Goal: Task Accomplishment & Management: Use online tool/utility

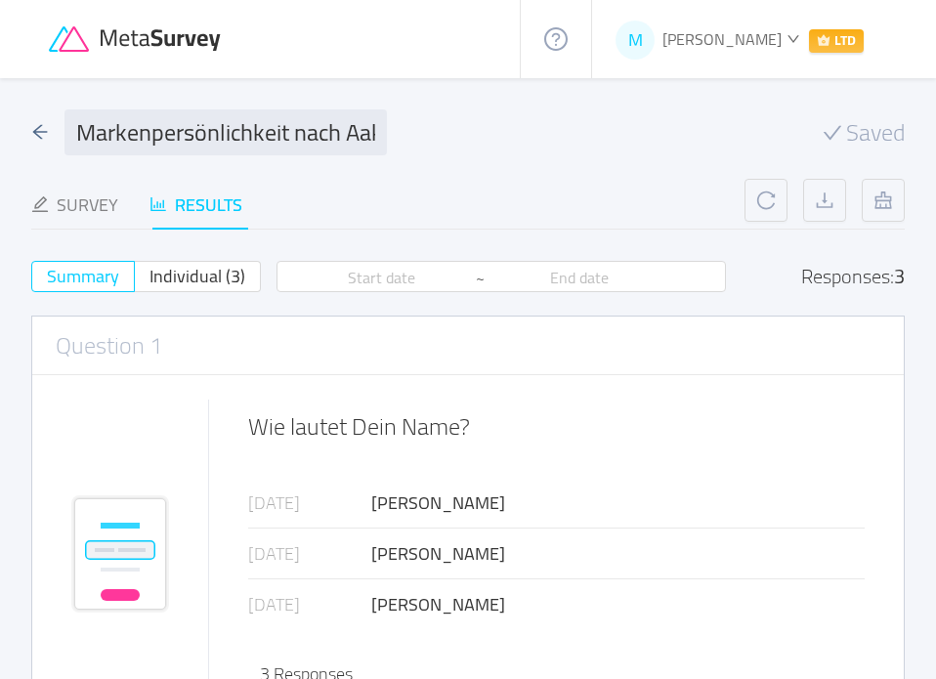
click at [148, 32] on icon at bounding box center [137, 39] width 176 height 26
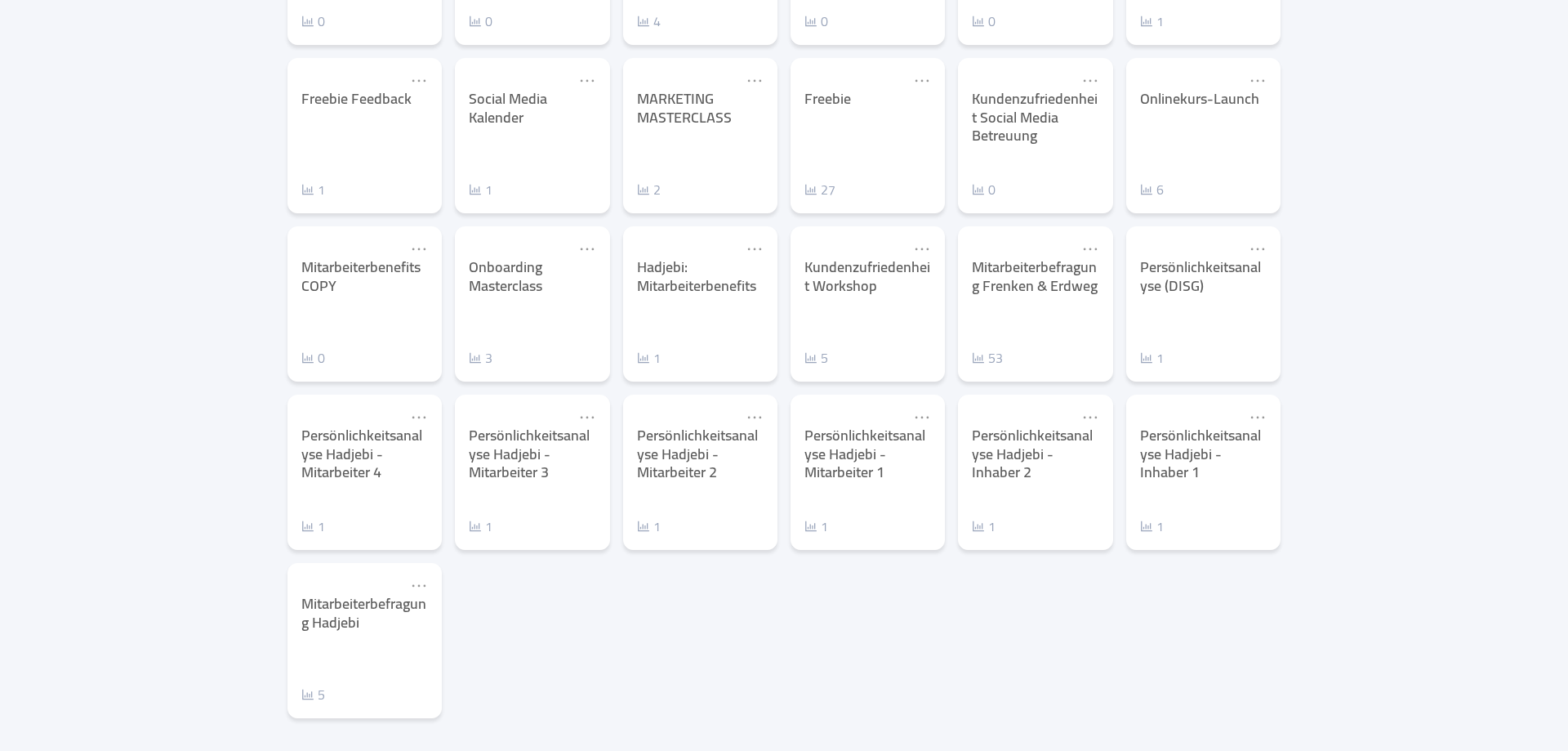
scroll to position [601, 0]
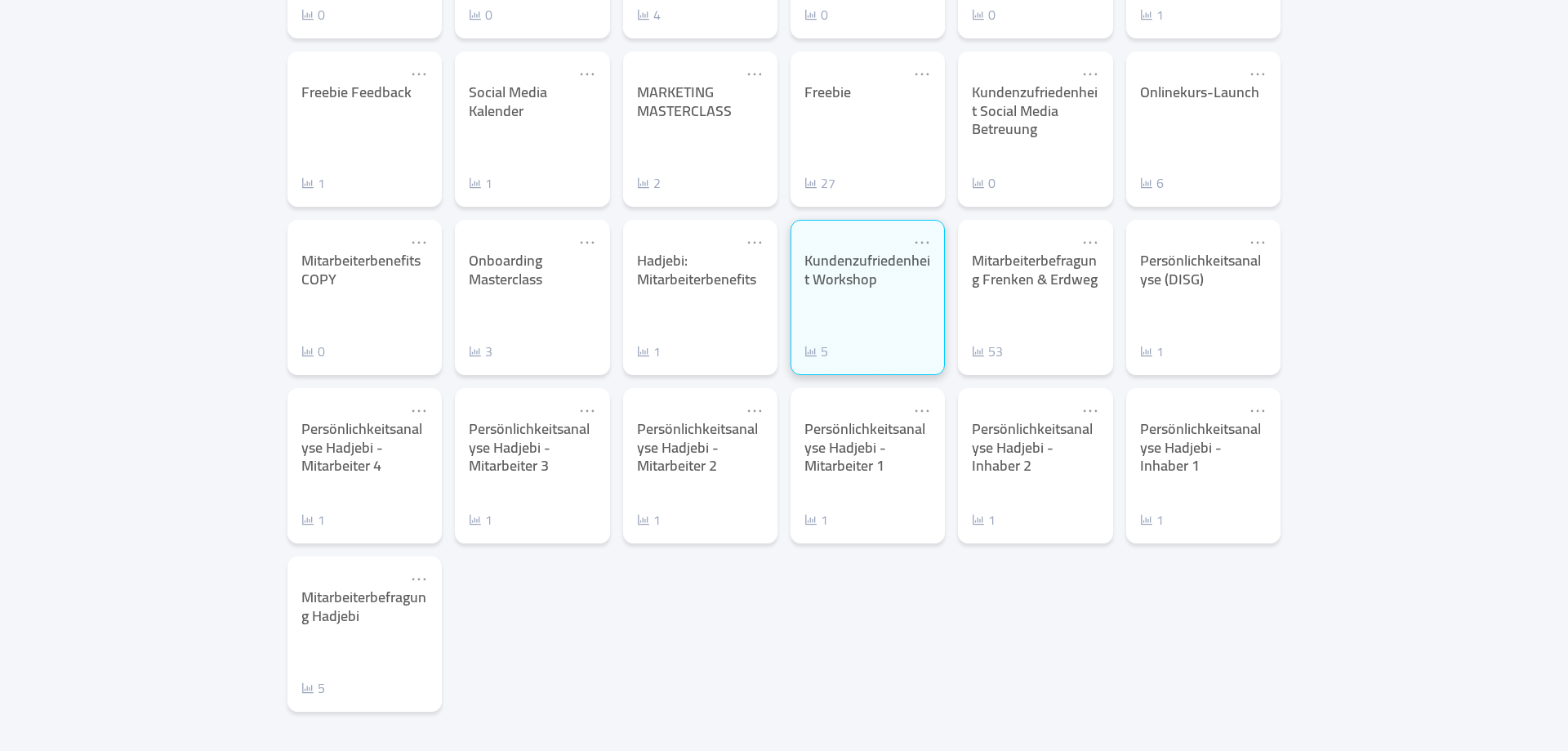
click at [781, 327] on div "Kundenzufriedenheit Workshop 5" at bounding box center [868, 306] width 126 height 110
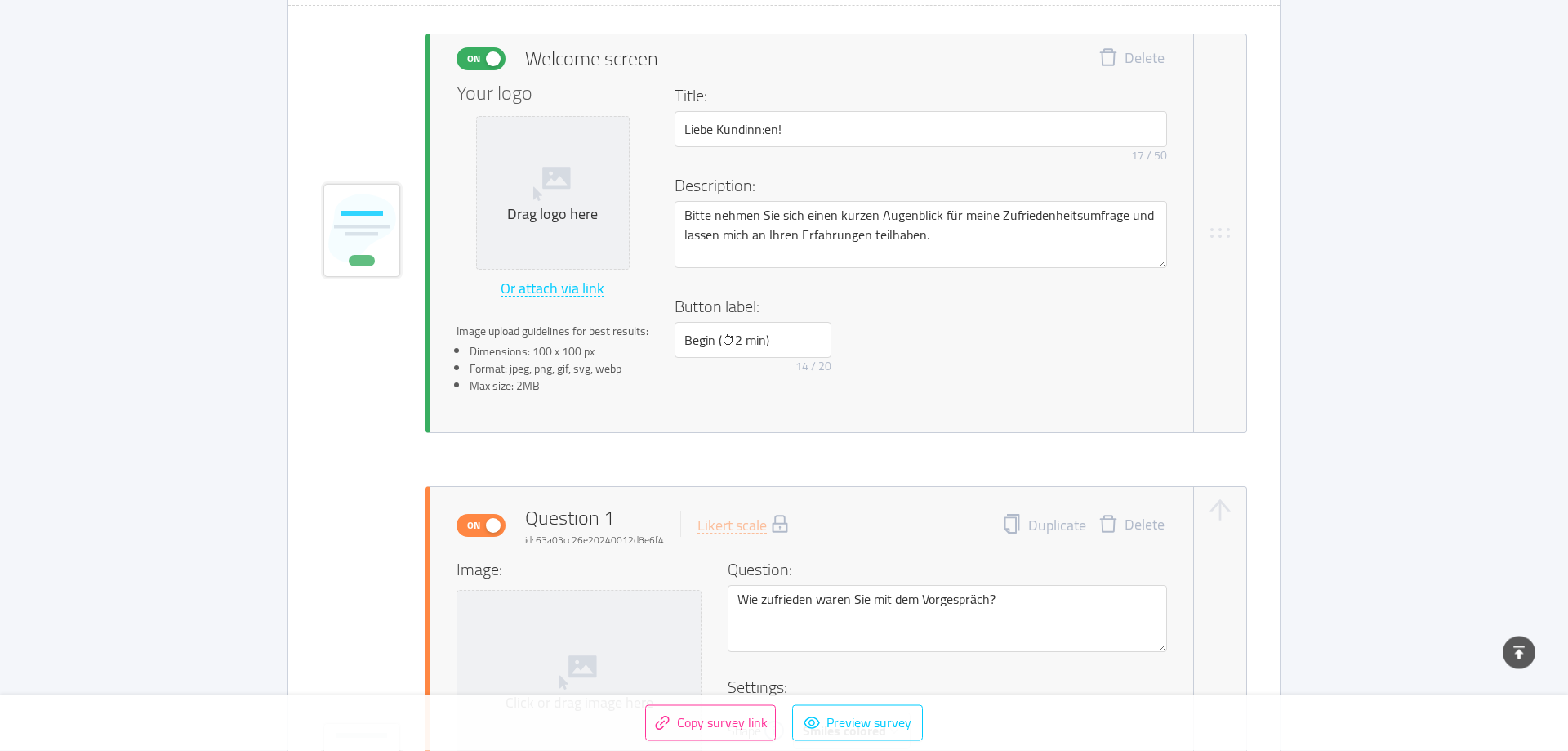
scroll to position [334, 0]
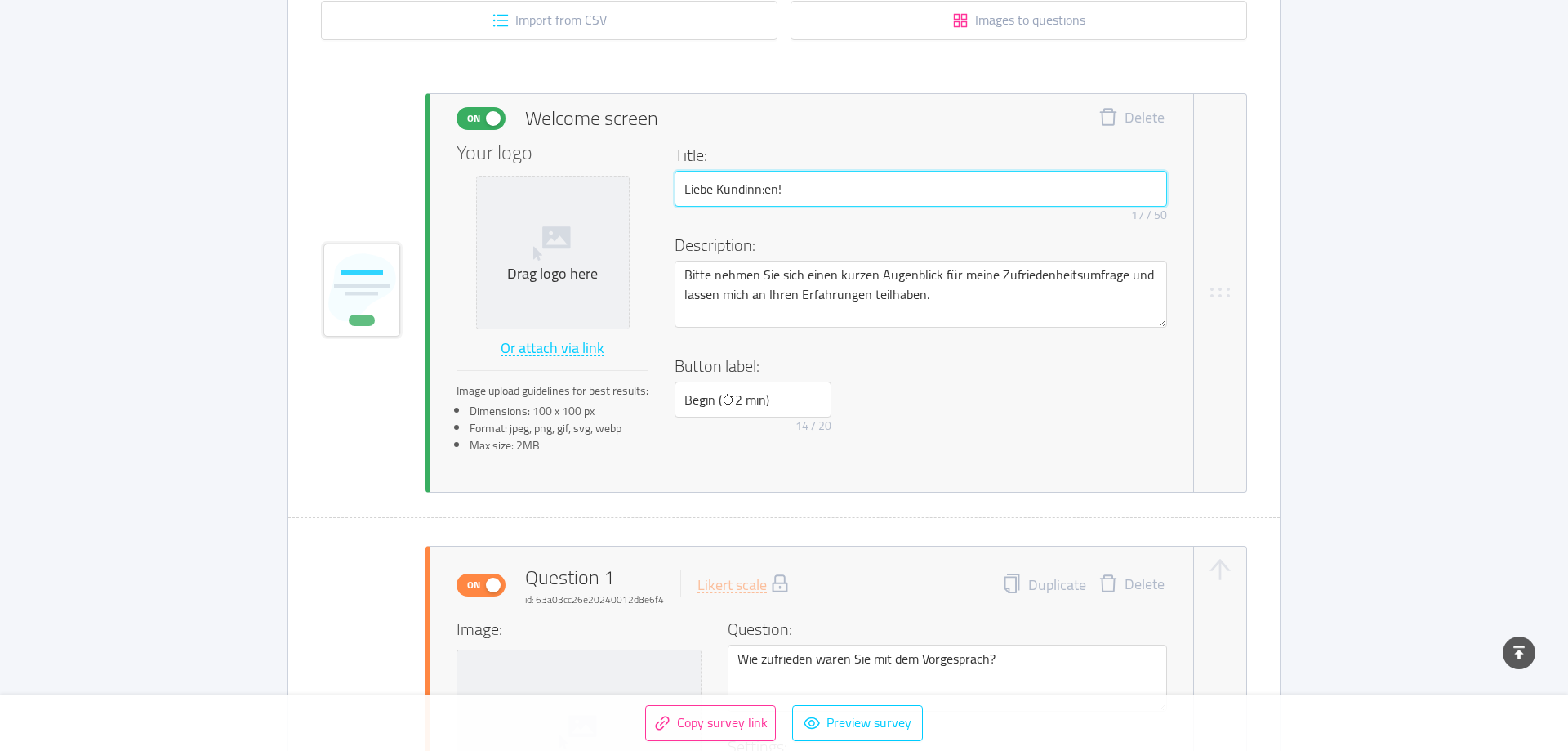
drag, startPoint x: 791, startPoint y: 188, endPoint x: 604, endPoint y: 176, distance: 187.4
click at [675, 176] on input "Liebe Kundinn:en!" at bounding box center [920, 188] width 492 height 36
type input "Dein persönliches Feedback bedeutet mir viel!"
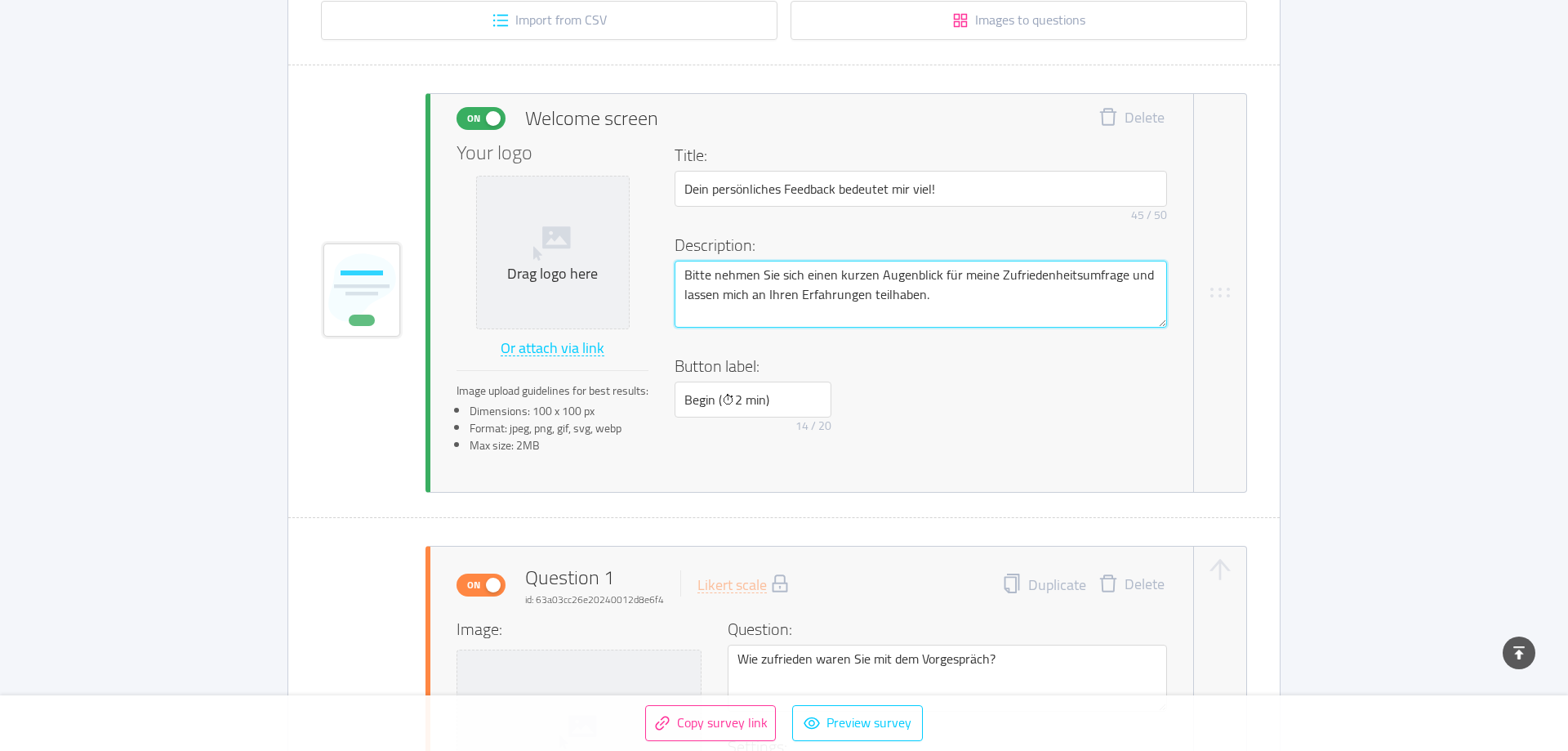
click at [755, 266] on textarea "Bitte nehmen Sie sich einen kurzen Augenblick für meine Zufriedenheitsumfrage u…" at bounding box center [920, 294] width 492 height 67
click at [729, 273] on textarea "Bitte nehmen Sie sich einen kurzen Augenblick für meine Zufriedenheitsumfrage u…" at bounding box center [920, 294] width 492 height 67
drag, startPoint x: 802, startPoint y: 271, endPoint x: 722, endPoint y: 275, distance: 80.1
click at [722, 275] on textarea "Bitte nehmen Sie sich einen kurzen Augenblick für meine Zufriedenheitsumfrage u…" at bounding box center [920, 294] width 492 height 67
type textarea "Bitte ni einen kurzen Augenblick für meine Zufriedenheitsumfrage und lassen mic…"
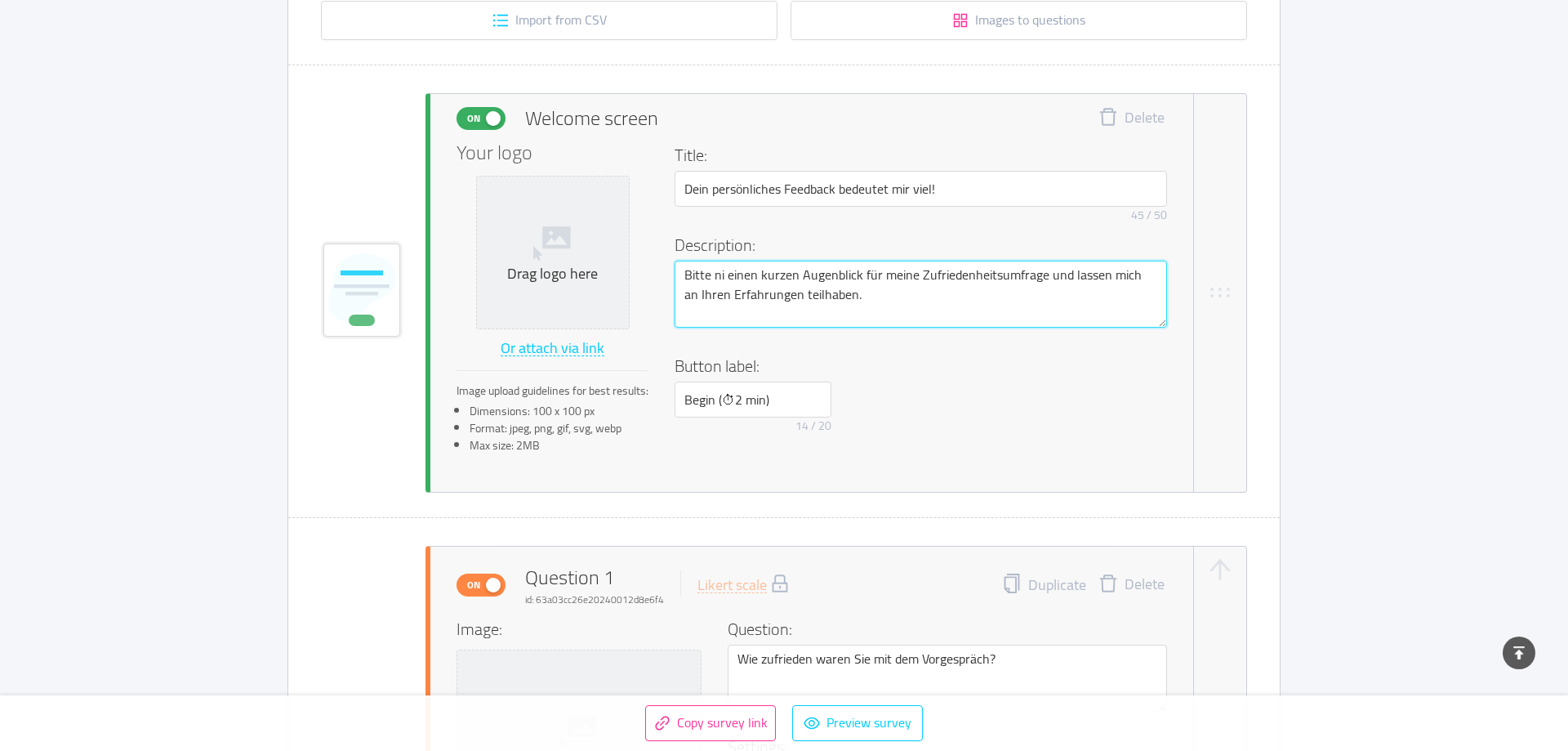
type textarea "Bitte nim einen kurzen Augenblick für meine Zufriedenheitsumfrage und lassen mi…"
type textarea "Bitte nimm einen kurzen Augenblick für meine Zufriedenheitsumfrage und lassen m…"
type textarea "Bitte nimm d einen kurzen Augenblick für meine Zufriedenheitsumfrage und lassen…"
type textarea "Bitte nimm dir einen kurzen Augenblick für meine Zufriedenheitsumfrage und lass…"
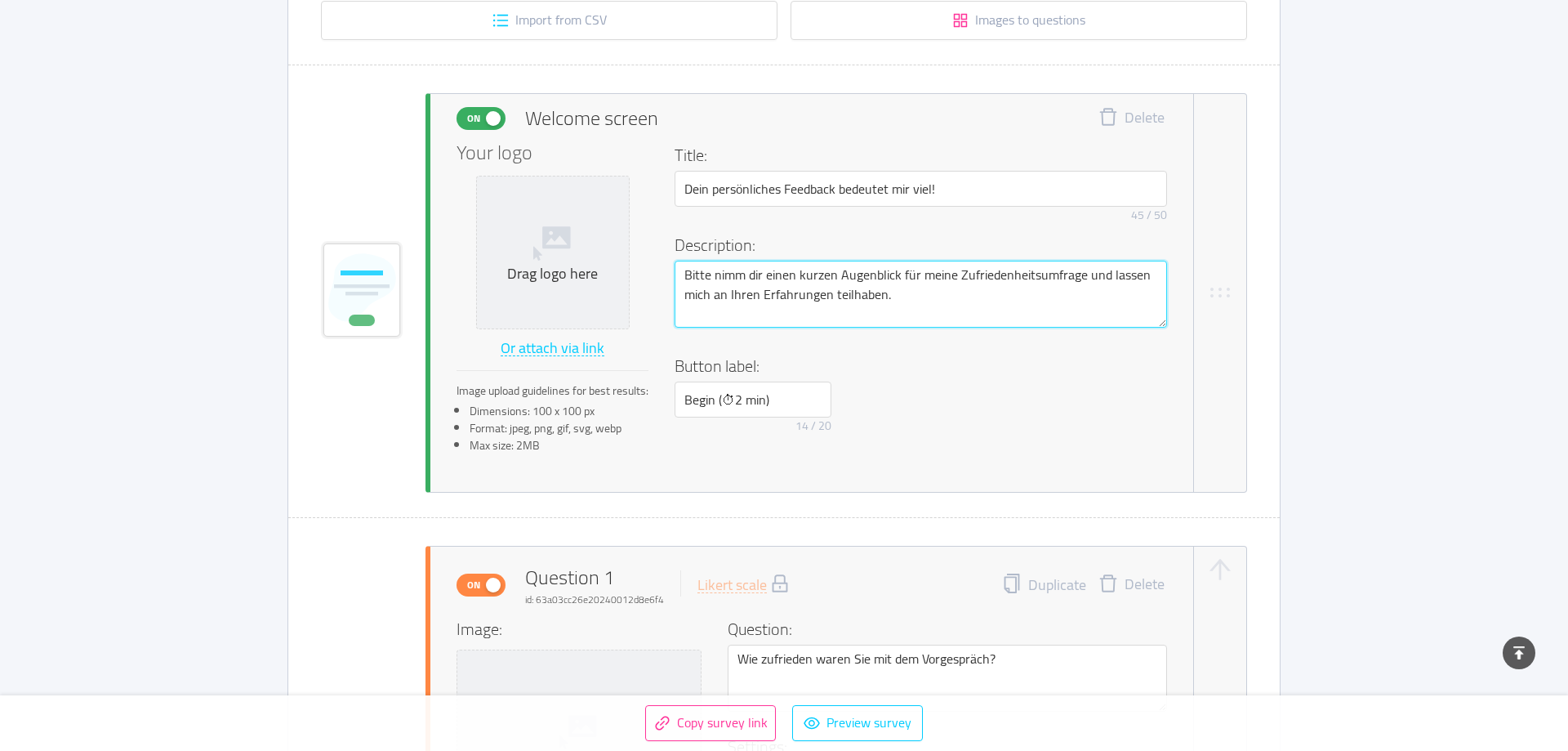
click at [781, 273] on textarea "Bitte nimm dir einen kurzen Augenblick für meine Zufriedenheitsumfrage und lass…" at bounding box center [920, 294] width 492 height 67
type textarea "Bitte nimm dir einen kurzen Augenblick für meine Zufriedenheitsumfrage und lass…"
click at [747, 296] on textarea "Bitte nimm dir einen kurzen Augenblick für meine Zufriedenheitsumfrage und lass…" at bounding box center [920, 294] width 492 height 67
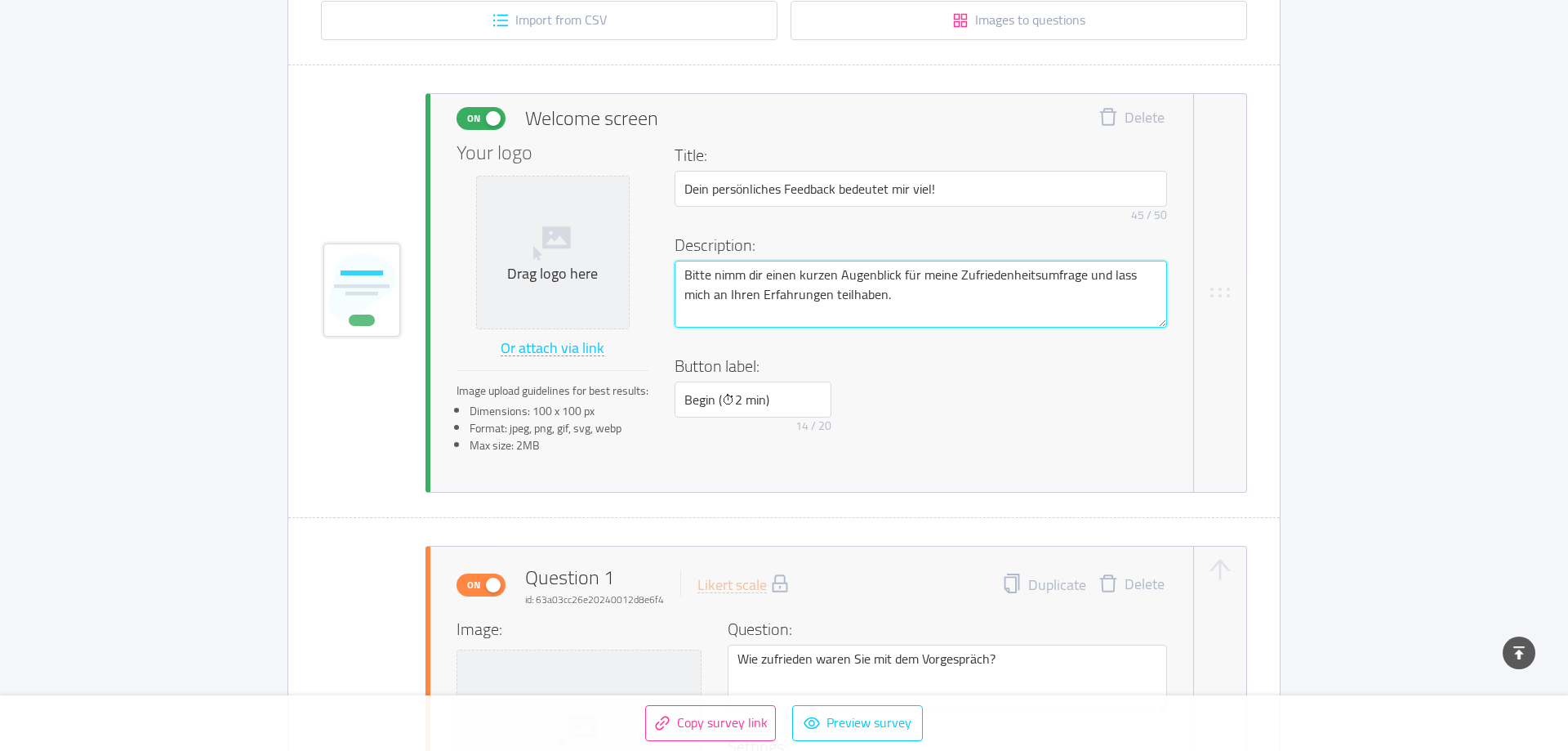
type textarea "Bitte nimm dir einen kurzen Augenblick für meine Zufriedenheitsumfrage und lass…"
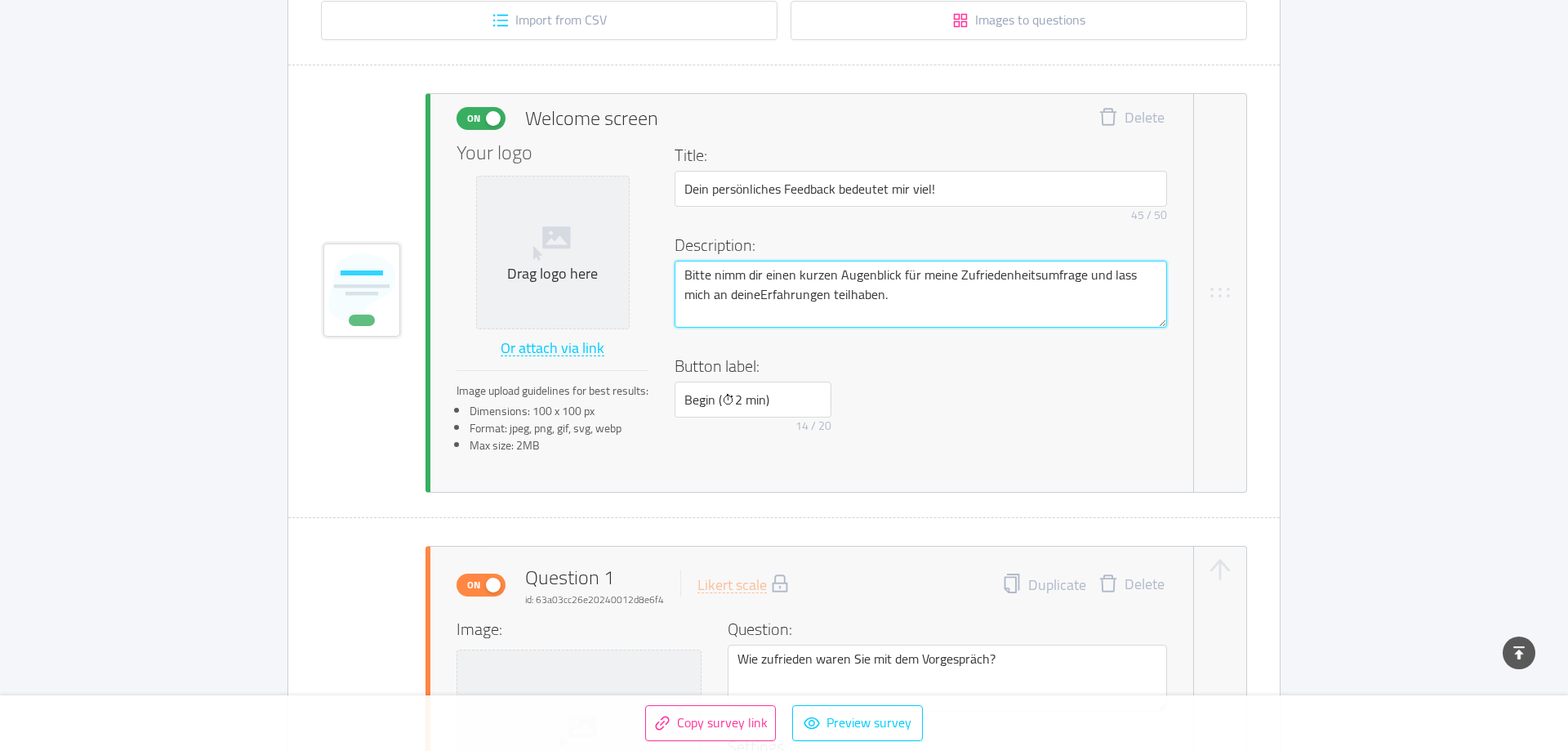
type textarea "Bitte nimm dir einen kurzen Augenblick für meine Zufriedenheitsumfrage und lass…"
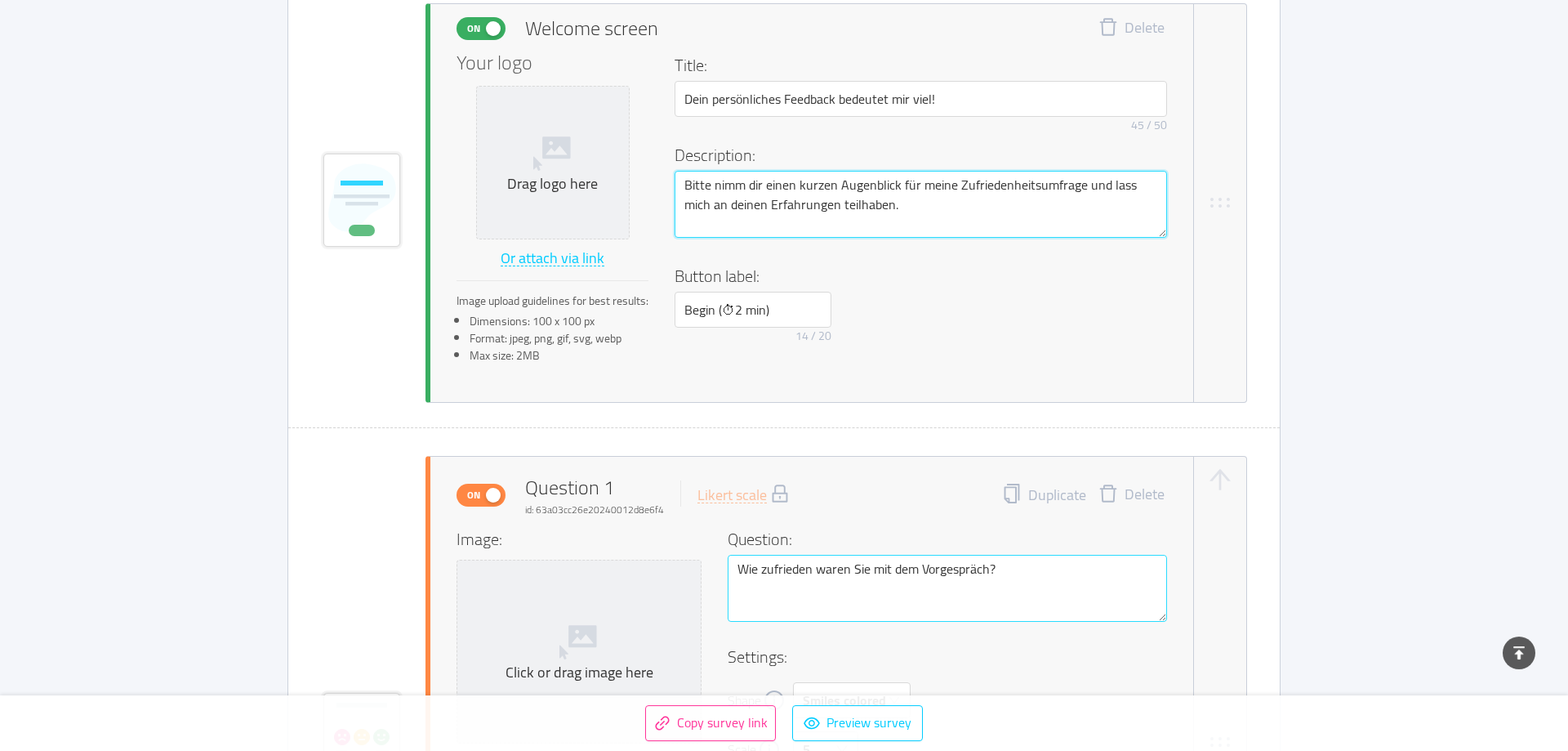
scroll to position [500, 0]
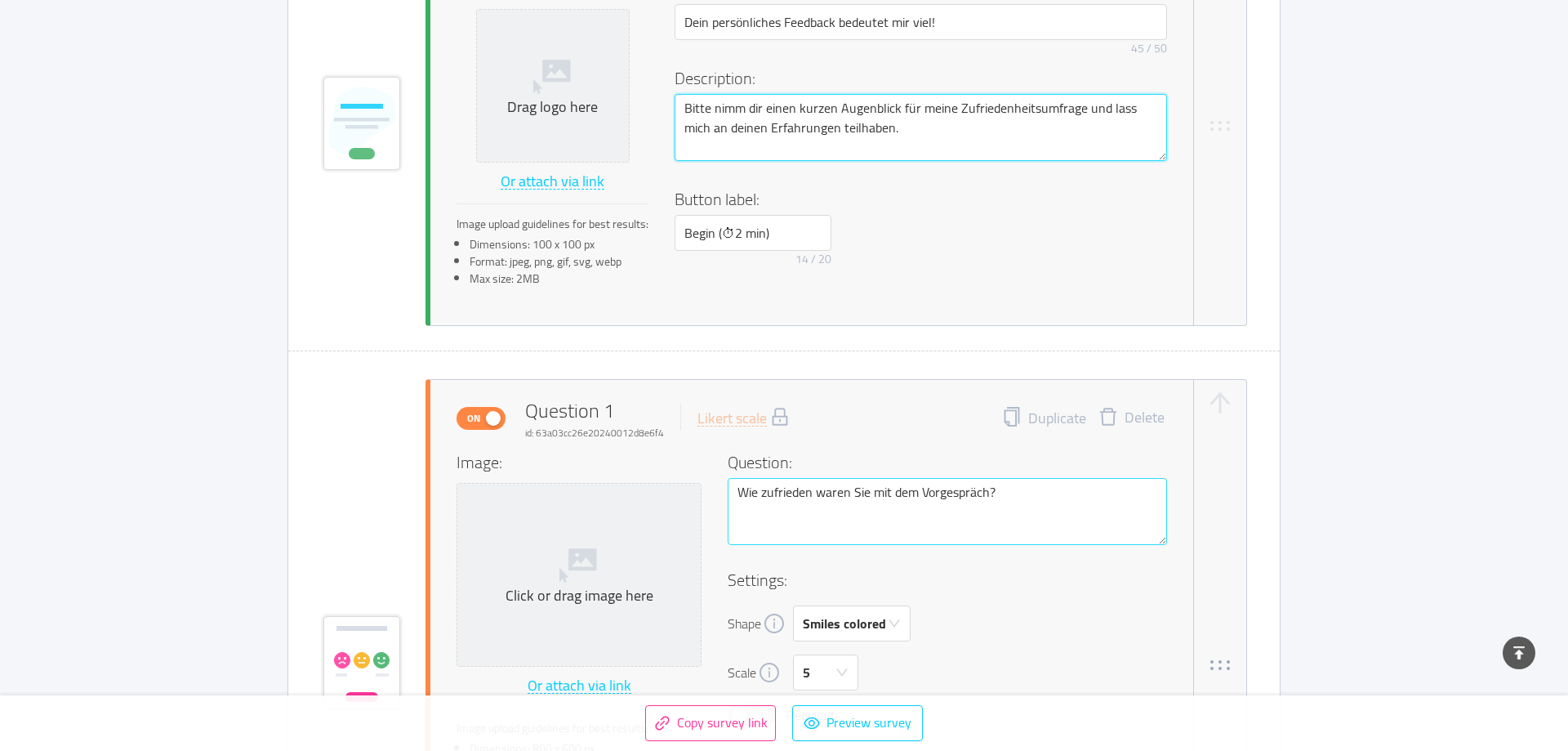
type textarea "Bitte nimm dir einen kurzen Augenblick für meine Zufriedenheitsumfrage und lass…"
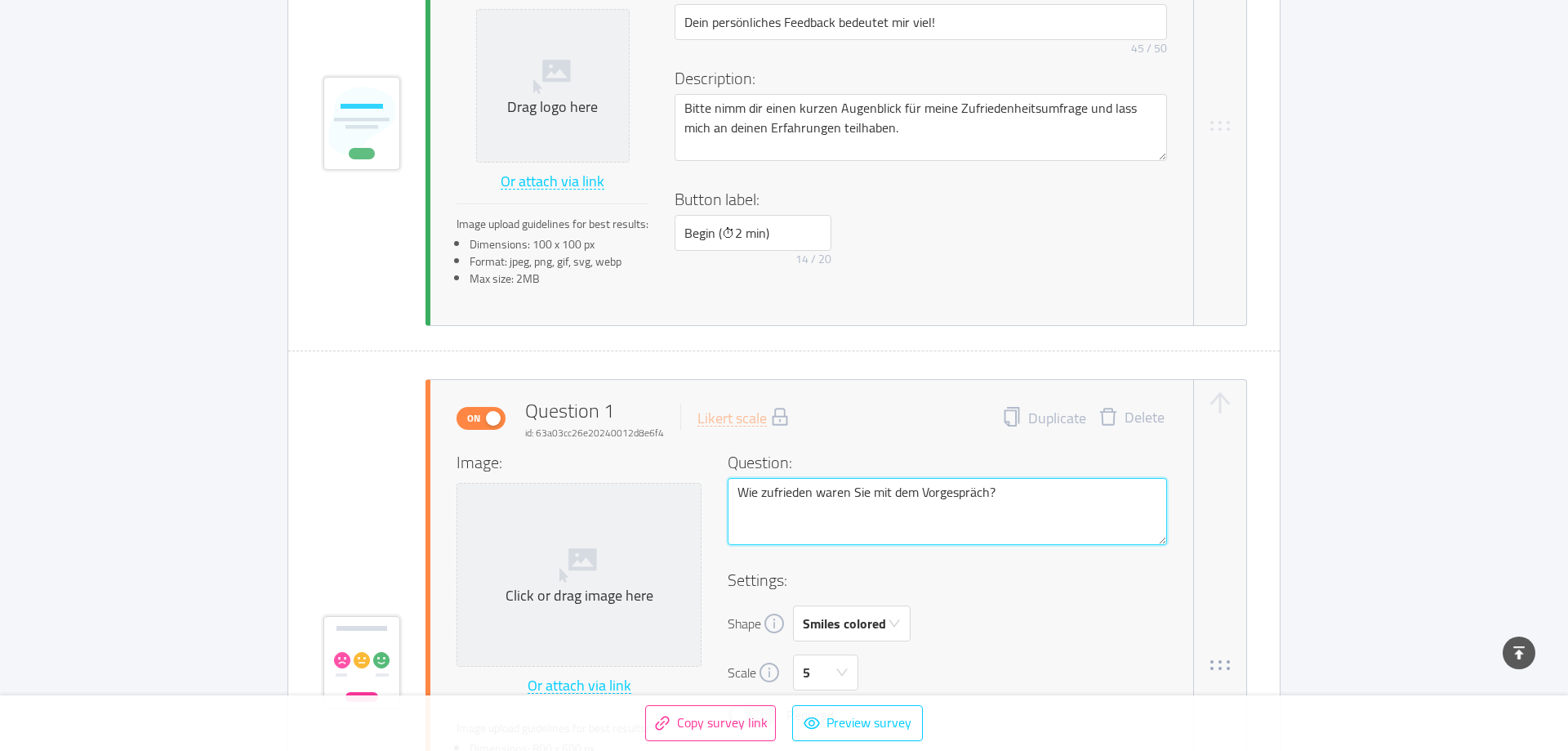
drag, startPoint x: 869, startPoint y: 493, endPoint x: 836, endPoint y: 496, distance: 33.1
click at [781, 496] on textarea "Wie zufrieden waren Sie mit dem Vorgespräch?" at bounding box center [948, 512] width 440 height 67
type textarea "Wie zufrieden wars mit dem Vorgespräch?"
type textarea "Wie zufrieden warst mit dem Vorgespräch?"
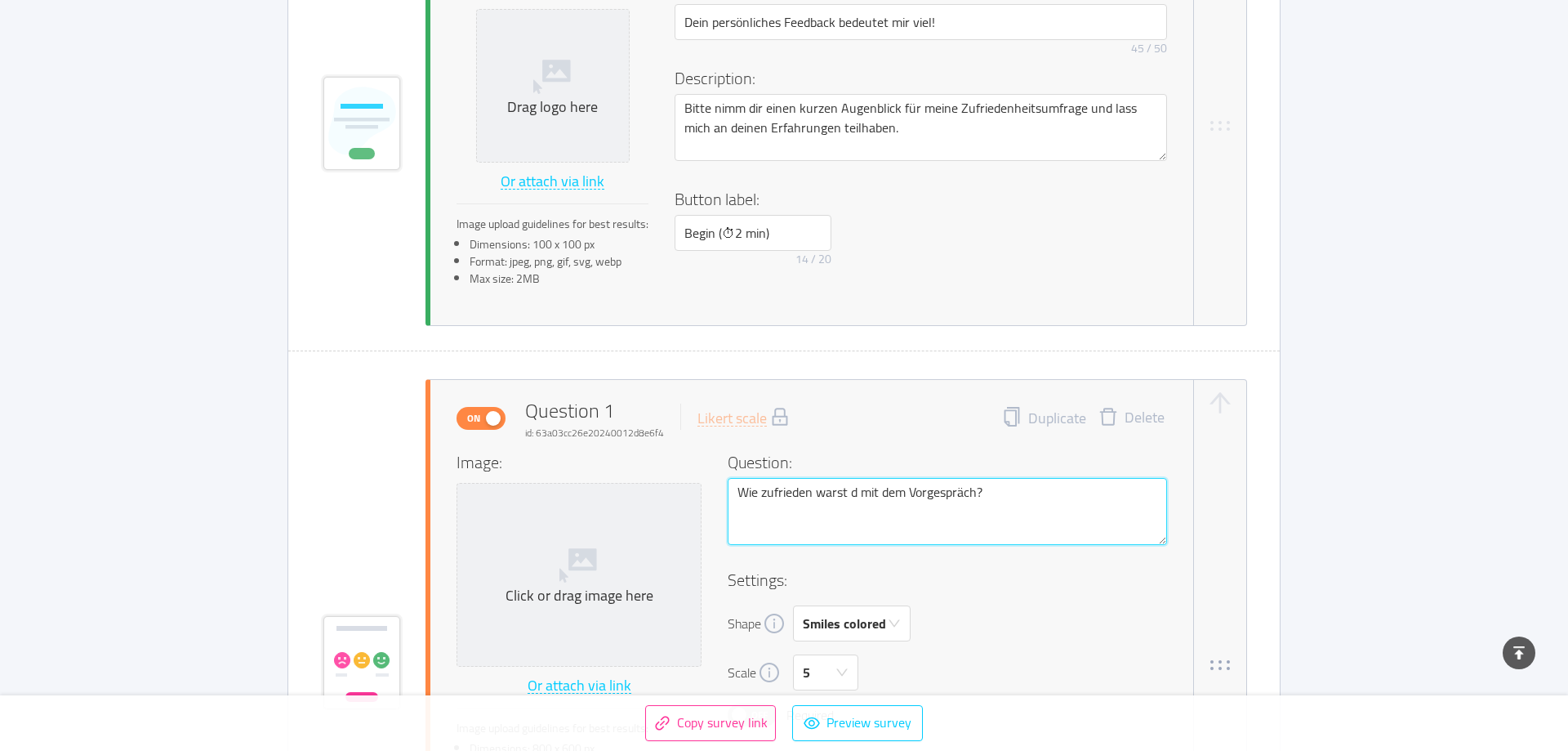
type textarea "Wie zufrieden warst du mit dem Vorgespräch?"
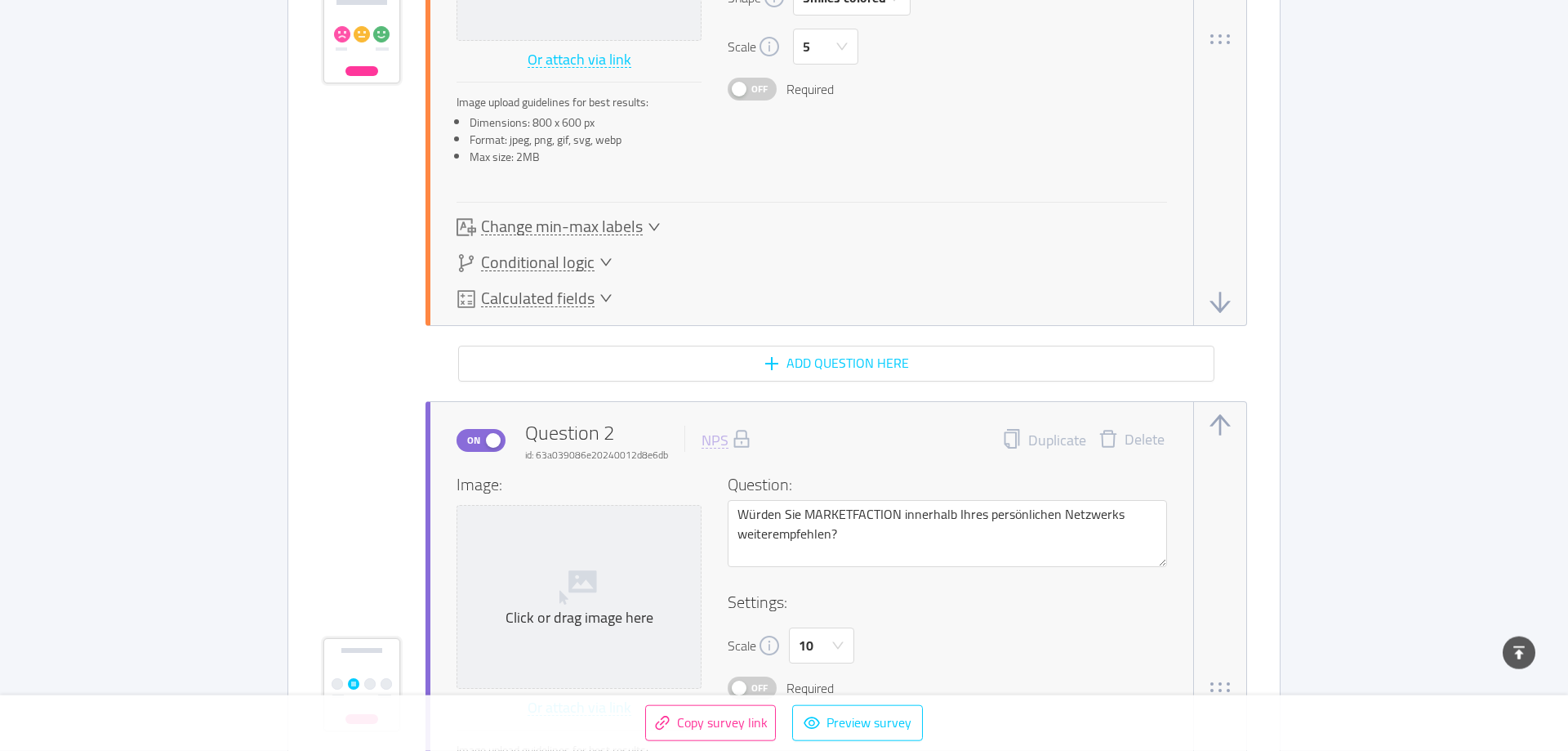
scroll to position [1250, 0]
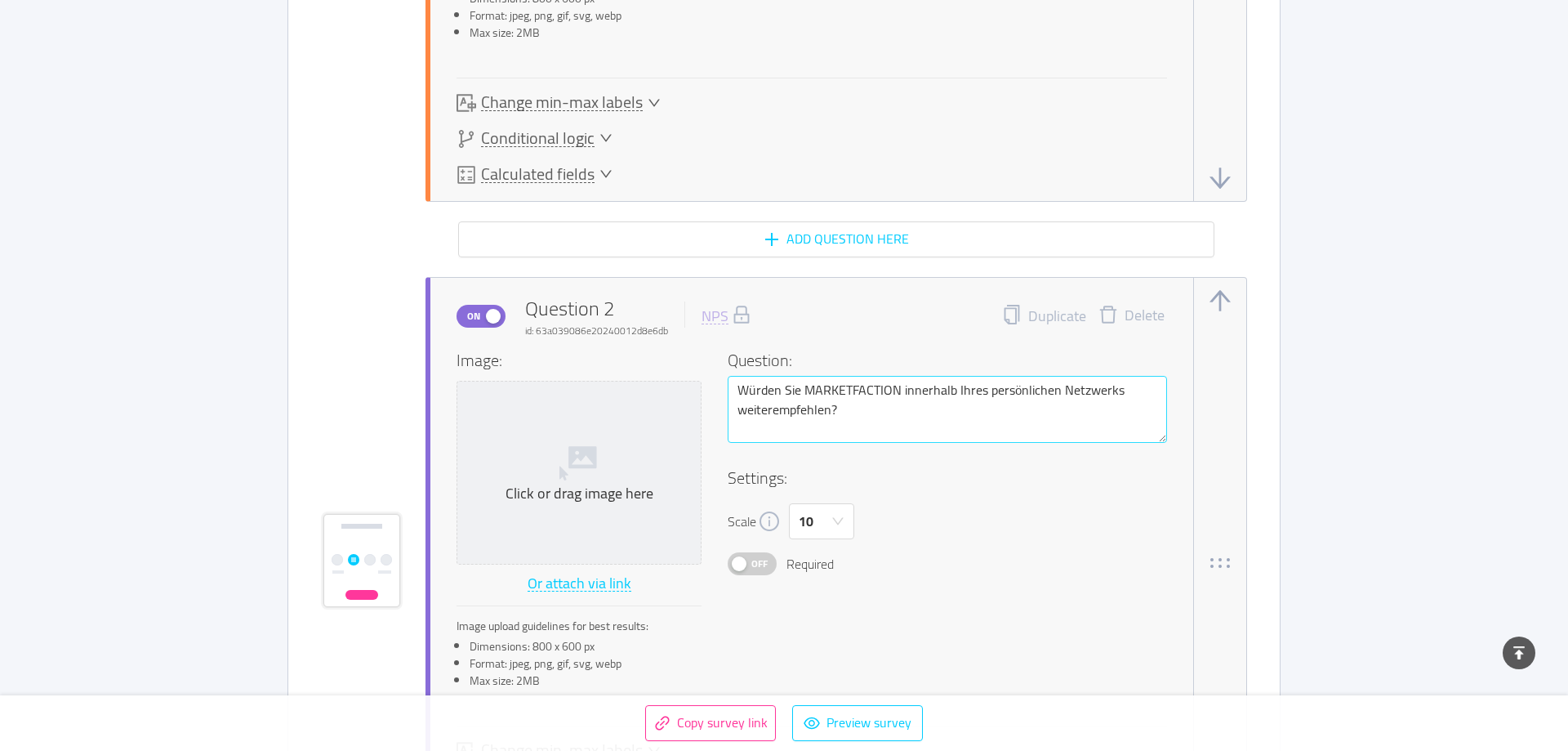
type textarea "Wie zufrieden warst du mit dem Vorgespräch?"
drag, startPoint x: 804, startPoint y: 391, endPoint x: 774, endPoint y: 386, distance: 30.4
click at [774, 386] on textarea "Würden Sie MARKETFACTION innerhalb Ihres persönlichen Netzwerks weiterempfehlen?" at bounding box center [948, 409] width 440 height 67
type textarea "WürdesMARKETFACTION innerhalb Ihres persönlichen Netzwerks weiterempfehlen?"
type textarea "WürdestMARKETFACTION innerhalb Ihres persönlichen Netzwerks weiterempfehlen?"
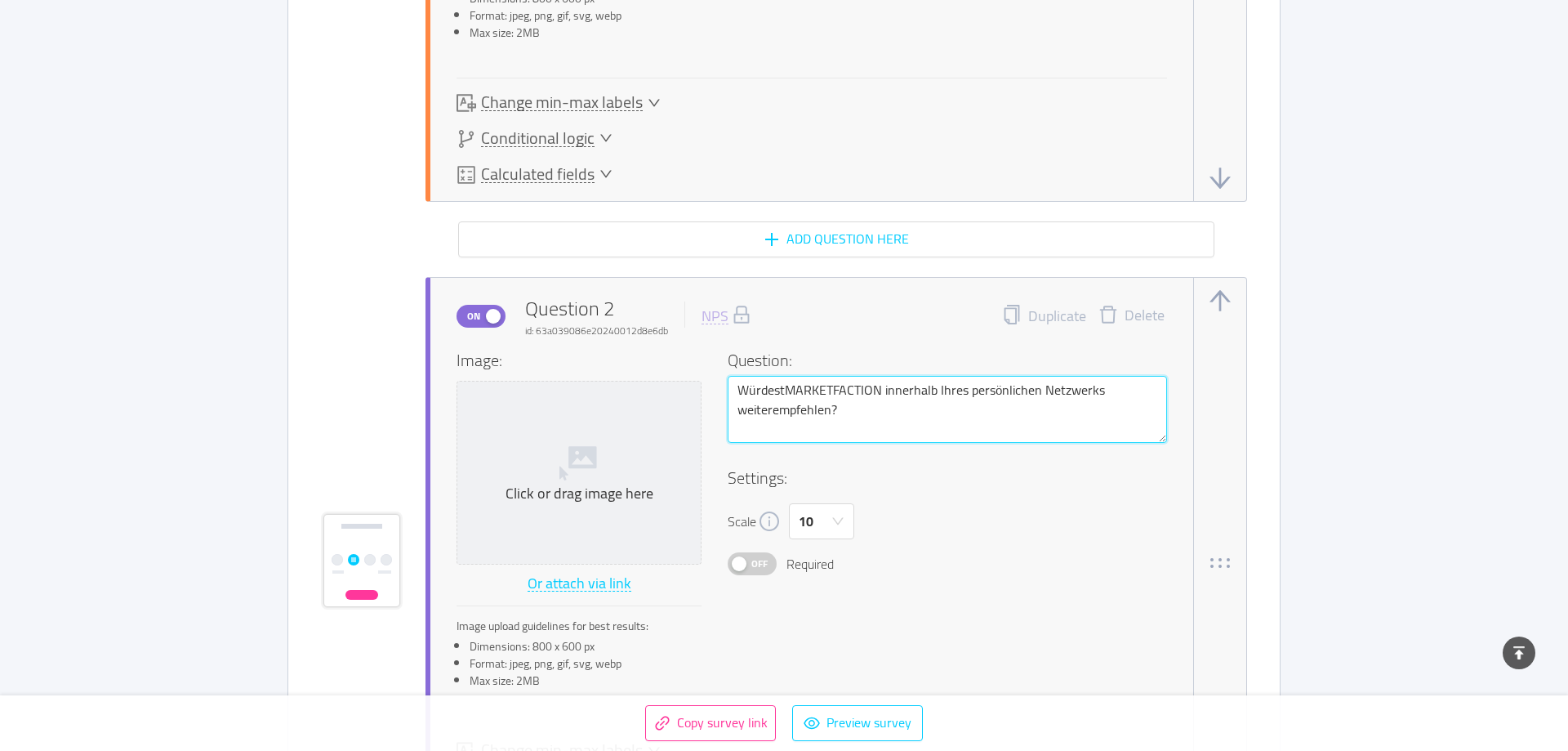
type textarea "Würdest MARKETFACTION innerhalb Ihres persönlichen Netzwerks weiterempfehlen?"
type textarea "Würdest dMARKETFACTION innerhalb Ihres persönlichen Netzwerks weiterempfehlen?"
type textarea "Würdest duMARKETFACTION innerhalb Ihres persönlichen Netzwerks weiterempfehlen?"
type textarea "Würdest du MARKETFACTION innerhalb Ihres persönlichen Netzwerks weiterempfehlen?"
click at [781, 384] on textarea "Würdest du MARKETFACTION innerhalb Ihres persönlichen Netzwerks weiterempfehlen?" at bounding box center [948, 409] width 440 height 67
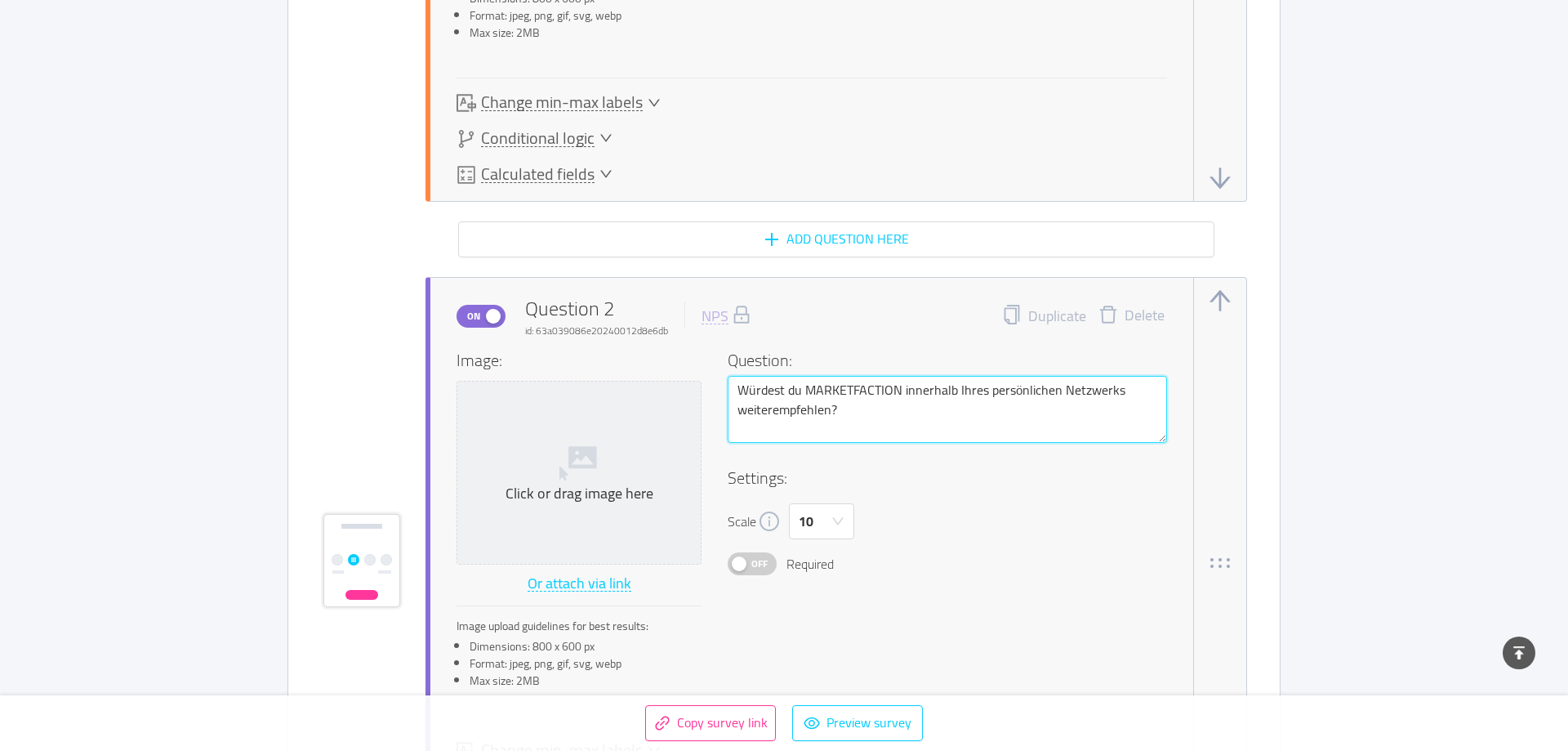
click at [781, 384] on textarea "Würdest du MARKETFACTION innerhalb Ihres persönlichen Netzwerks weiterempfehlen?" at bounding box center [948, 409] width 440 height 67
type textarea "Würdest du MARKETFACTION innerhalb dpersönlichen Netzwerks weiterempfehlen?"
type textarea "Würdest du MARKETFACTION innerhalb depersönlichen Netzwerks weiterempfehlen?"
type textarea "Würdest du MARKETFACTION innerhalb deipersönlichen Netzwerks weiterempfehlen?"
type textarea "Würdest du MARKETFACTION innerhalb deinpersönlichen Netzwerks weiterempfehlen?"
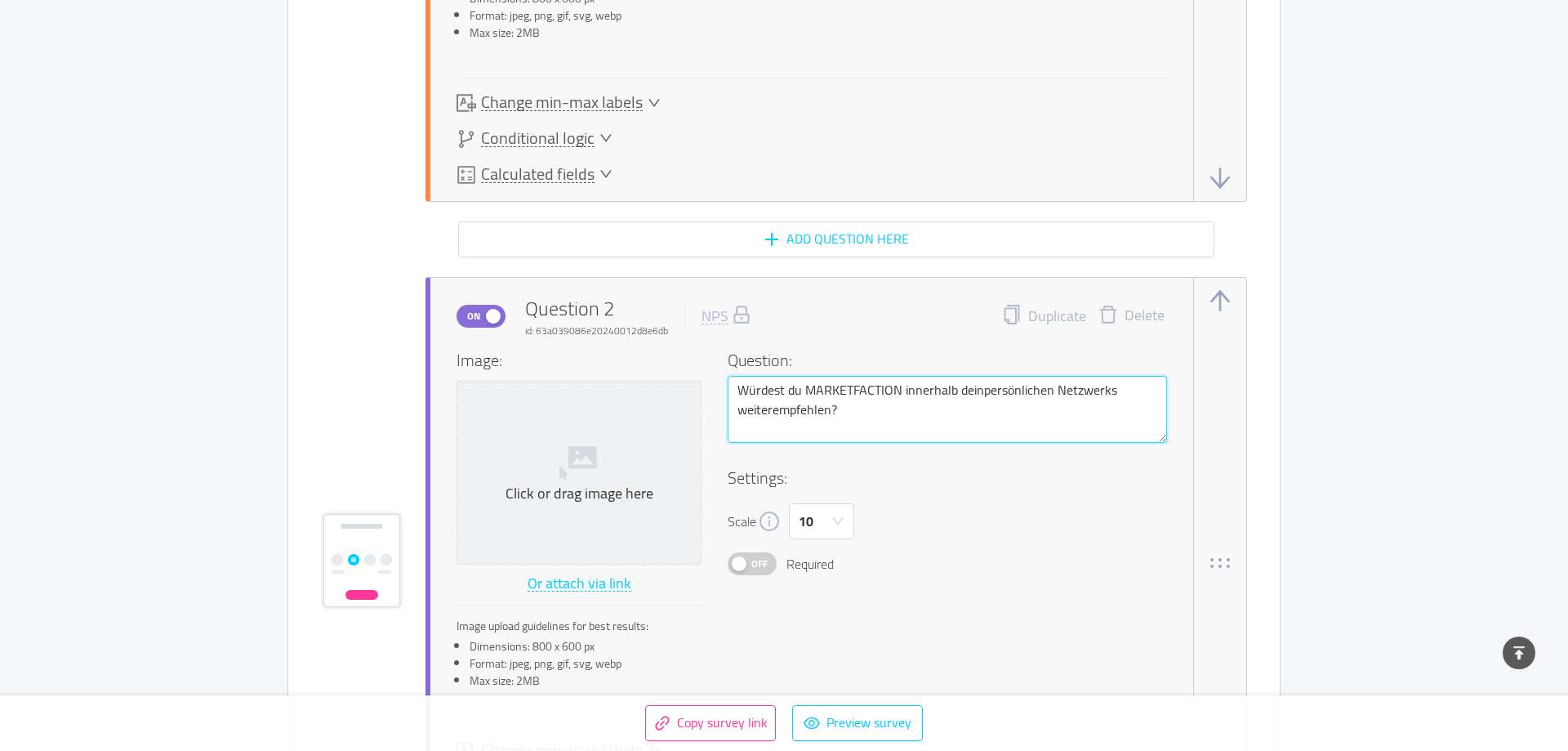
type textarea "Würdest du MARKETFACTION innerhalb deinepersönlichen Netzwerks weiterempfehlen?"
type textarea "Würdest du MARKETFACTION innerhalb deinespersönlichen Netzwerks weiterempfehlen?"
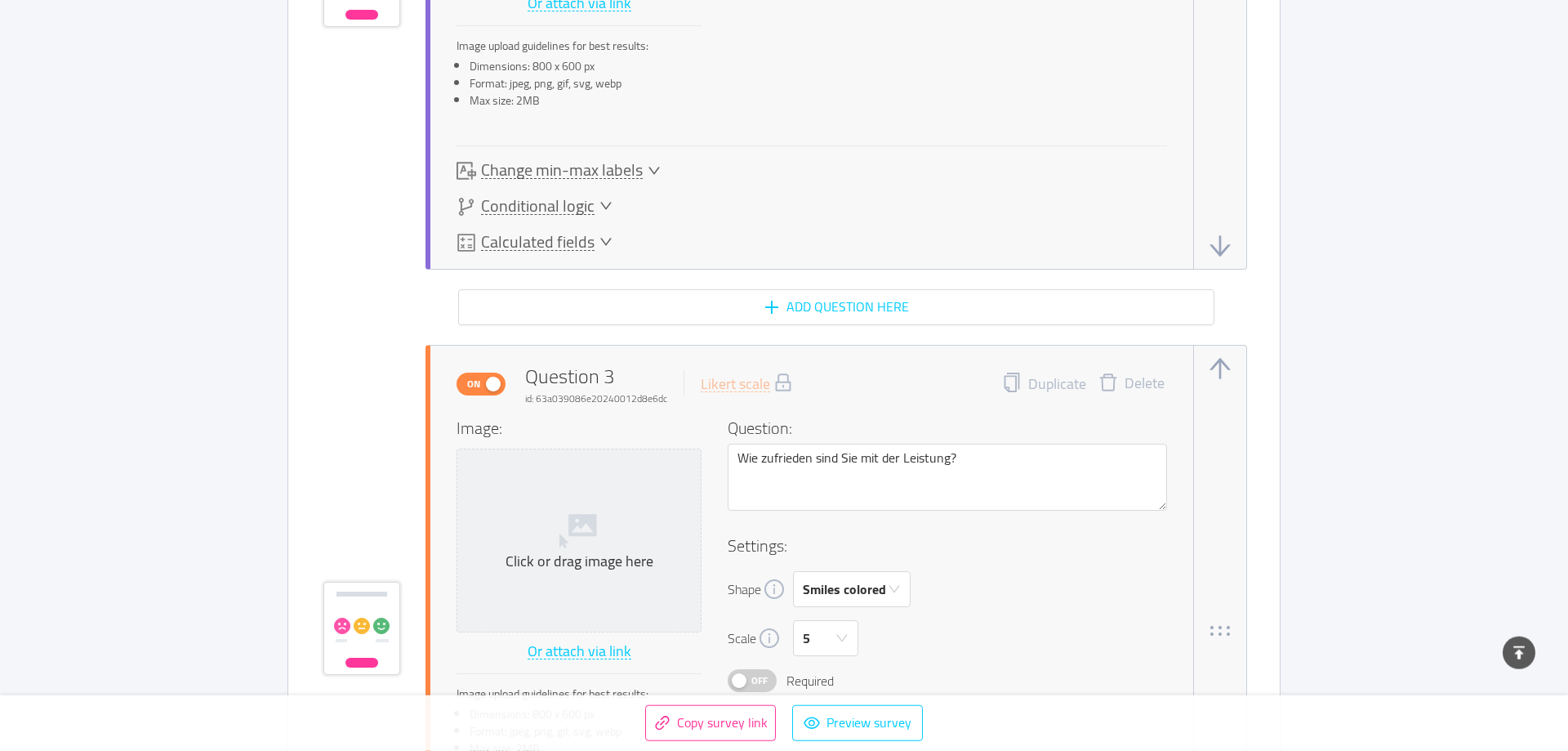
scroll to position [1834, 0]
type textarea "Würdest du MARKETFACTION innerhalb deines persönlichen Netzwerks weiterempfehle…"
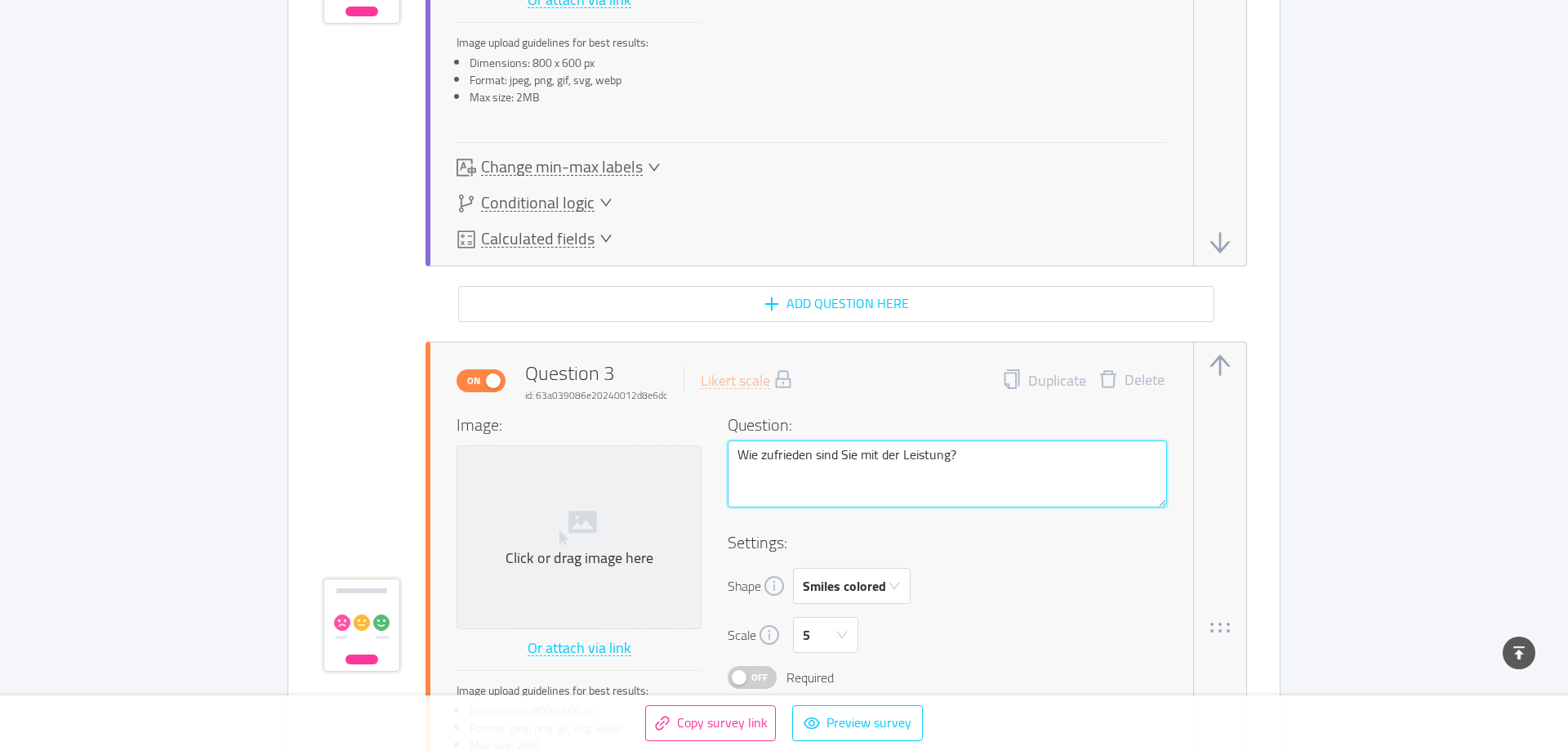
drag, startPoint x: 864, startPoint y: 455, endPoint x: 815, endPoint y: 458, distance: 49.1
click at [781, 458] on textarea "Wie zufrieden sind Sie mit der Leistung?" at bounding box center [948, 474] width 440 height 67
type textarea "Wie zufrieden bmit der Leistung?"
type textarea "Wie zufrieden bimit der Leistung?"
type textarea "Wie zufrieden bismit der Leistung?"
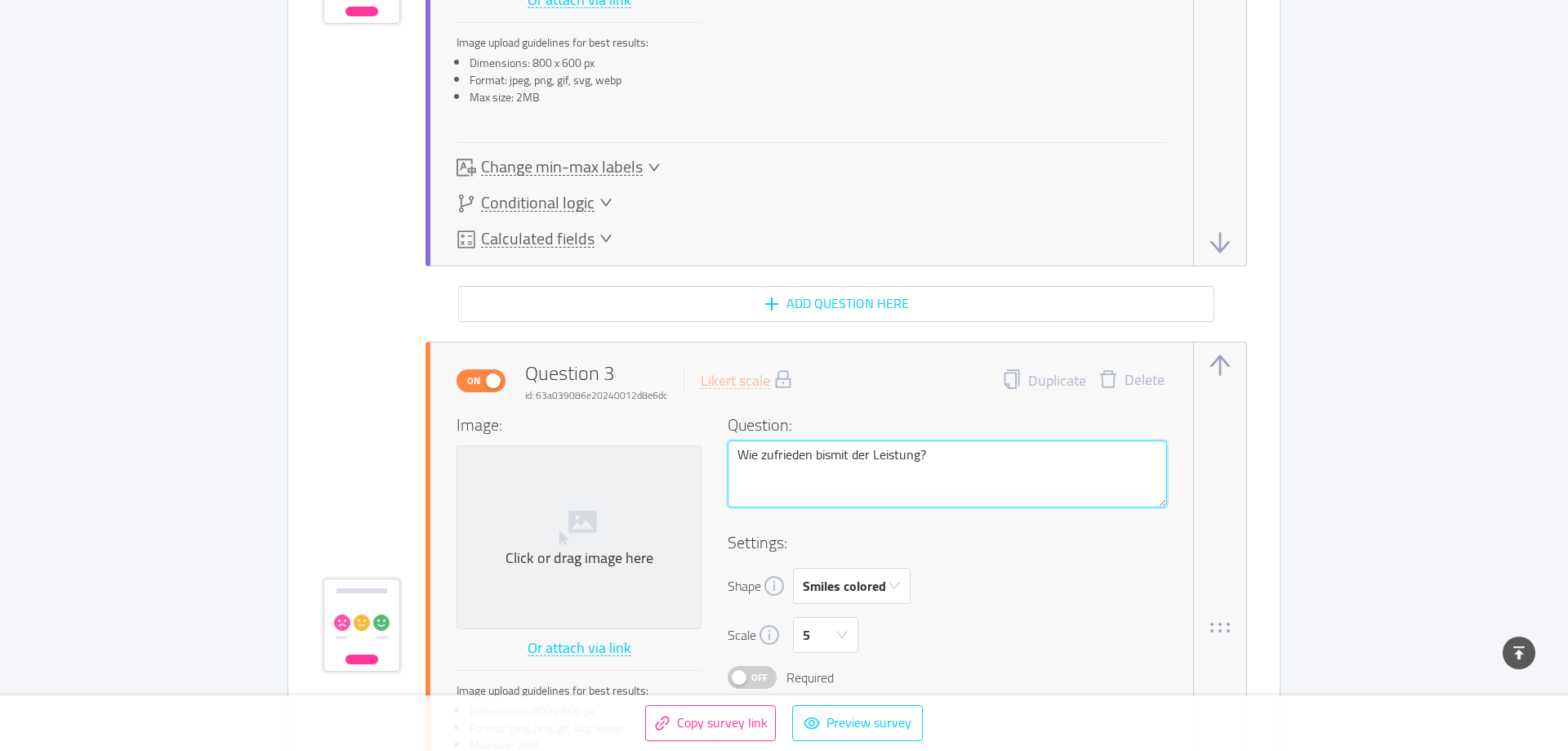
type textarea "Wie zufrieden bistmit der Leistung?"
type textarea "Wie zufrieden bist mit der Leistung?"
type textarea "Wie zufrieden bist dmit der Leistung?"
type textarea "Wie zufrieden bist dumit der Leistung?"
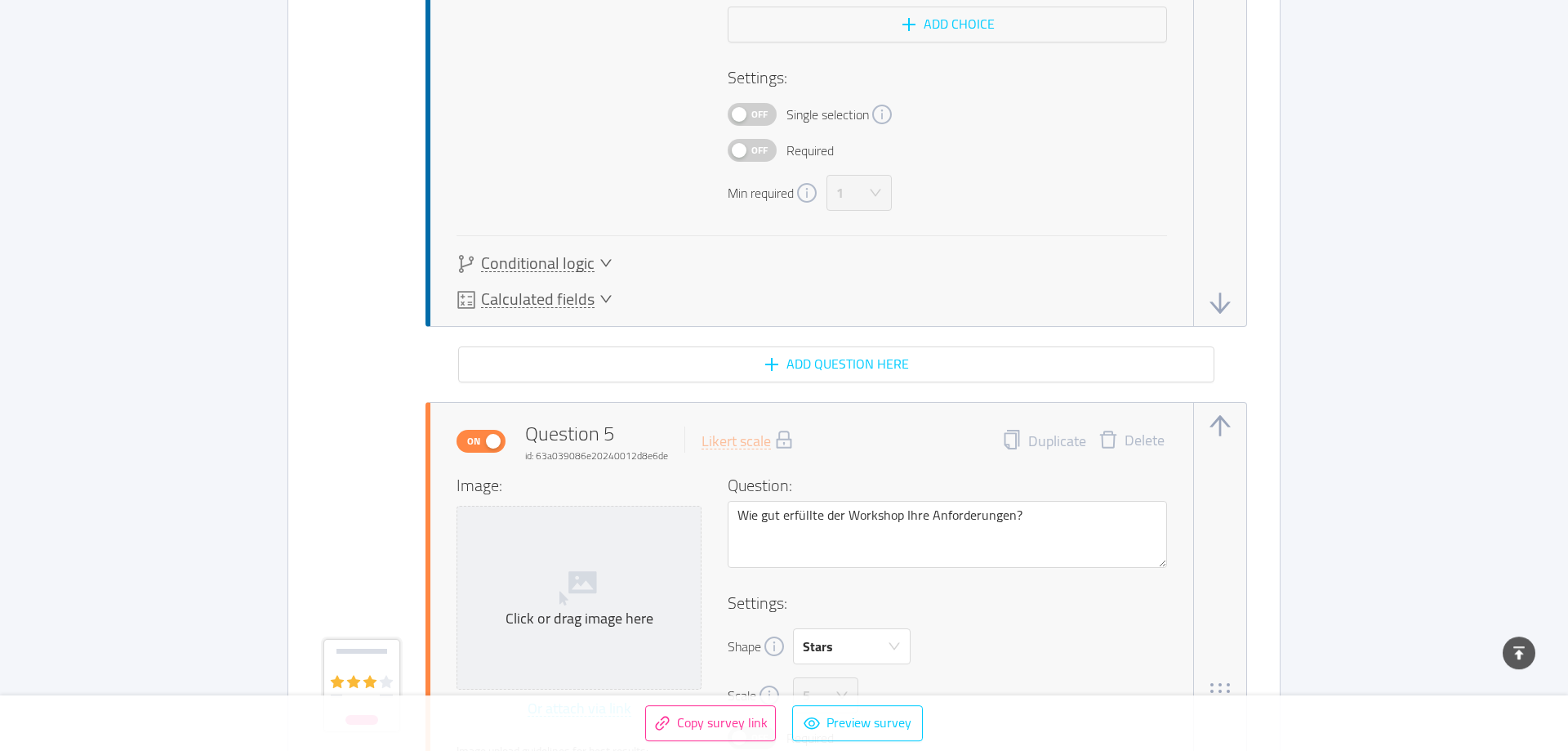
scroll to position [3667, 0]
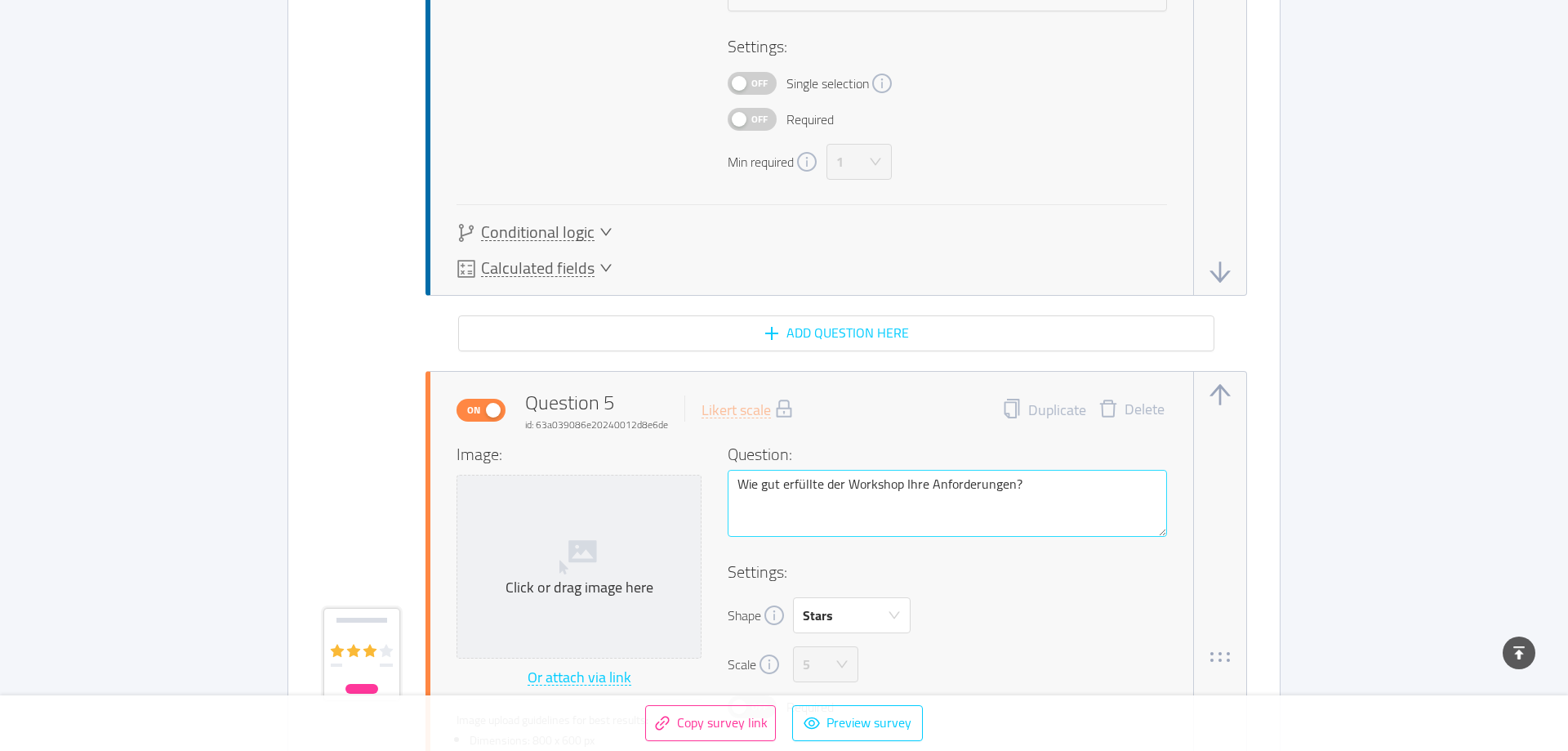
type textarea "Wie zufrieden bist du mit der Leistung?"
click at [781, 480] on textarea "Wie gut erfüllte der Workshop Ihre Anforderungen?" at bounding box center [948, 503] width 440 height 67
type textarea "Wie gut erfüllte der Workshop dAnforderungen?"
type textarea "Wie gut erfüllte der Workshop deAnforderungen?"
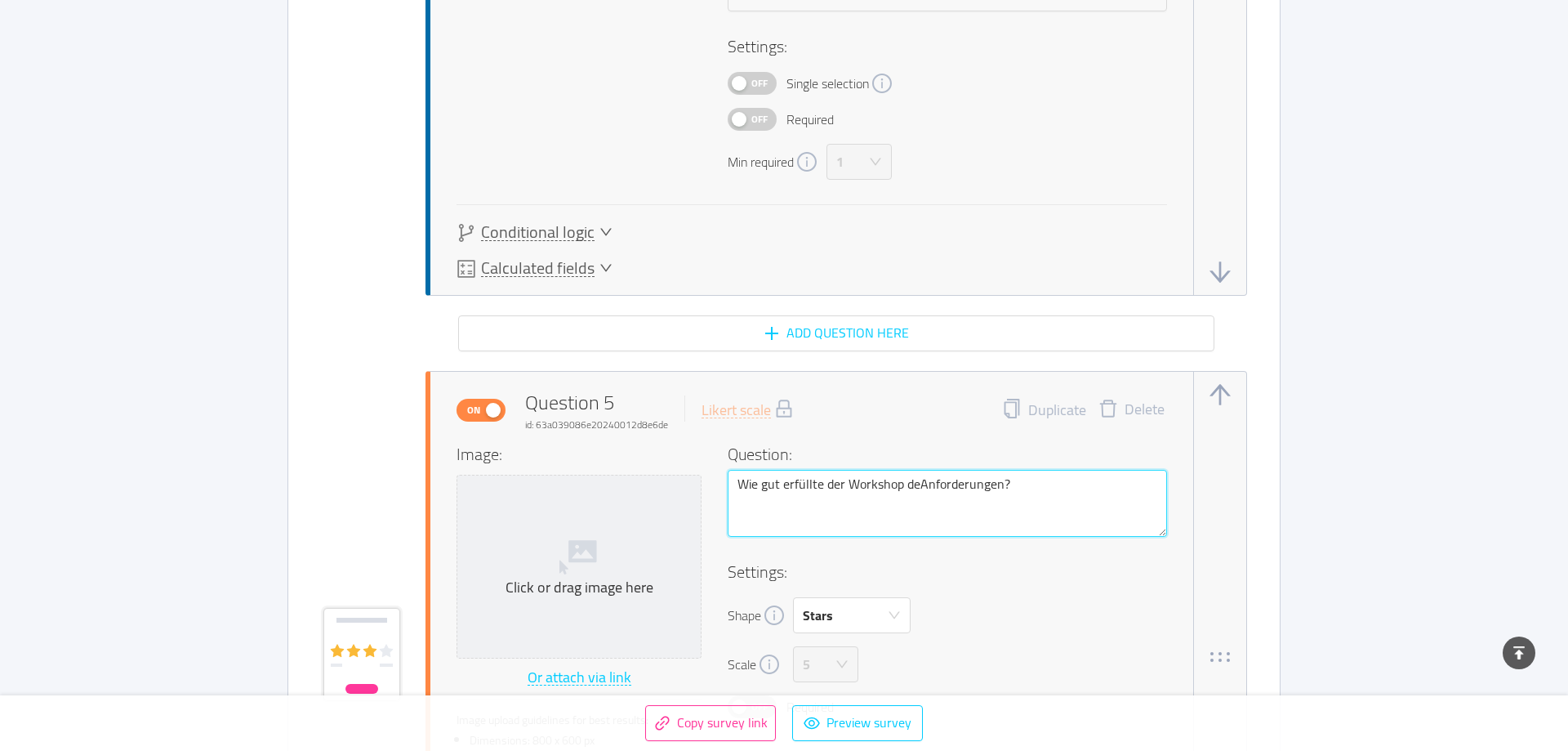
type textarea "Wie gut erfüllte der Workshop deiAnforderungen?"
type textarea "Wie gut erfüllte der Workshop deinAnforderungen?"
type textarea "Wie gut erfüllte der Workshop deineAnforderungen?"
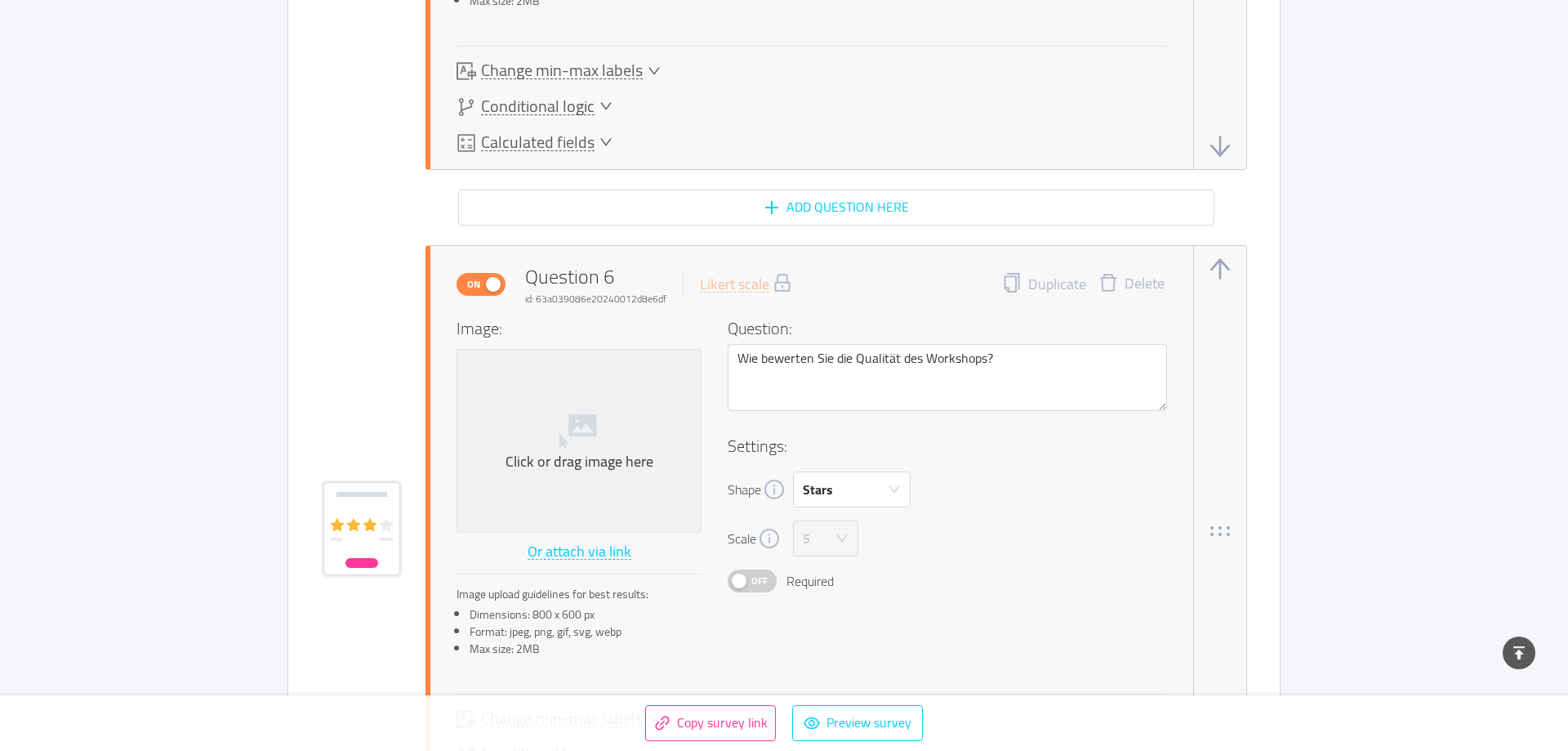
scroll to position [4501, 0]
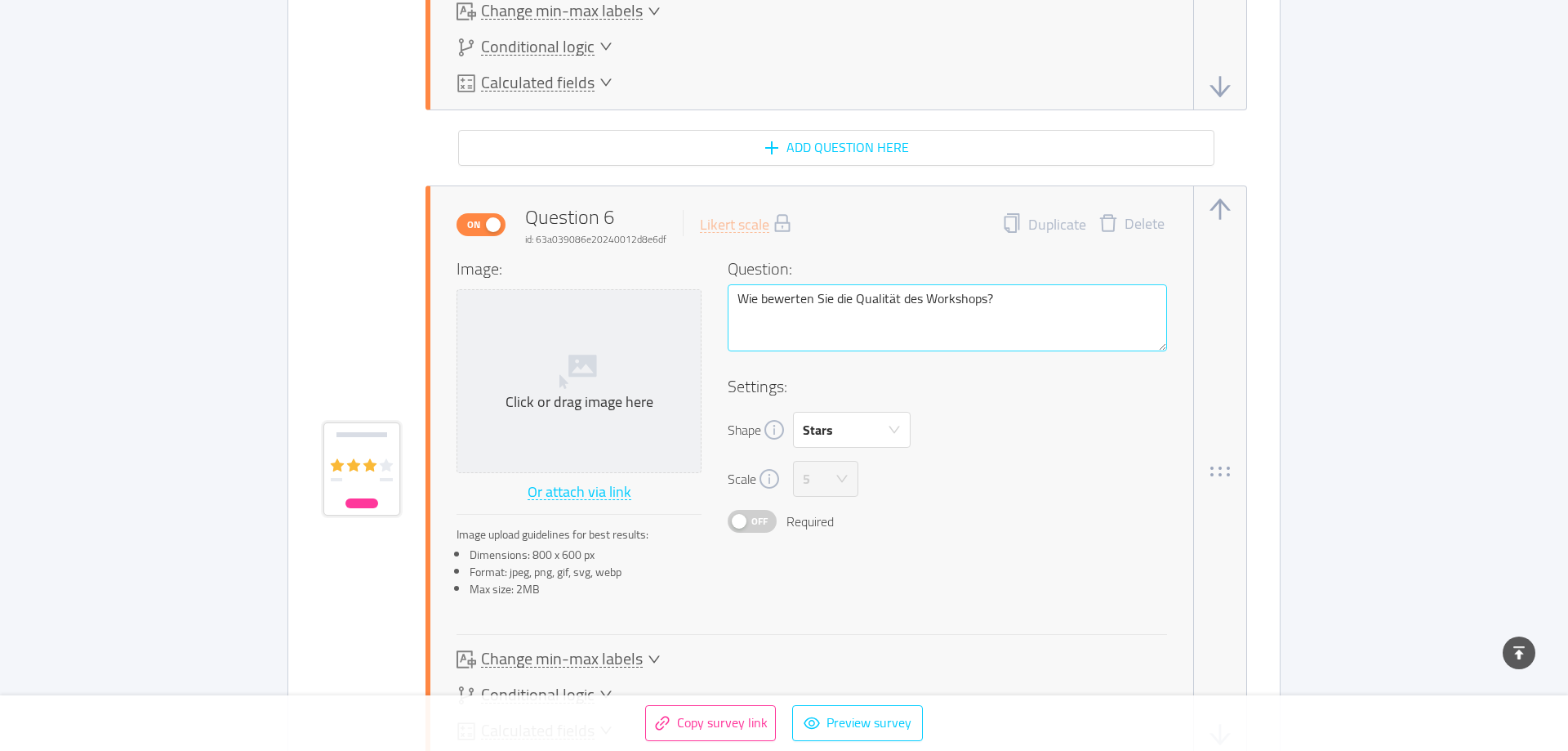
type textarea "Wie gut erfüllte der Workshop deine Anforderungen?"
drag, startPoint x: 832, startPoint y: 303, endPoint x: 805, endPoint y: 304, distance: 27.0
click at [781, 304] on textarea "Wie bewerten Sie die Qualität des Workshops?" at bounding box center [948, 318] width 440 height 67
type textarea "Wie bewertes die Qualität des Workshops?"
type textarea "Wie bewertest die Qualität des Workshops?"
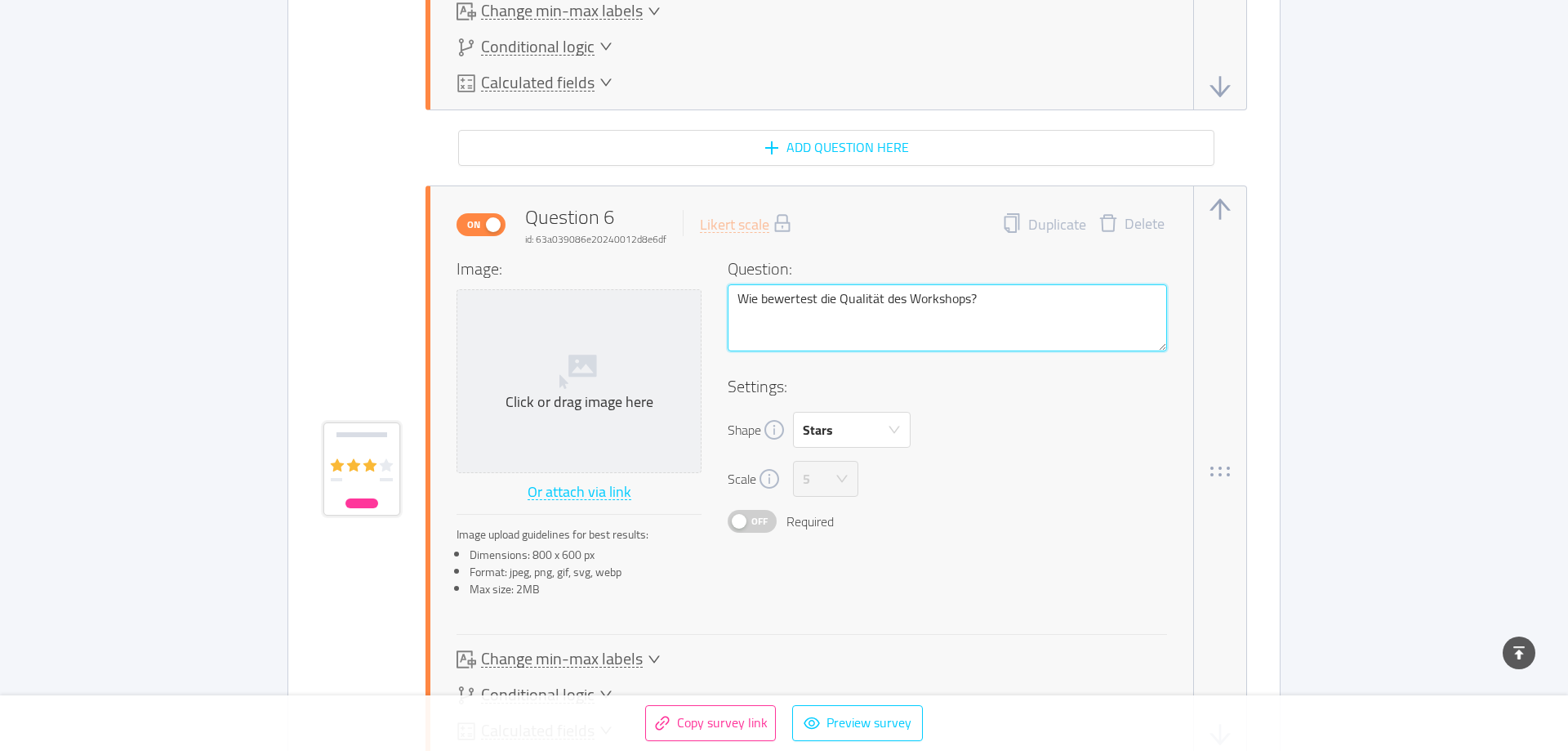
type textarea "Wie bewertest die Qualität des Workshops?"
type textarea "Wie bewertest d die Qualität des Workshops?"
type textarea "Wie bewertest du die Qualität des Workshops?"
click at [781, 290] on textarea "Wie bewertest du die Qualität des Workshops?" at bounding box center [948, 318] width 440 height 67
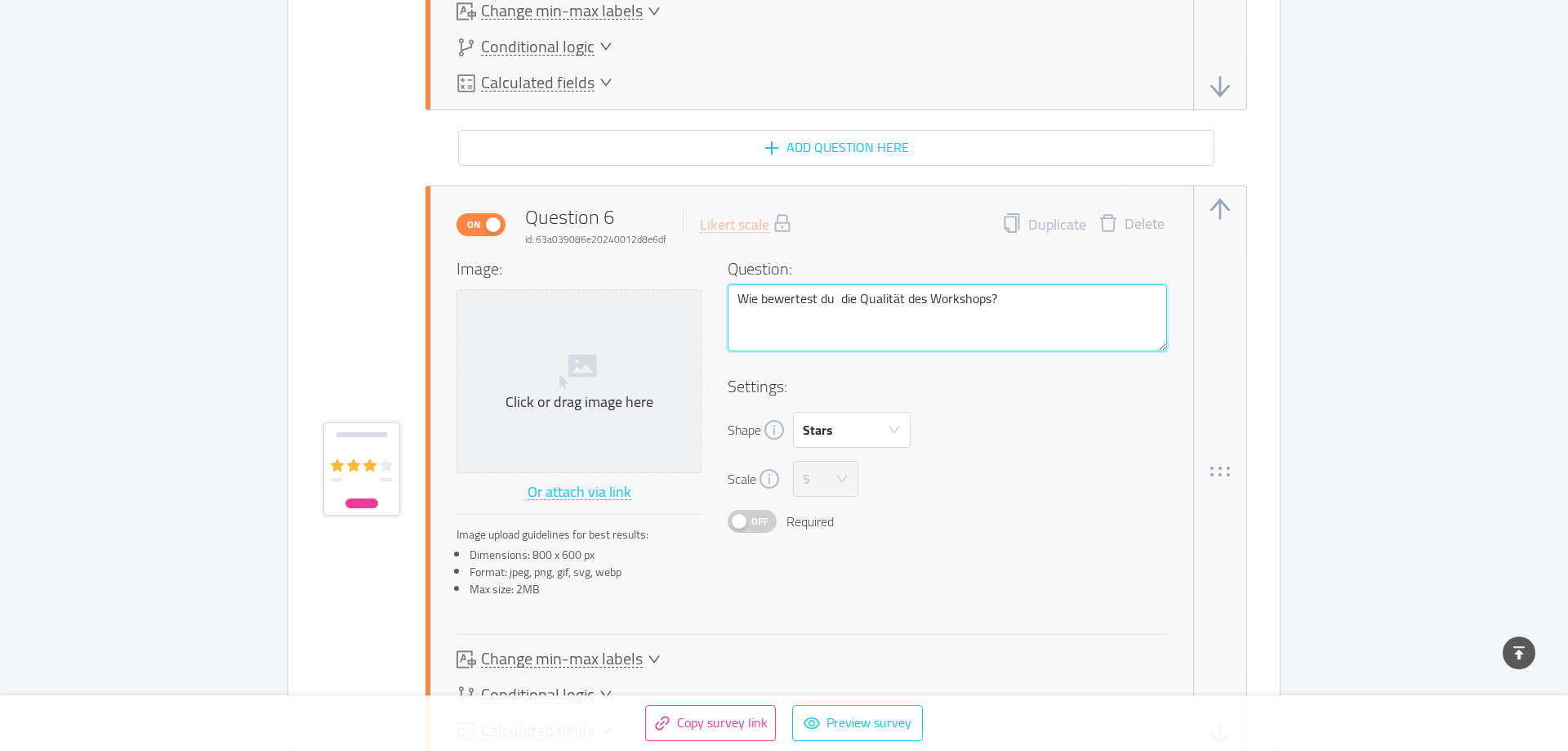
click at [781, 298] on textarea "Wie bewertest du die Qualität des Workshops?" at bounding box center [948, 318] width 440 height 67
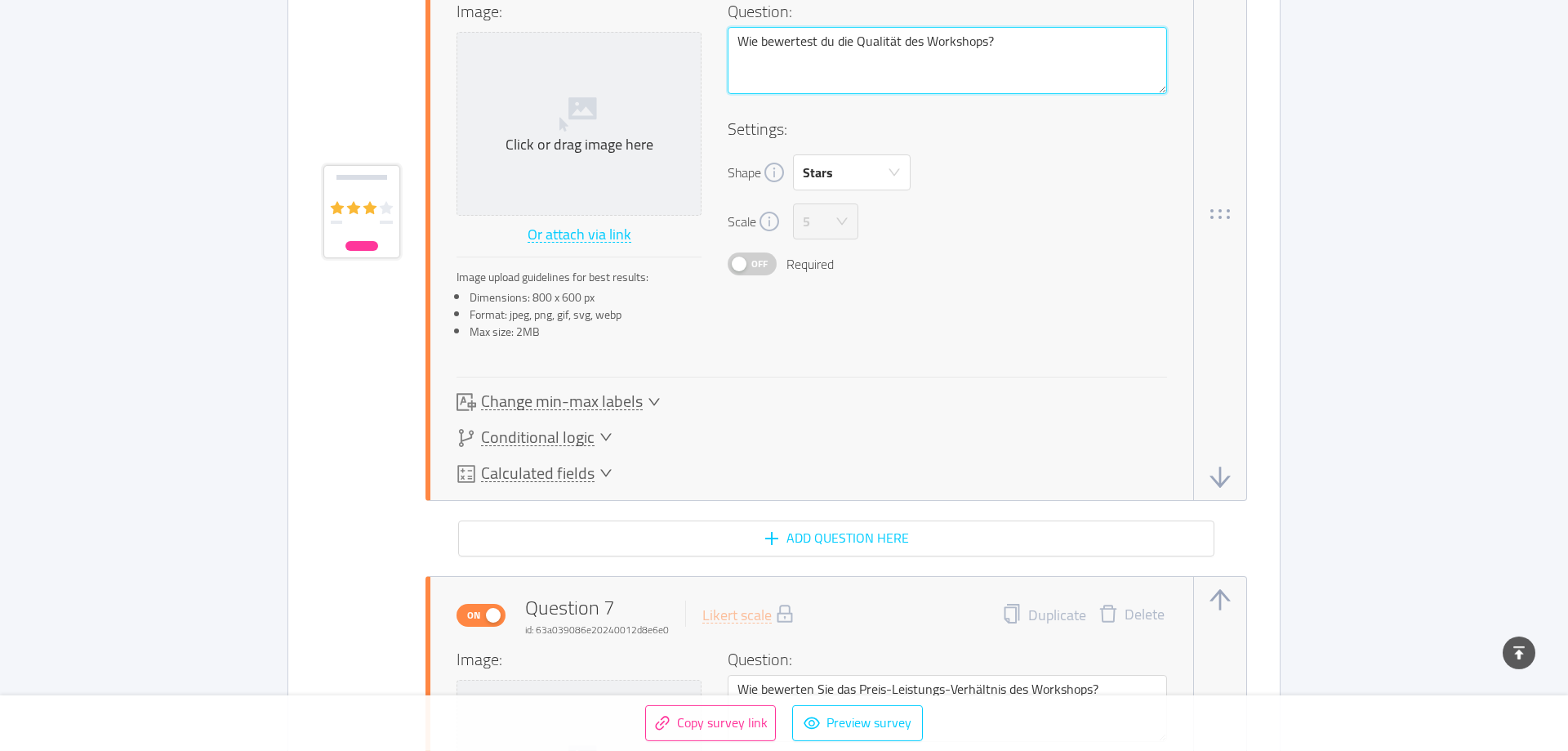
scroll to position [5001, 0]
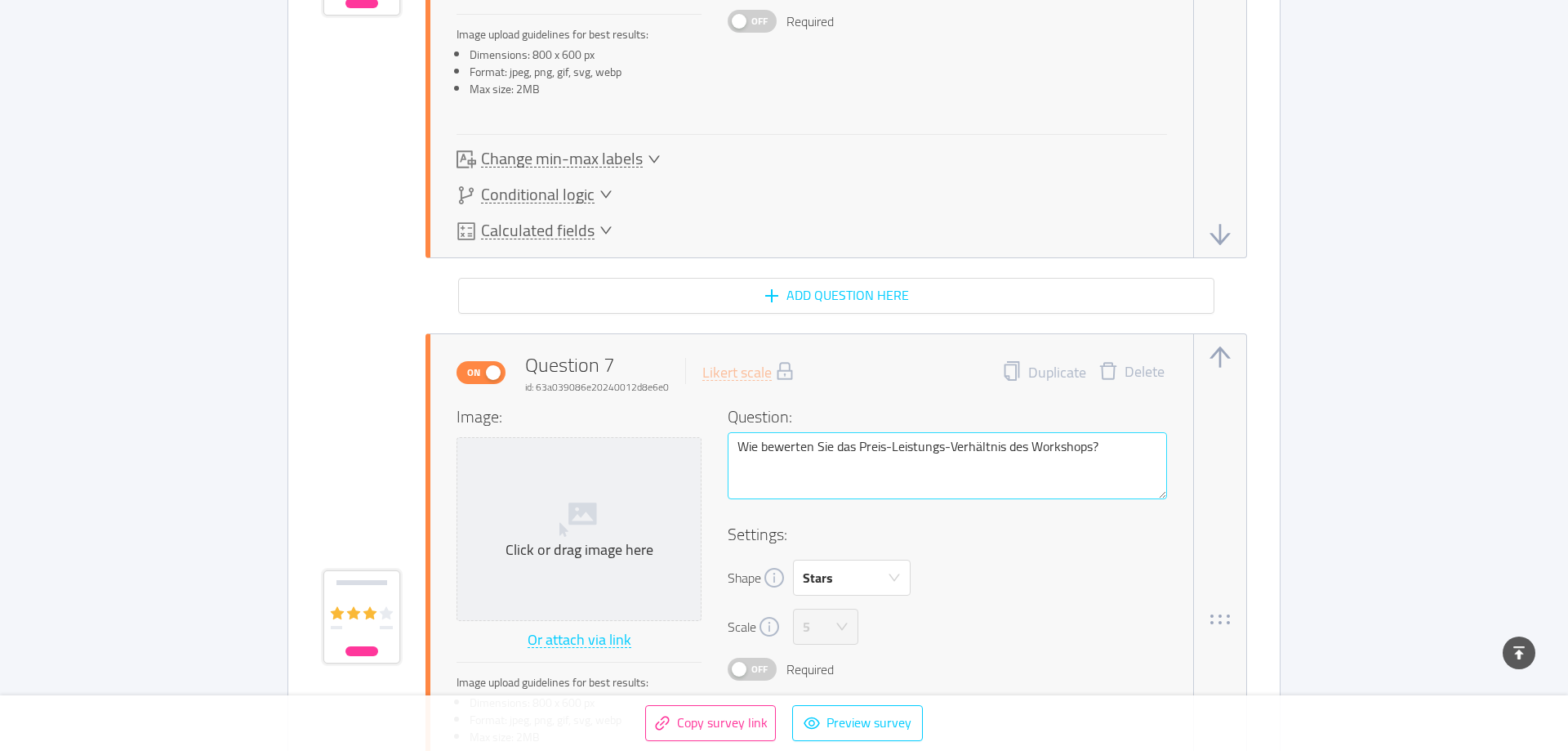
type textarea "Wie bewertest du die Qualität des Workshops?"
click at [781, 447] on textarea "Wie bewerten Sie das Preis-Leistungs-Verhältnis des Workshops?" at bounding box center [948, 466] width 440 height 67
type textarea "Wie bewerten Se das Preis-Leistungs-Verhältnis des Workshops?"
type textarea "Wie bewerten S das Preis-Leistungs-Verhältnis des Workshops?"
type textarea "Wie bewerten Sdas Preis-Leistungs-Verhältnis des Workshops?"
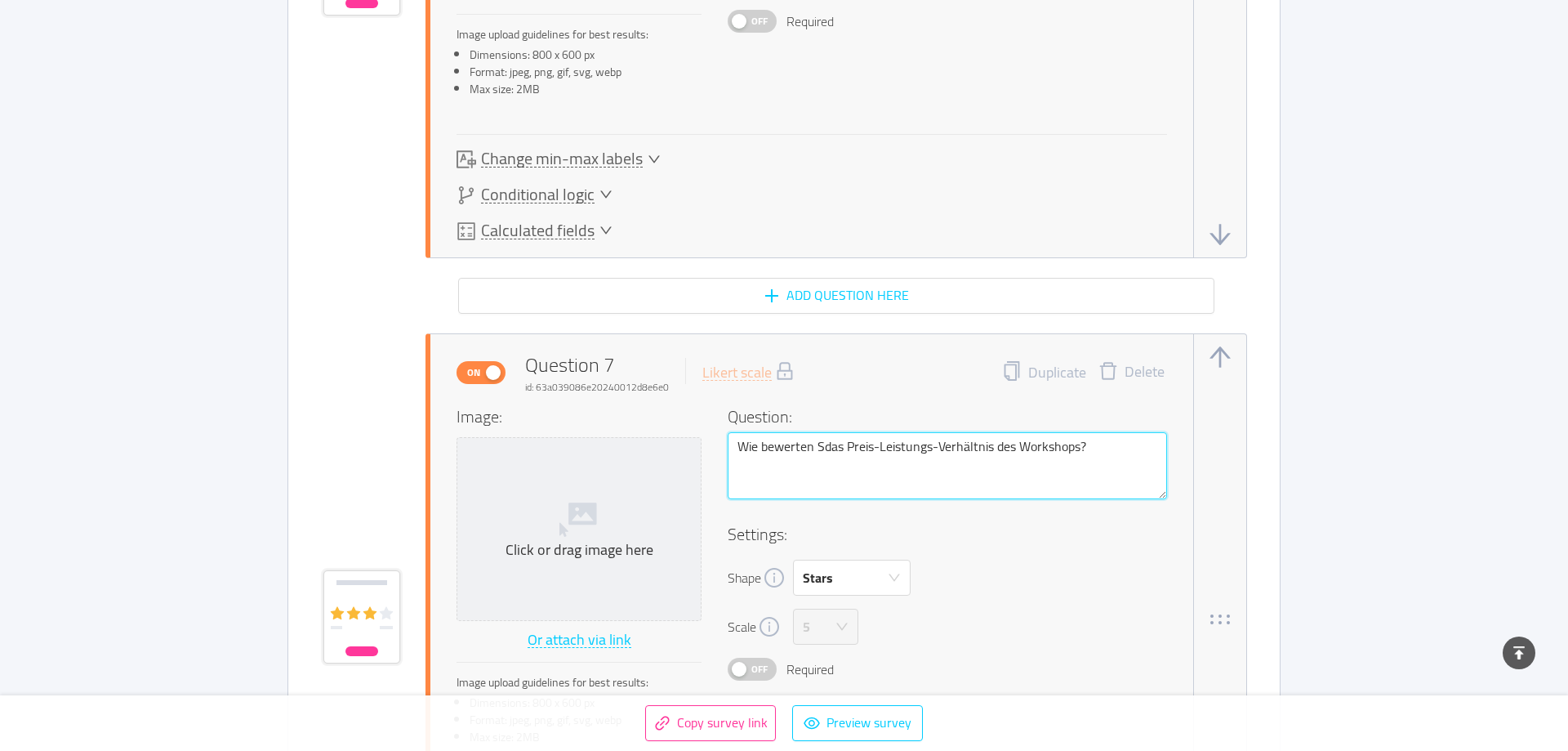
type textarea "Wie bewerten das Preis-Leistungs-Verhältnis des Workshops?"
type textarea "Wie bewertendas Preis-Leistungs-Verhältnis des Workshops?"
type textarea "Wie bewertedas Preis-Leistungs-Verhältnis des Workshops?"
type textarea "Wie bewertesdas Preis-Leistungs-Verhältnis des Workshops?"
type textarea "Wie bewertestdas Preis-Leistungs-Verhältnis des Workshops?"
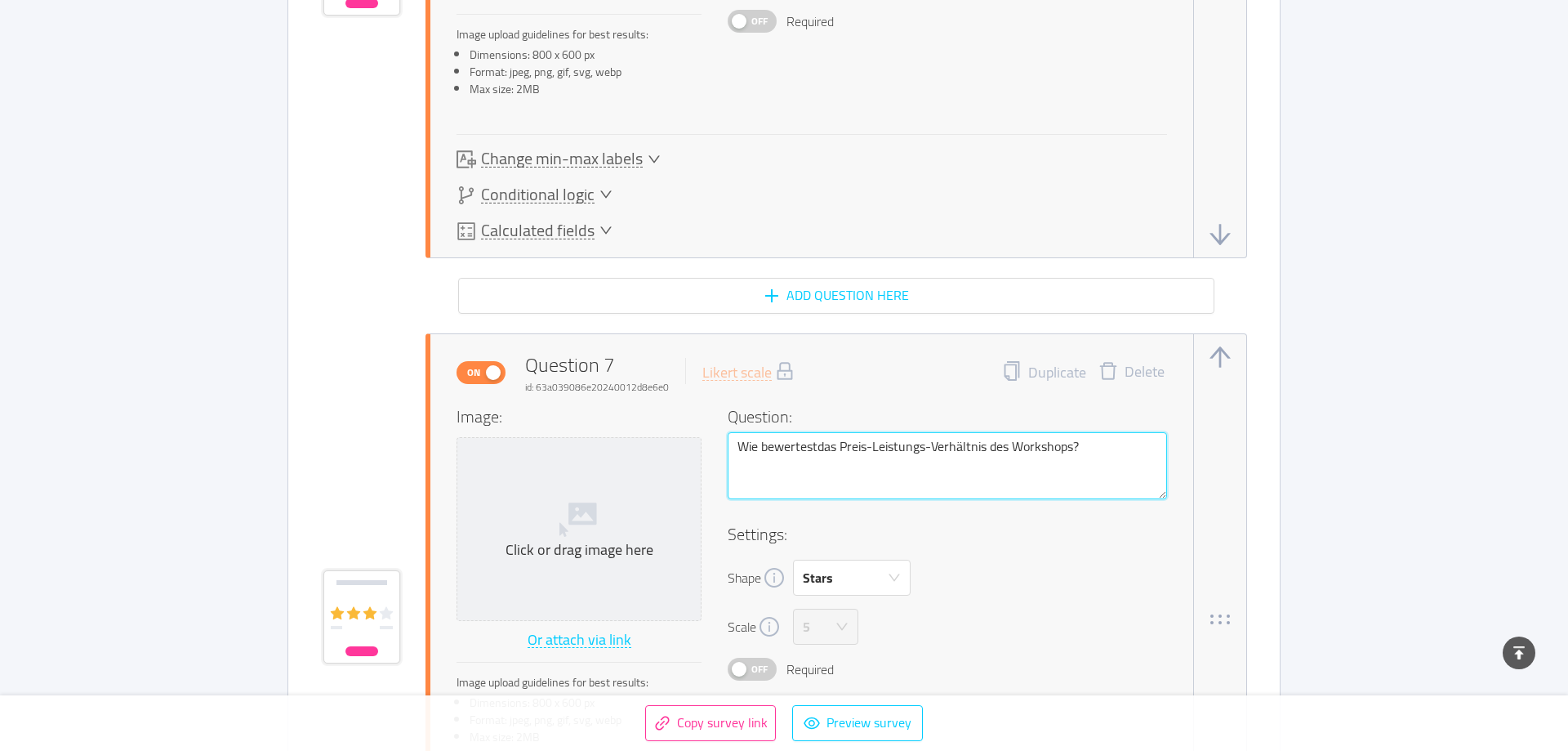
type textarea "Wie bewertest das Preis-Leistungs-Verhältnis des Workshops?"
type textarea "Wie bewertest ddas Preis-Leistungs-Verhältnis des Workshops?"
type textarea "Wie bewertest d das Preis-Leistungs-Verhältnis des Workshops?"
type textarea "Wie bewertest ddas Preis-Leistungs-Verhältnis des Workshops?"
type textarea "Wie bewertest didas Preis-Leistungs-Verhältnis des Workshops?"
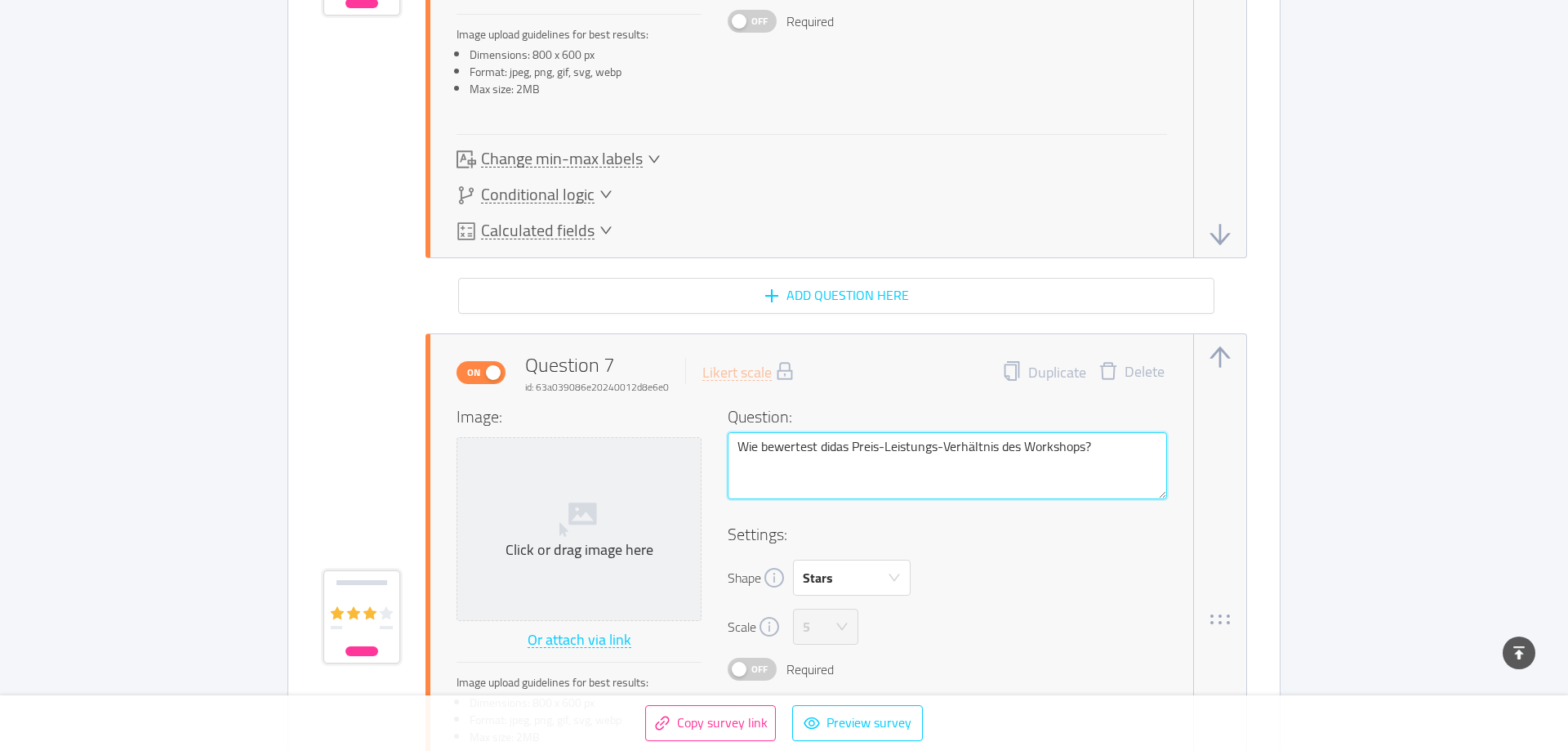
type textarea "Wie bewertest di das Preis-Leistungs-Verhältnis des Workshops?"
type textarea "Wie bewertest didas Preis-Leistungs-Verhältnis des Workshops?"
type textarea "Wie bewertest ddas Preis-Leistungs-Verhältnis des Workshops?"
type textarea "Wie bewertest dudas Preis-Leistungs-Verhältnis des Workshops?"
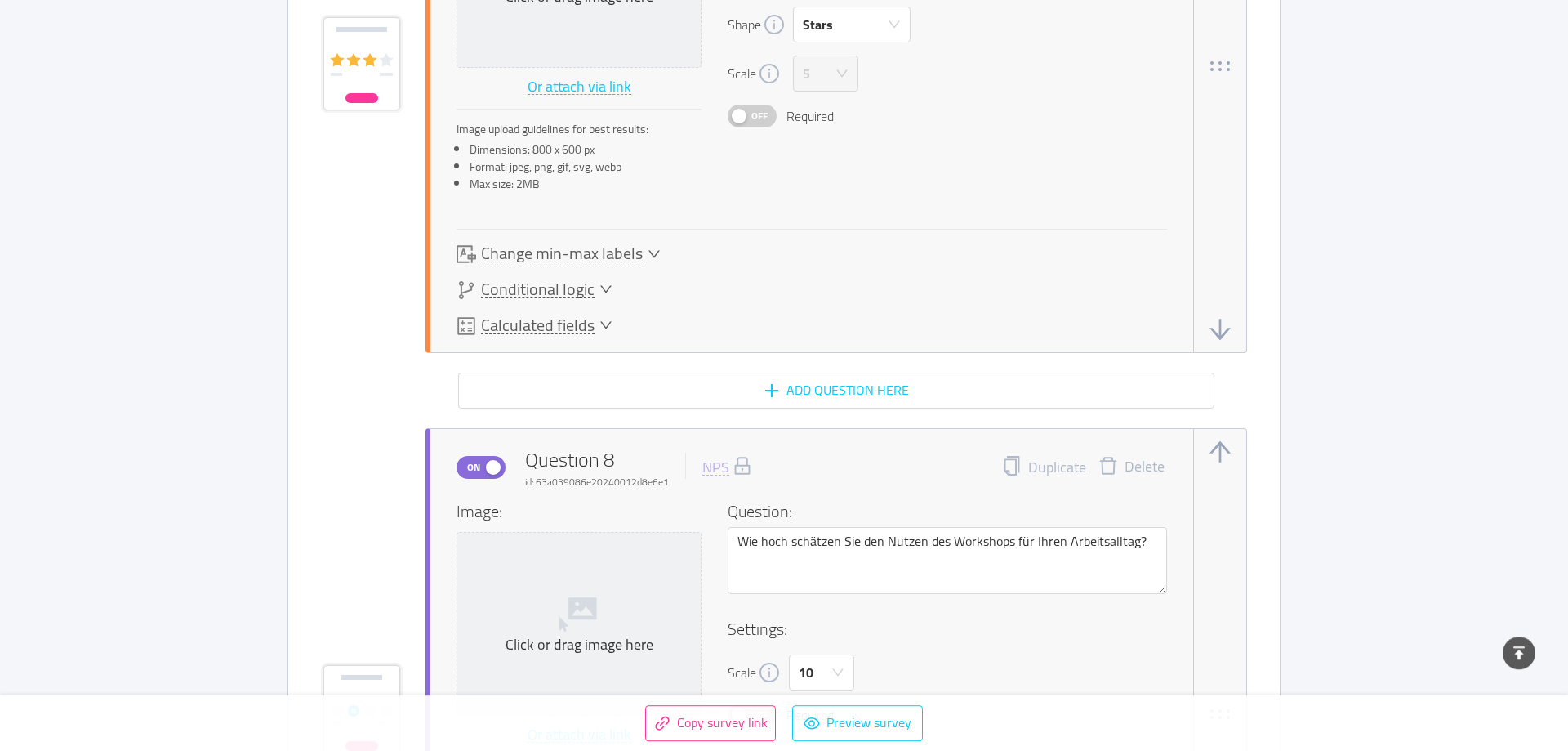
scroll to position [5585, 0]
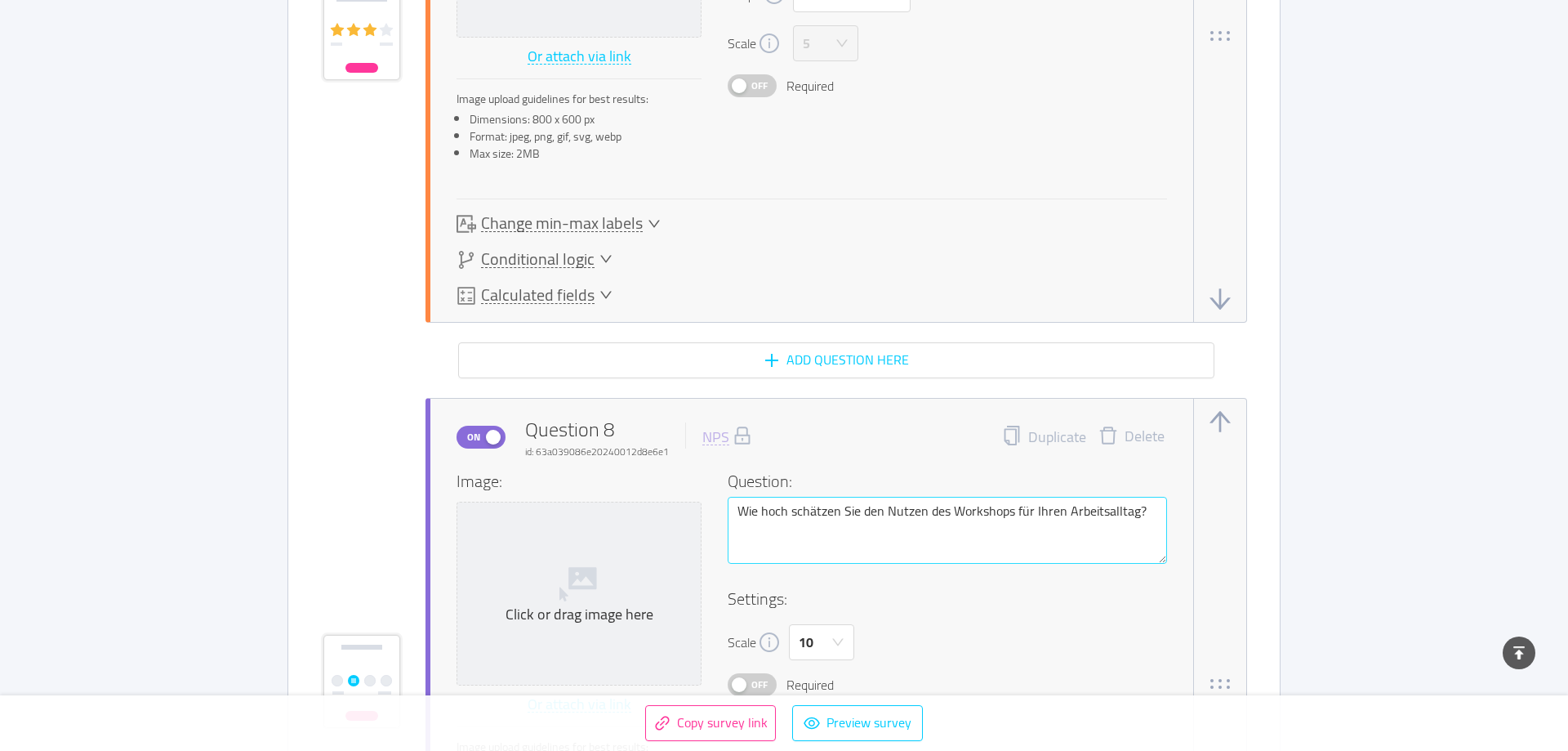
type textarea "Wie bewertest du das Preis-Leistungs-Verhältnis des Workshops?"
click at [781, 506] on textarea "Wie hoch schätzen Sie den Nutzen des Workshops für Ihren Arbeitsalltag?" at bounding box center [948, 530] width 440 height 67
type textarea "Wie hoch schätzen Sieden Nutzen des Workshops für Ihren Arbeitsalltag?"
type textarea "Wie hoch schätzen Siden Nutzen des Workshops für Ihren Arbeitsalltag?"
type textarea "Wie hoch schätzen Sden Nutzen des Workshops für Ihren Arbeitsalltag?"
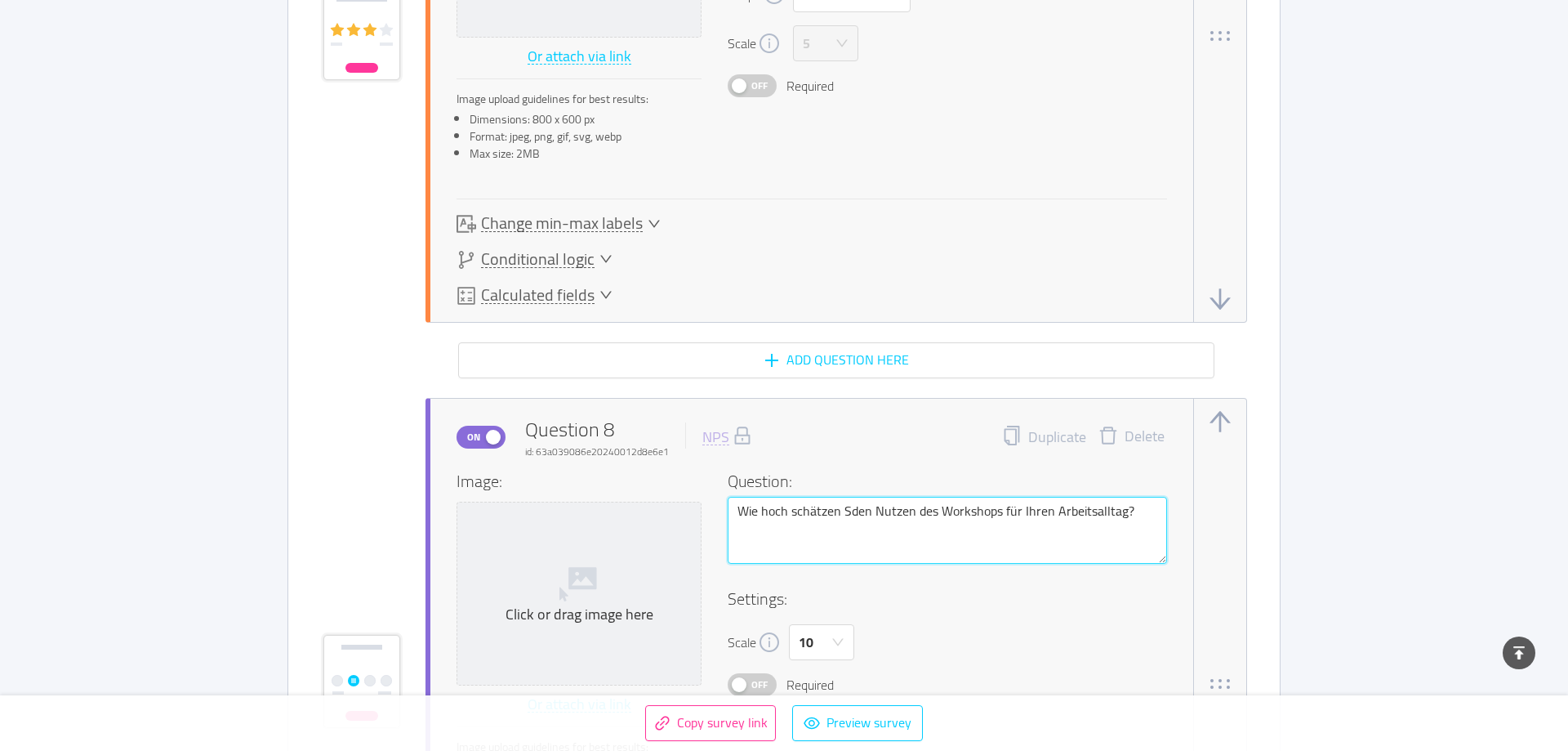
type textarea "Wie hoch schätzen den Nutzen des Workshops für Ihren Arbeitsalltag?"
type textarea "Wie hoch schätzenden Nutzen des Workshops für Ihren Arbeitsalltag?"
type textarea "Wie hoch schätzeden Nutzen des Workshops für Ihren Arbeitsalltag?"
type textarea "Wie hoch schätzden Nutzen des Workshops für Ihren Arbeitsalltag?"
type textarea "Wie hoch schätztden Nutzen des Workshops für Ihren Arbeitsalltag?"
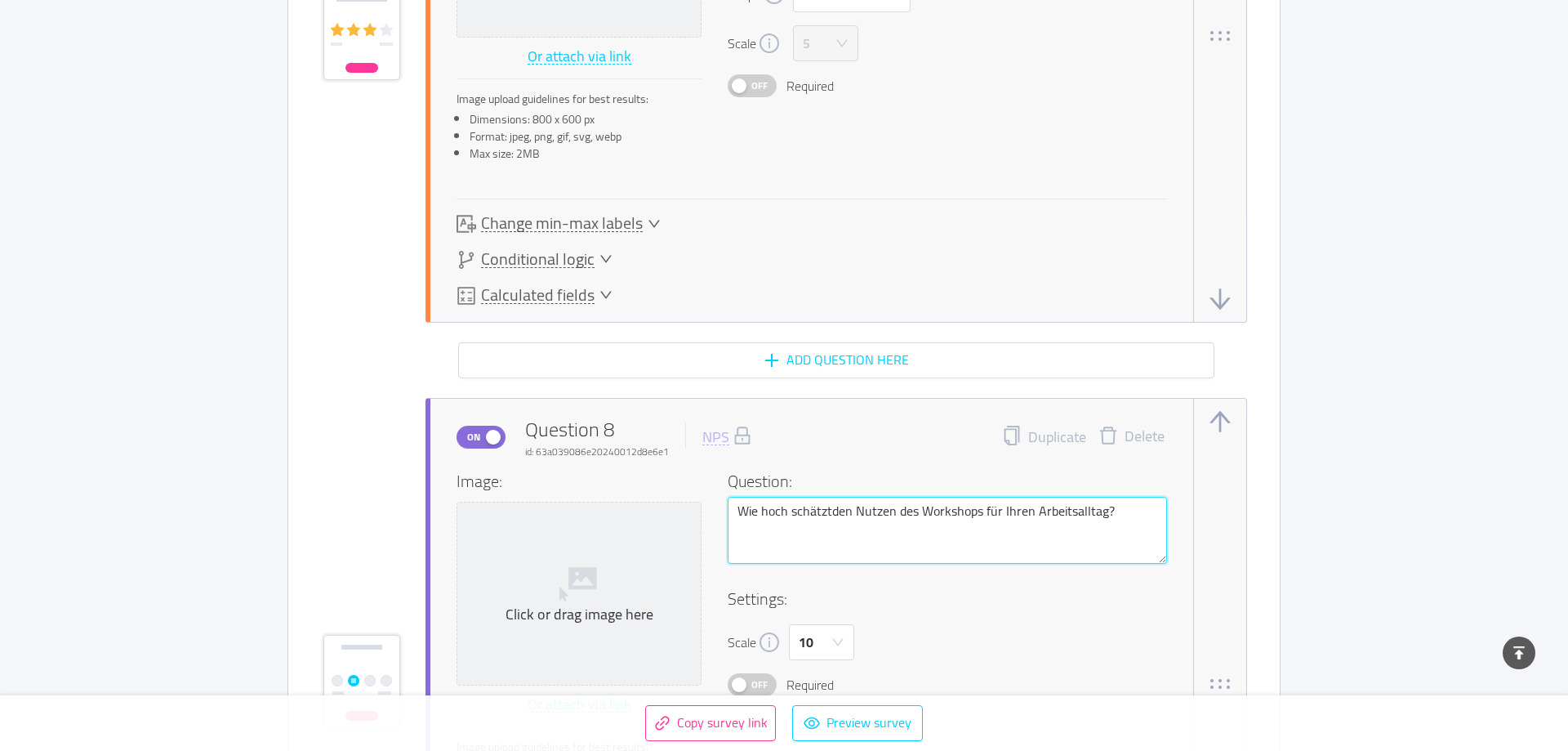
type textarea "Wie hoch schätzt den Nutzen des Workshops für Ihren Arbeitsalltag?"
type textarea "Wie hoch schätzt iden Nutzen des Workshops für Ihren Arbeitsalltag?"
type textarea "Wie hoch schätzt den Nutzen des Workshops für Ihren Arbeitsalltag?"
type textarea "Wie hoch schätzt dden Nutzen des Workshops für Ihren Arbeitsalltag?"
type textarea "Wie hoch schätzt diden Nutzen des Workshops für Ihren Arbeitsalltag?"
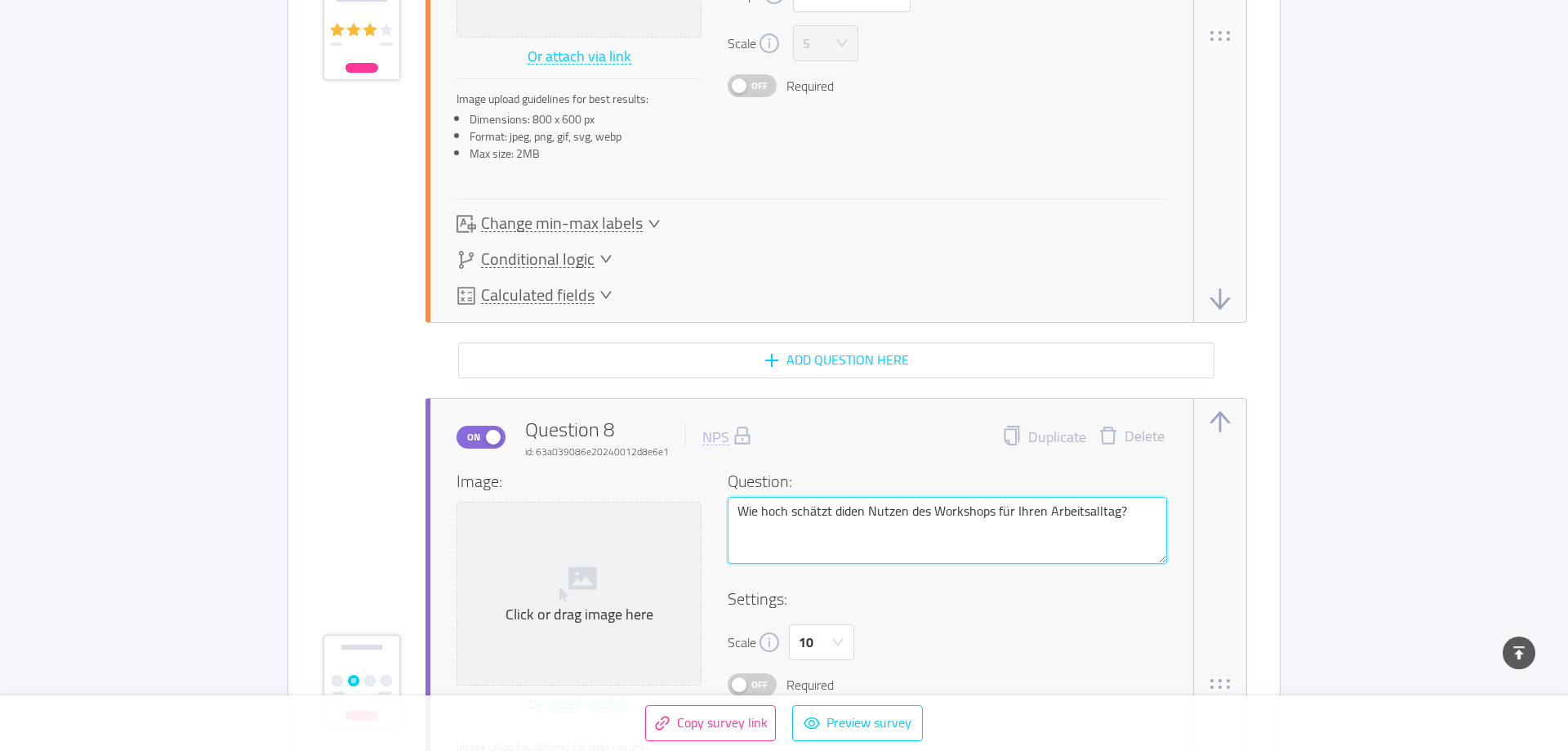
type textarea "[DEMOGRAPHIC_DATA] hoch schätzt diden Nutzen des Workshops für Ihren Arbeitsall…"
type textarea "Wie hoch schätzt diden Nutzen des Workshops für Ihren Arbeitsalltag?"
click at [781, 511] on textarea "Wie hoch schätzt diden Nutzen des Workshops für Ihren Arbeitsalltag?" at bounding box center [948, 530] width 440 height 67
type textarea "Wie hoch schätzt dden Nutzen des Workshops für Ihren Arbeitsalltag?"
type textarea "Wie hoch schätzt duden Nutzen des Workshops für Ihren Arbeitsalltag?"
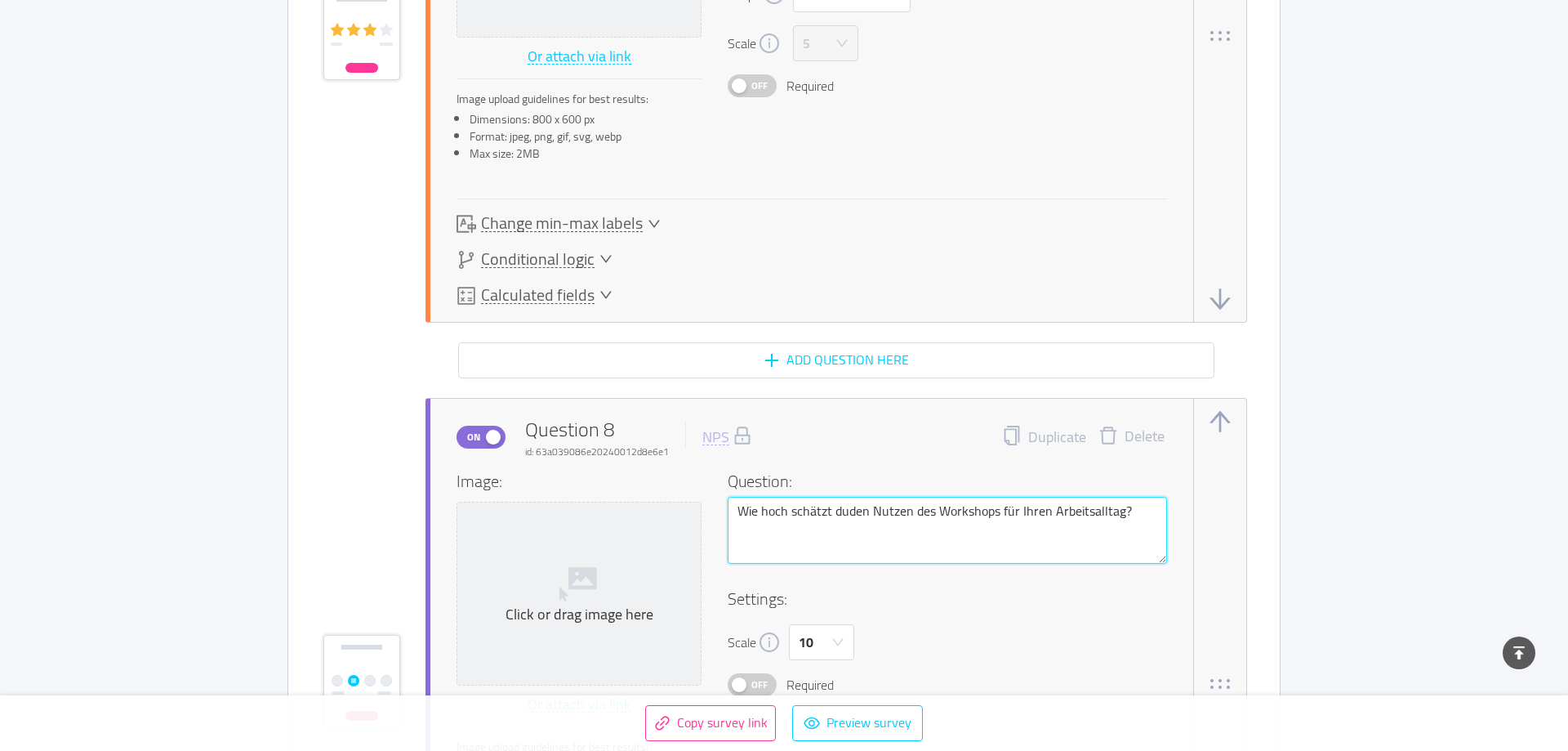
type textarea "Wie hoch schätzt du den Nutzen des Workshops für Ihren Arbeitsalltag?"
click at [781, 512] on textarea "Wie hoch schätzt du den Nutzen des Workshops für Ihren Arbeitsalltag?" at bounding box center [948, 530] width 440 height 67
type textarea "Wie hoch schätzt du den Nutzen des Workshops für dArbeitsalltag?"
type textarea "Wie hoch schätzt du den Nutzen des Workshops für deArbeitsalltag?"
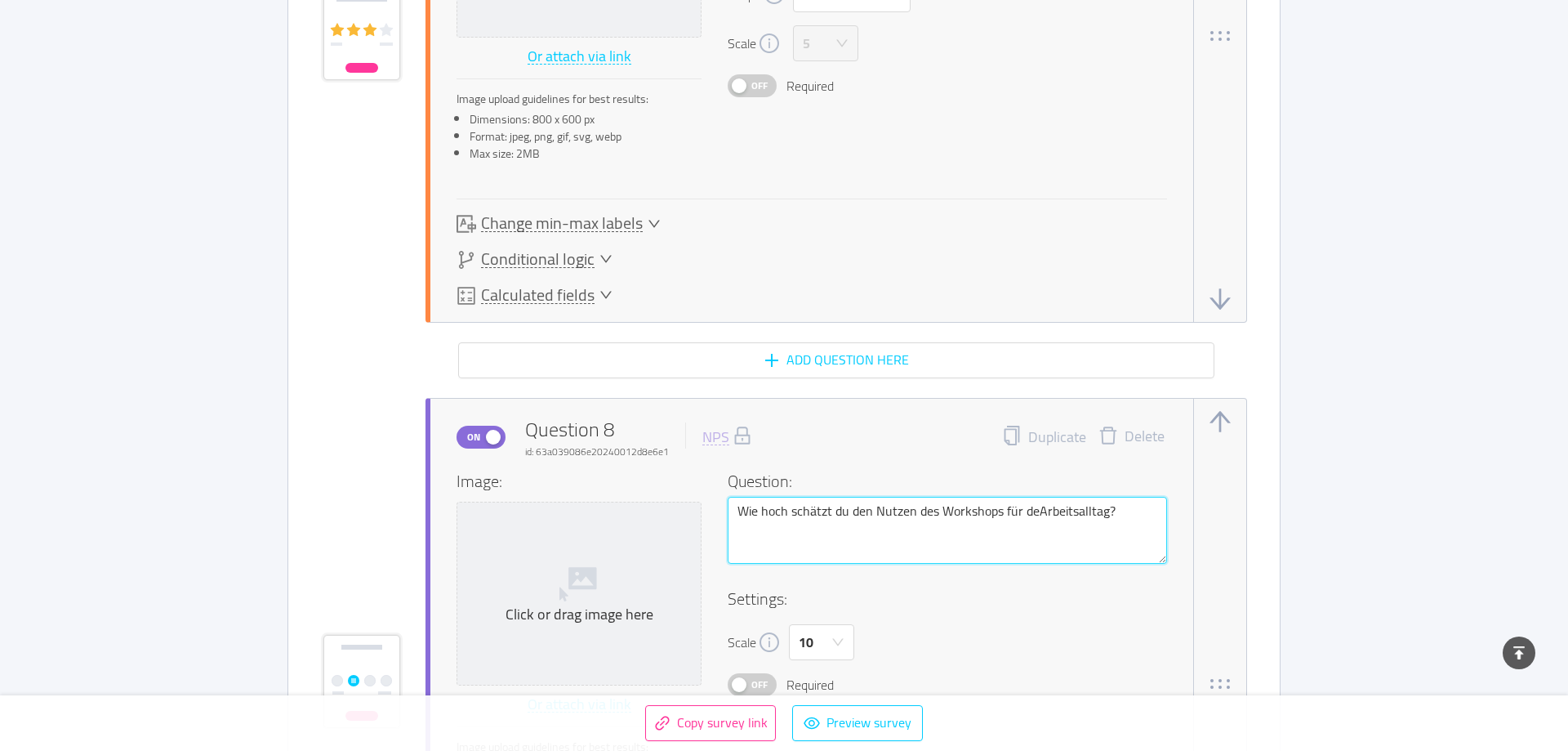
type textarea "Wie hoch schätzt du den Nutzen des Workshops für deiArbeitsalltag?"
type textarea "Wie hoch schätzt du den Nutzen des Workshops für deinArbeitsalltag?"
type textarea "Wie hoch schätzt du den Nutzen des Workshops für deineArbeitsalltag?"
type textarea "Wie hoch schätzt du den Nutzen des Workshops für deinenArbeitsalltag?"
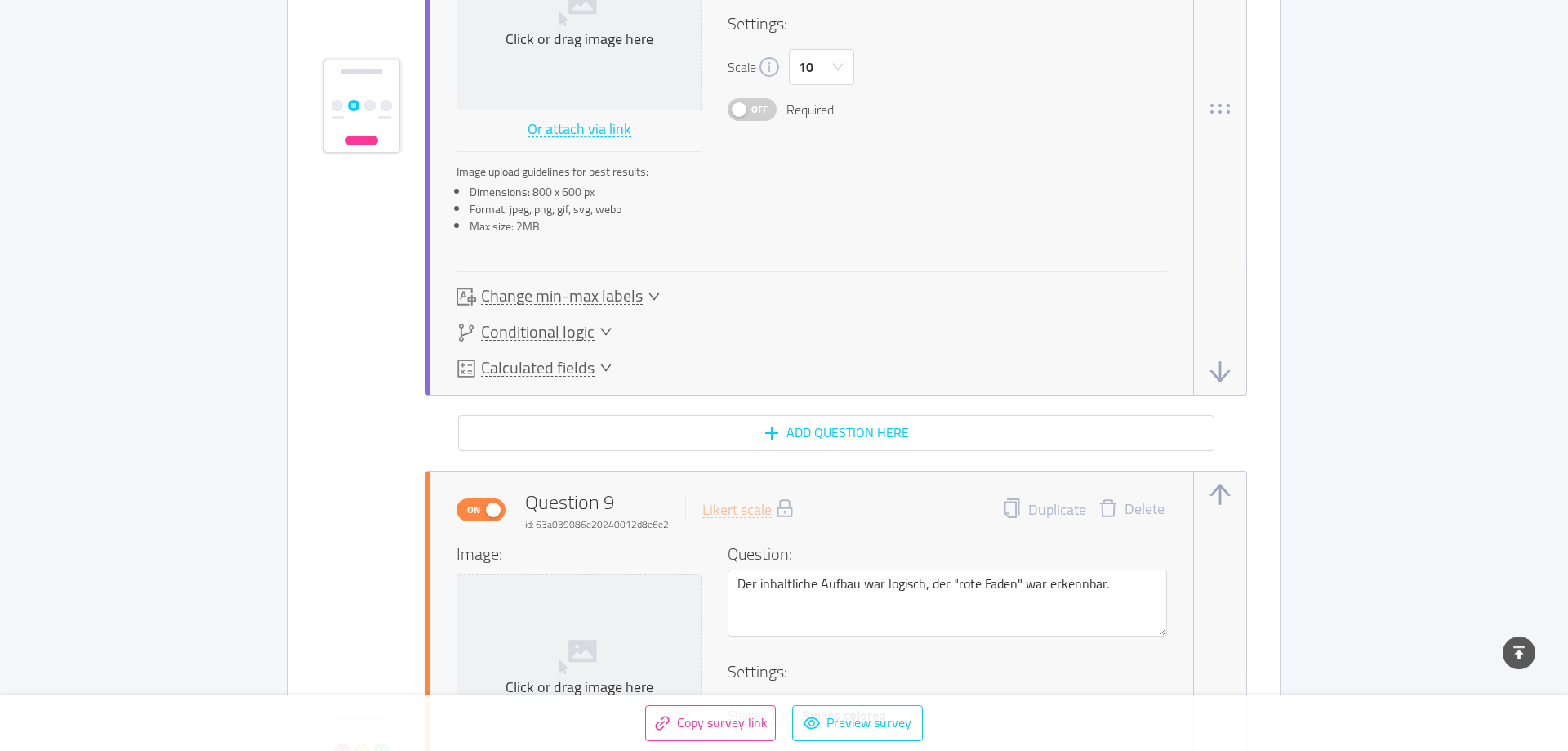
scroll to position [6169, 0]
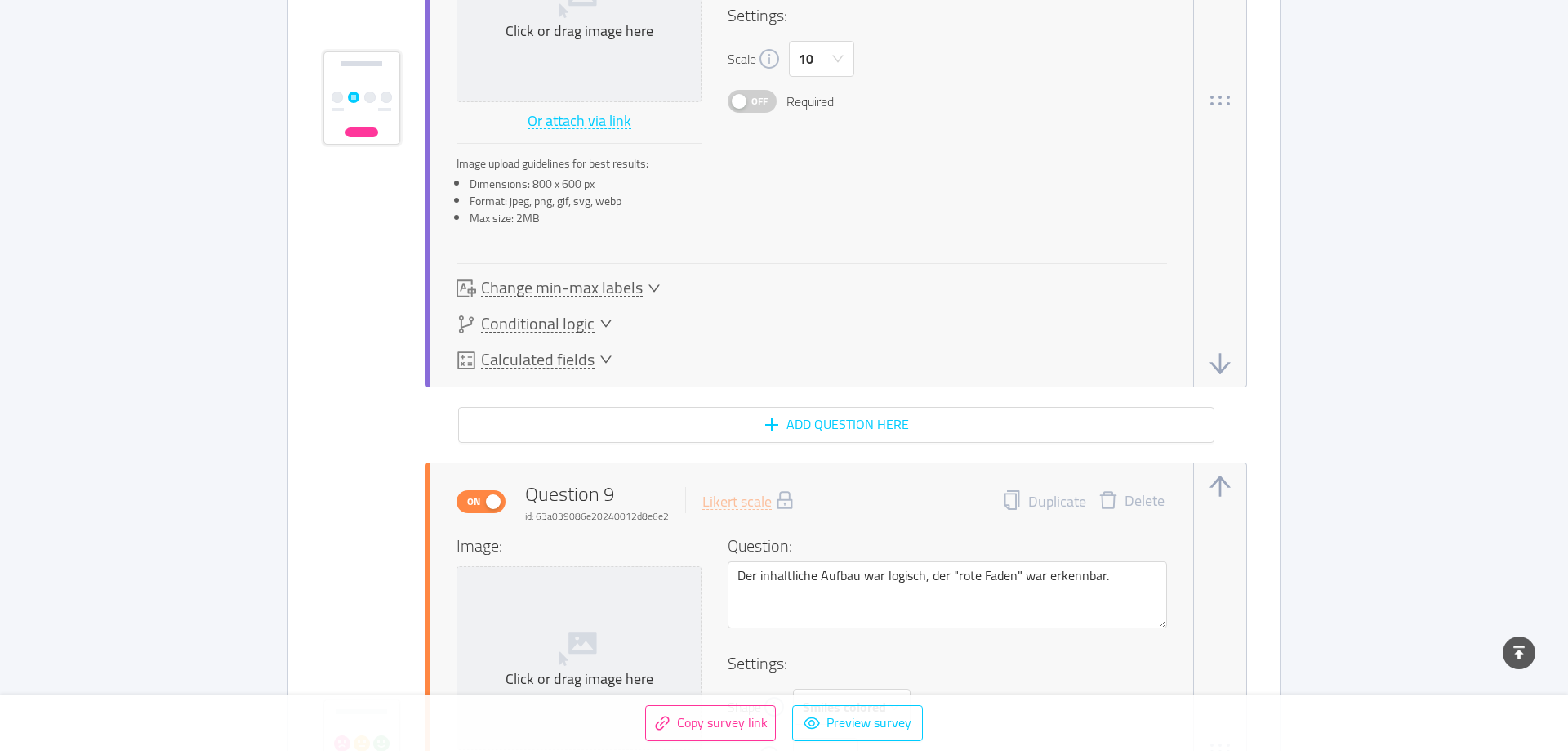
type textarea "Wie hoch schätzt du den Nutzen des Workshops für deinen Arbeitsalltag?"
click at [631, 279] on span "Change min-max labels" at bounding box center [562, 288] width 161 height 18
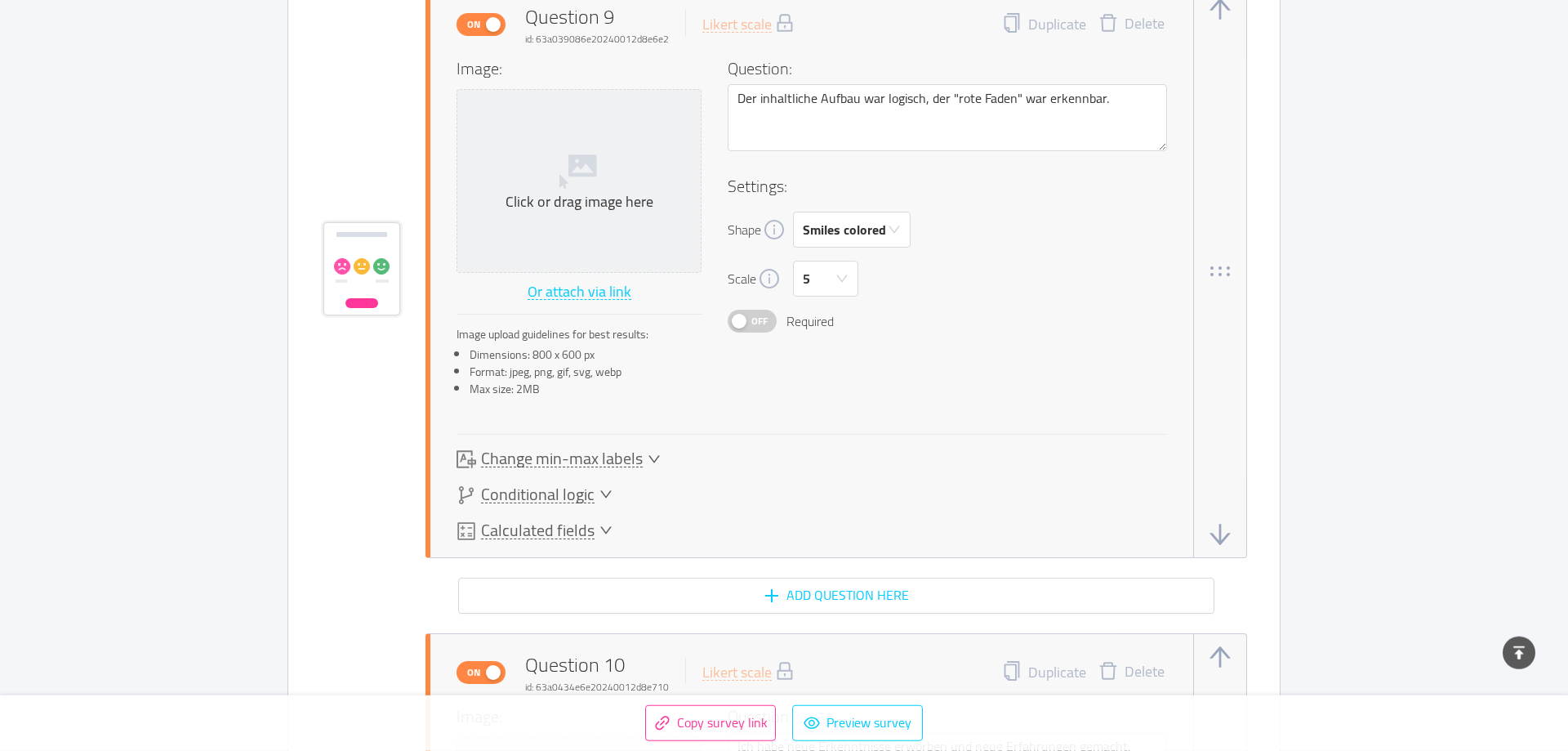
scroll to position [6733, 0]
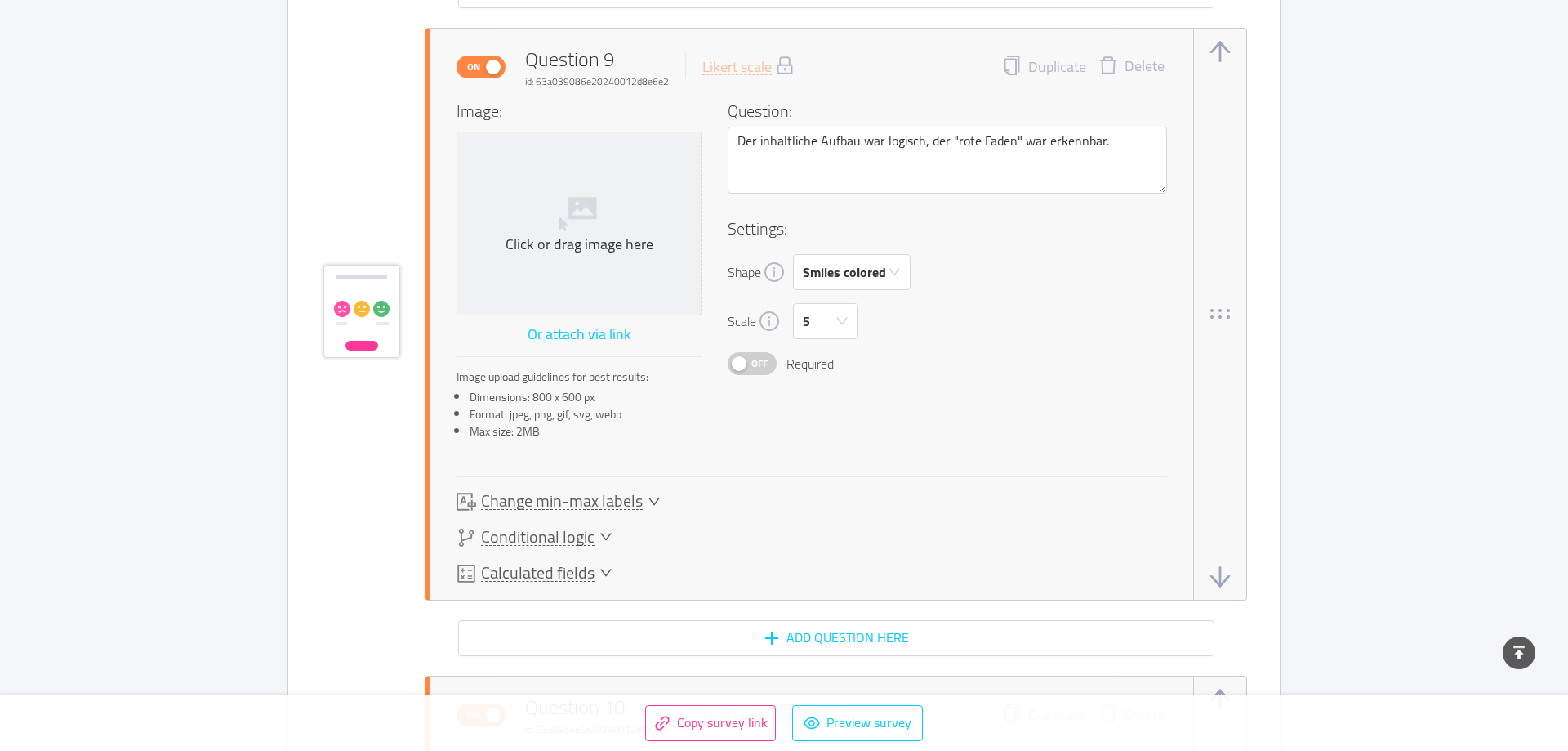
click at [593, 510] on span "Change min-max labels" at bounding box center [562, 501] width 161 height 18
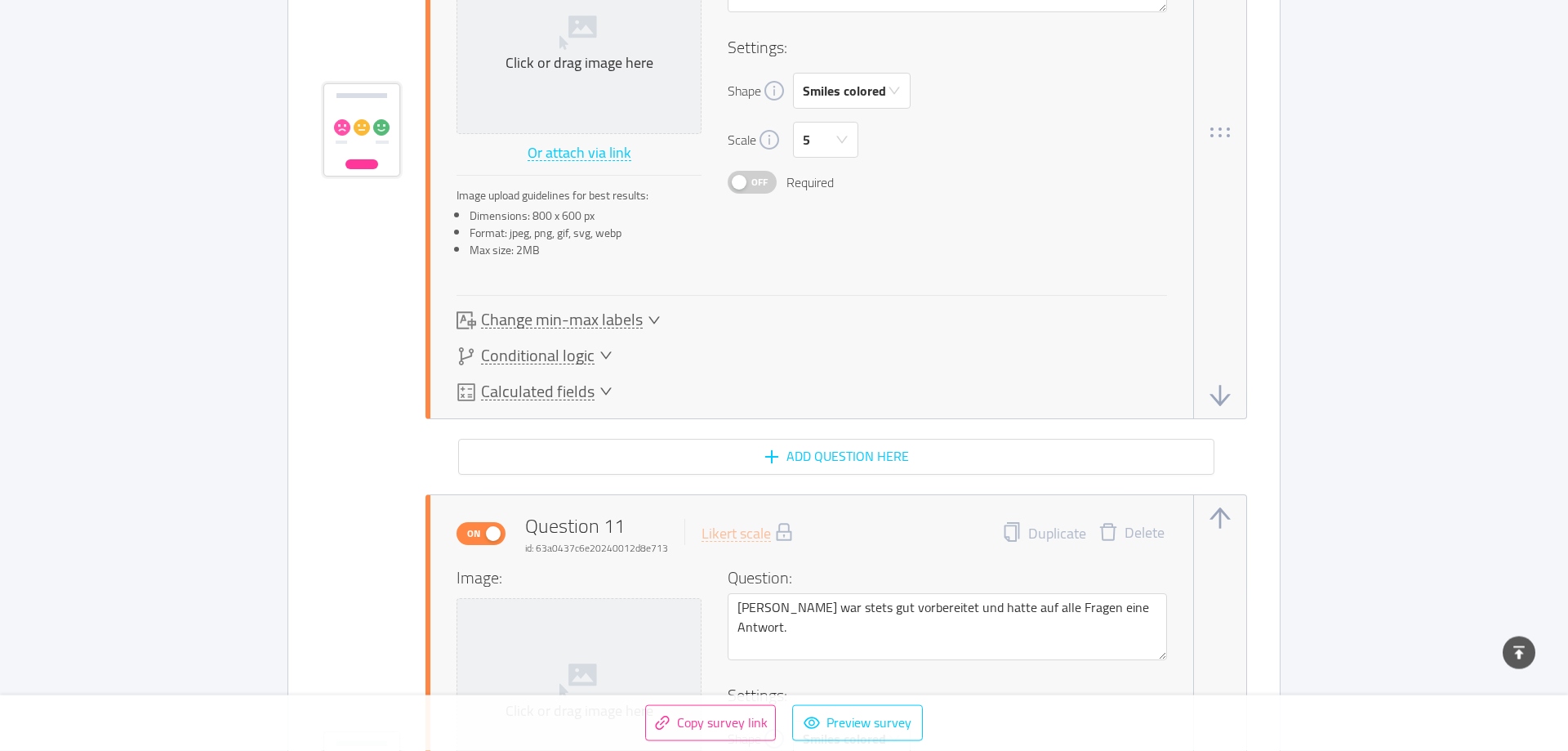
scroll to position [7817, 0]
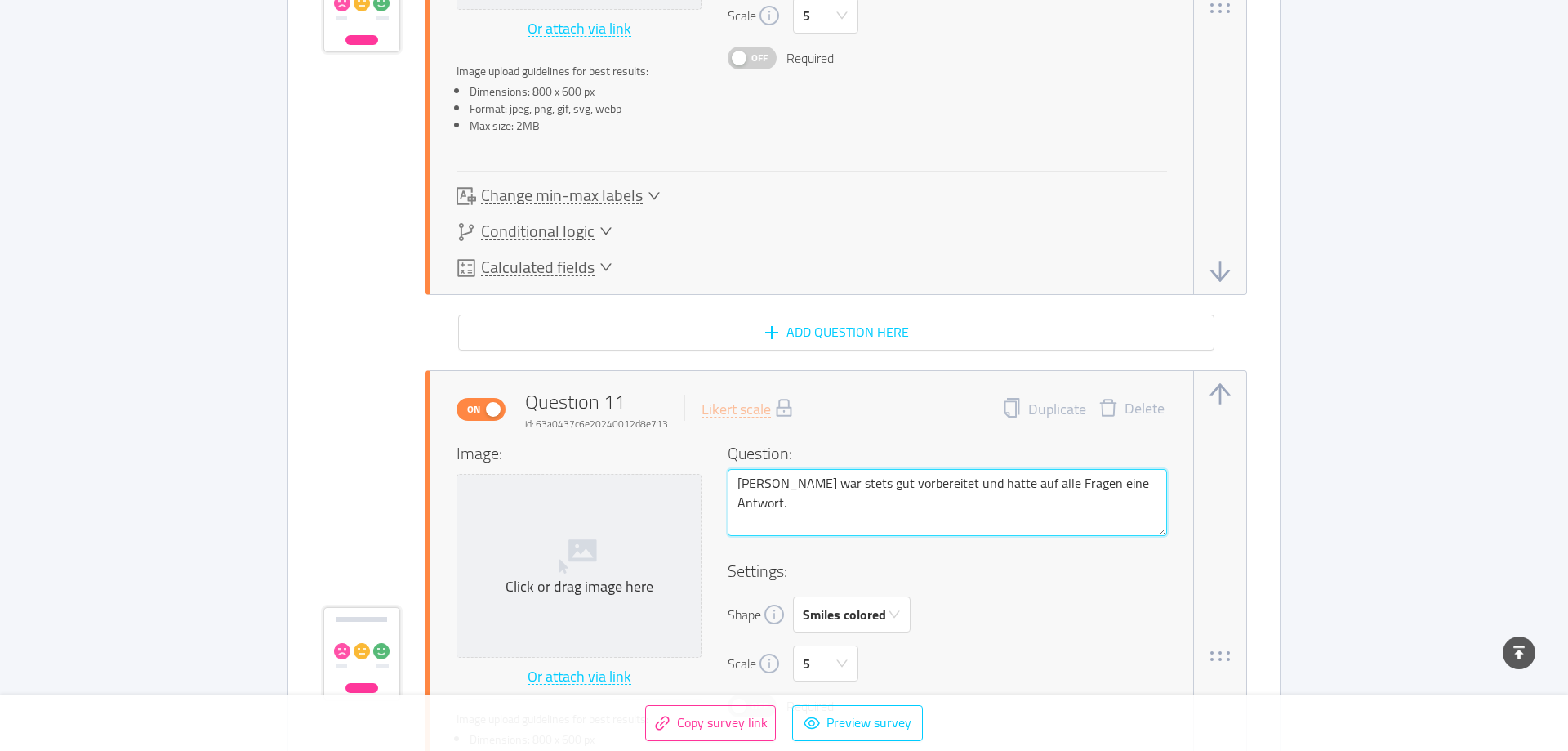
click at [748, 483] on textarea "[PERSON_NAME] war stets gut vorbereitet und hatte auf alle Fragen eine Antwort." at bounding box center [948, 503] width 440 height 67
drag, startPoint x: 804, startPoint y: 479, endPoint x: 709, endPoint y: 476, distance: 95.0
click at [728, 476] on textarea "[PERSON_NAME] war stets gut vorbereitet und hatte auf alle Fragen eine Antwort." at bounding box center [948, 503] width 440 height 67
type textarea "Mwar stets gut vorbereitet und hatte auf alle Fragen eine Antwort."
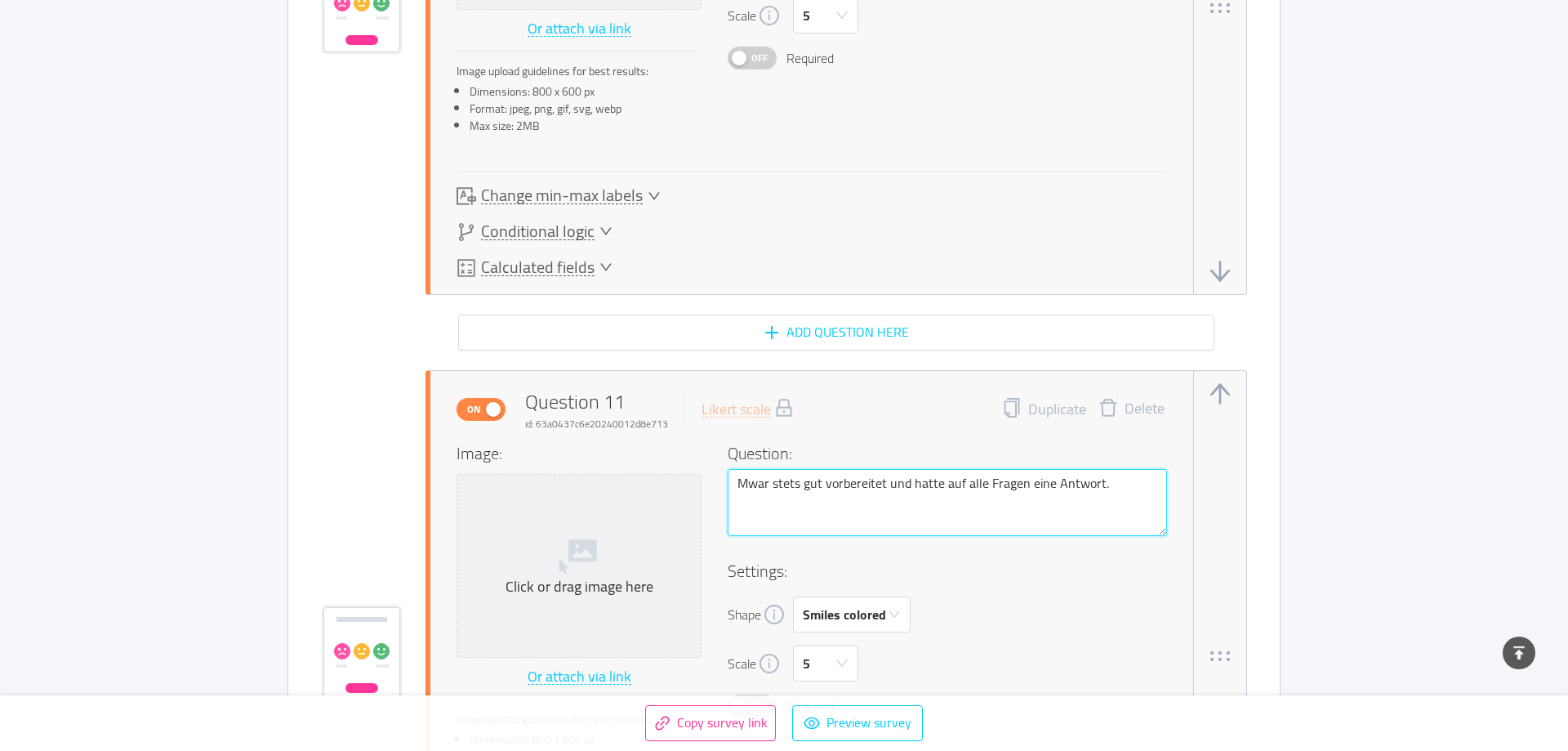
type textarea "Mowar stets gut vorbereitet und hatte auf alle Fragen eine Antwort."
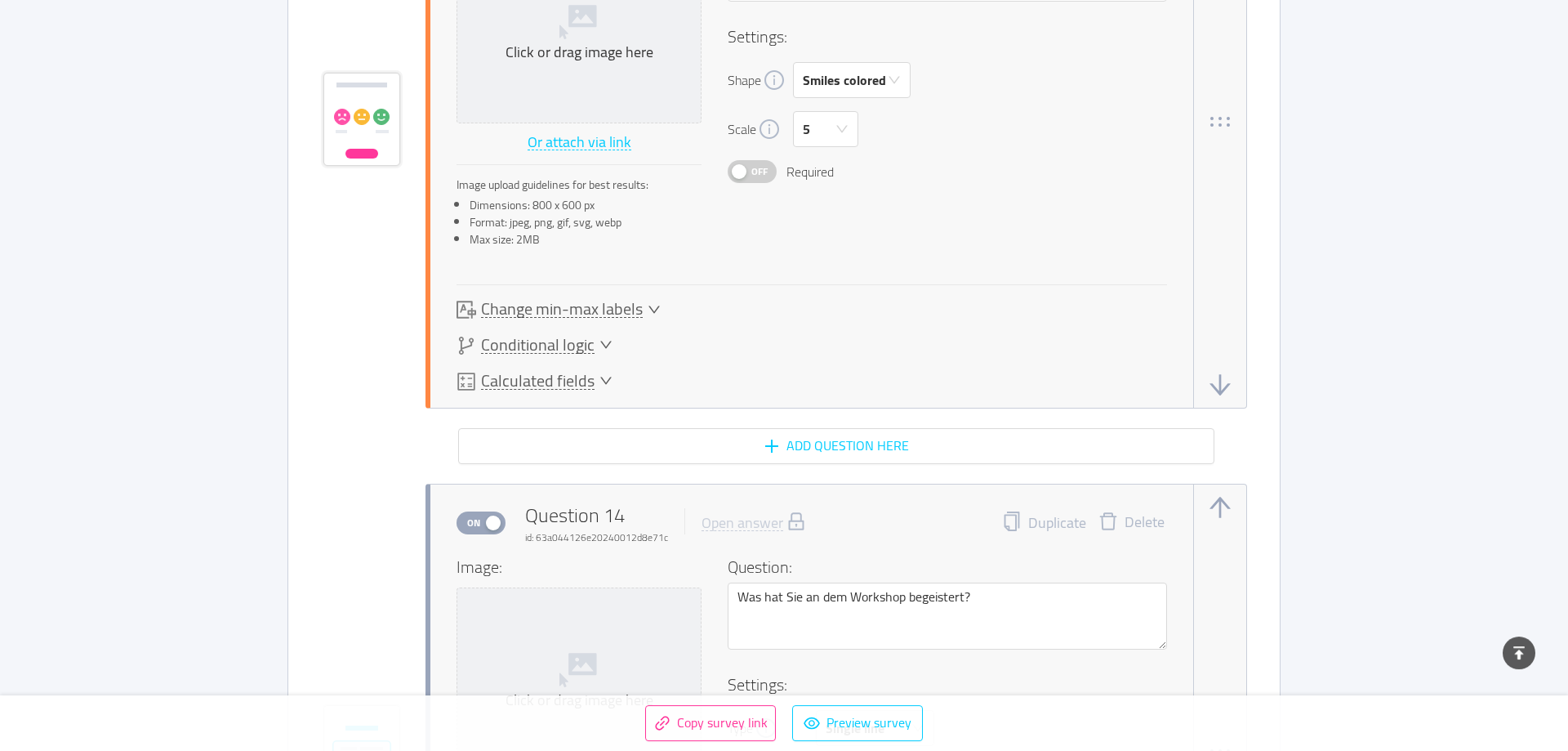
scroll to position [9650, 0]
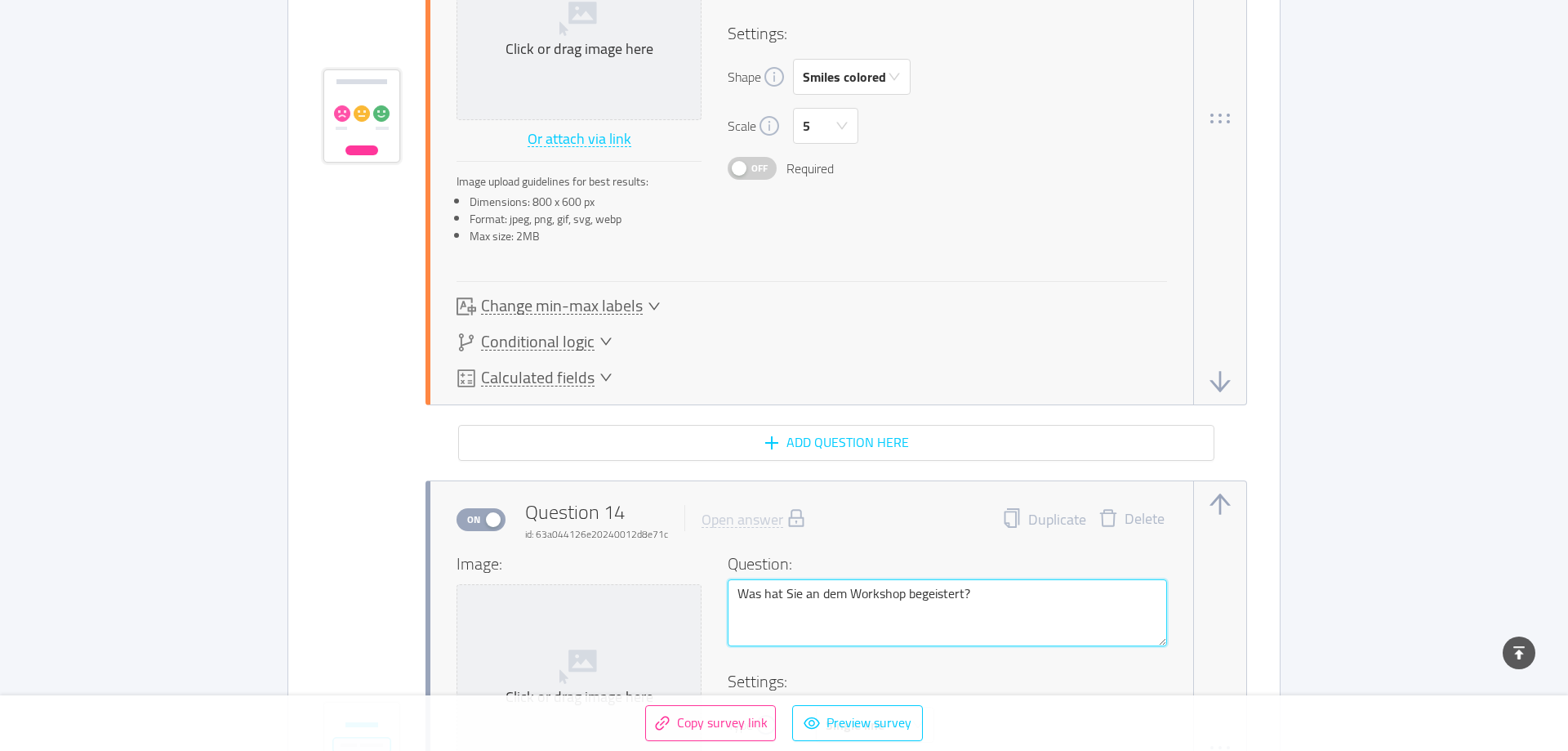
click at [781, 567] on textarea "Was hat Sie an dem Workshop begeistert?" at bounding box center [948, 613] width 440 height 67
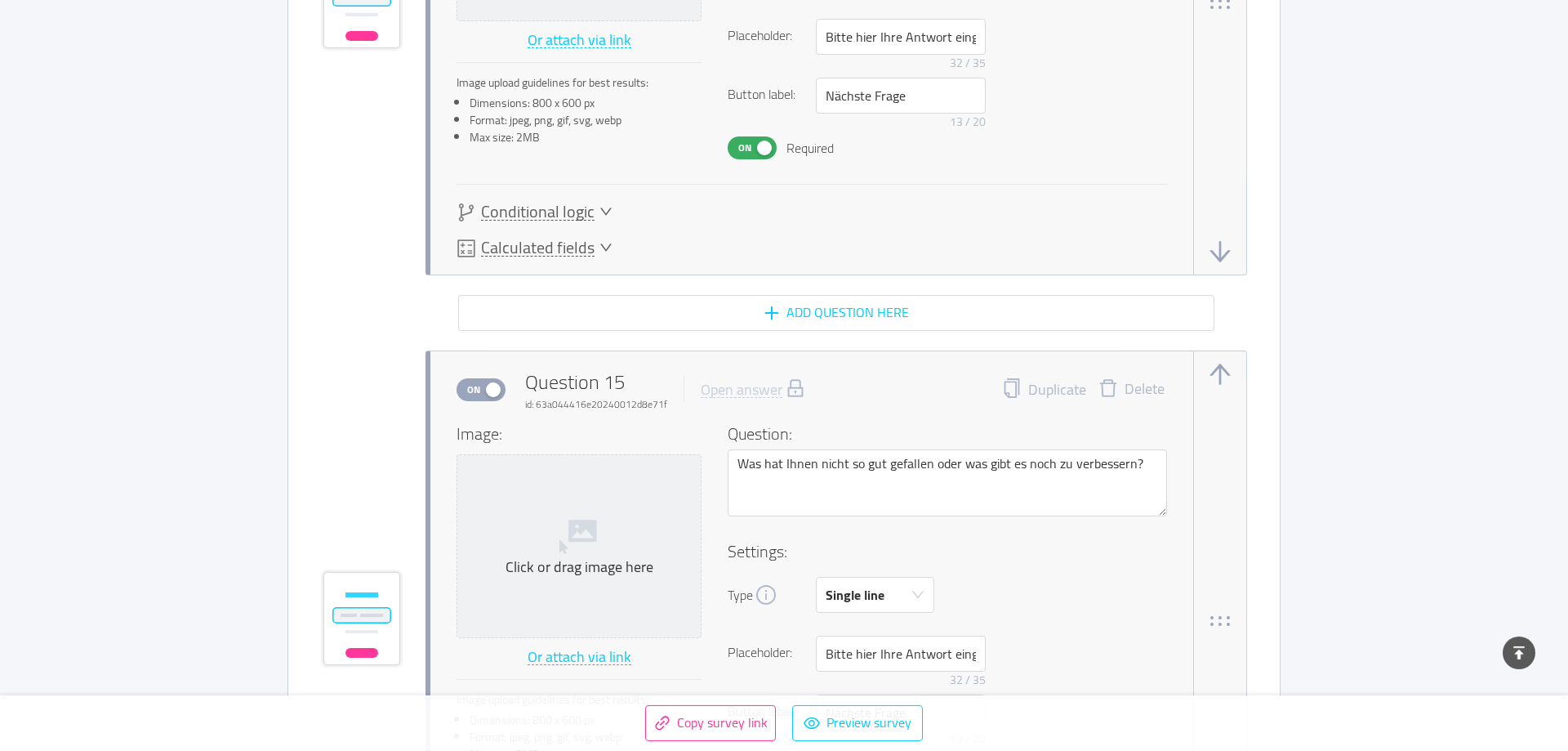
scroll to position [10400, 0]
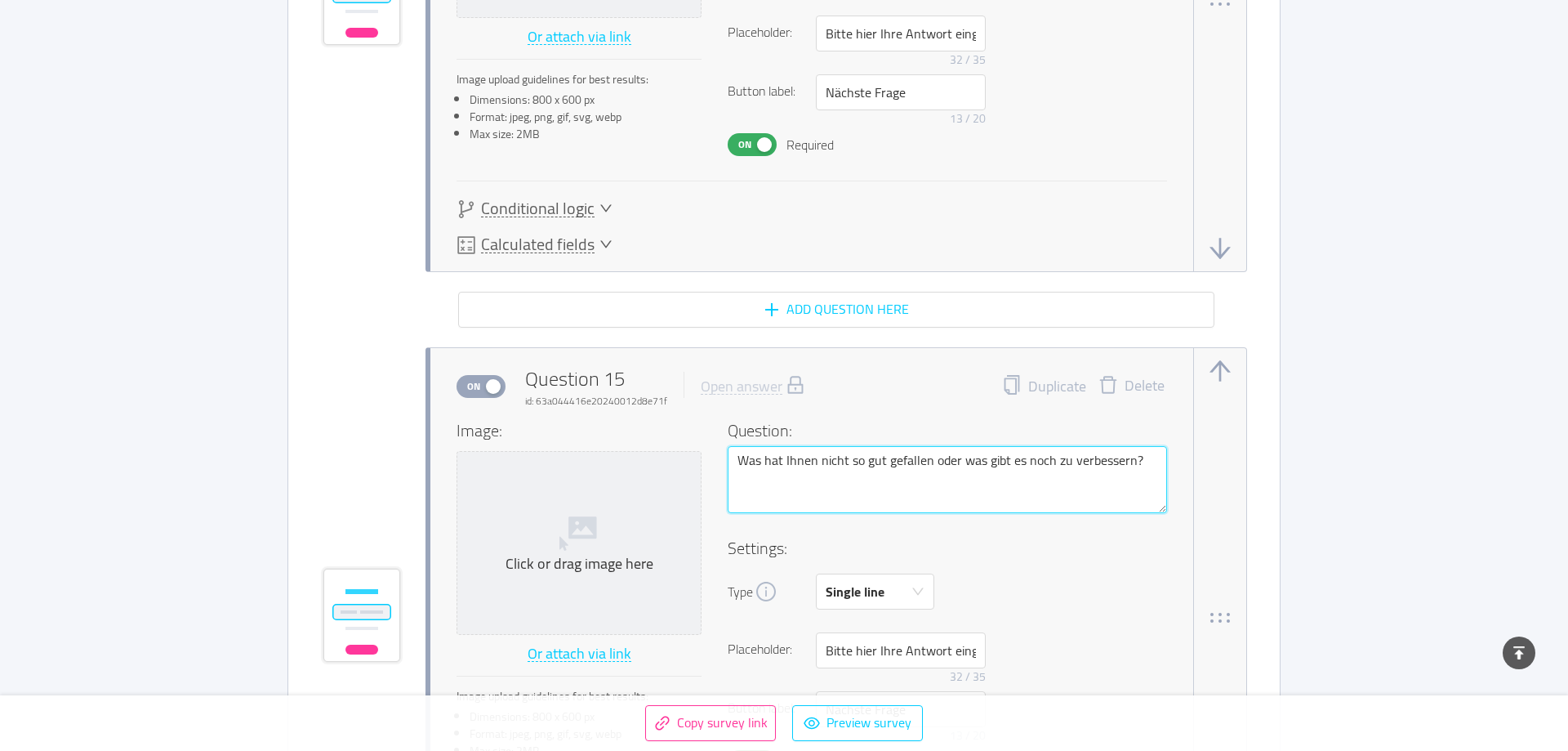
click at [781, 461] on textarea "Was hat Ihnen nicht so gut gefallen oder was gibt es noch zu verbessern?" at bounding box center [948, 480] width 440 height 67
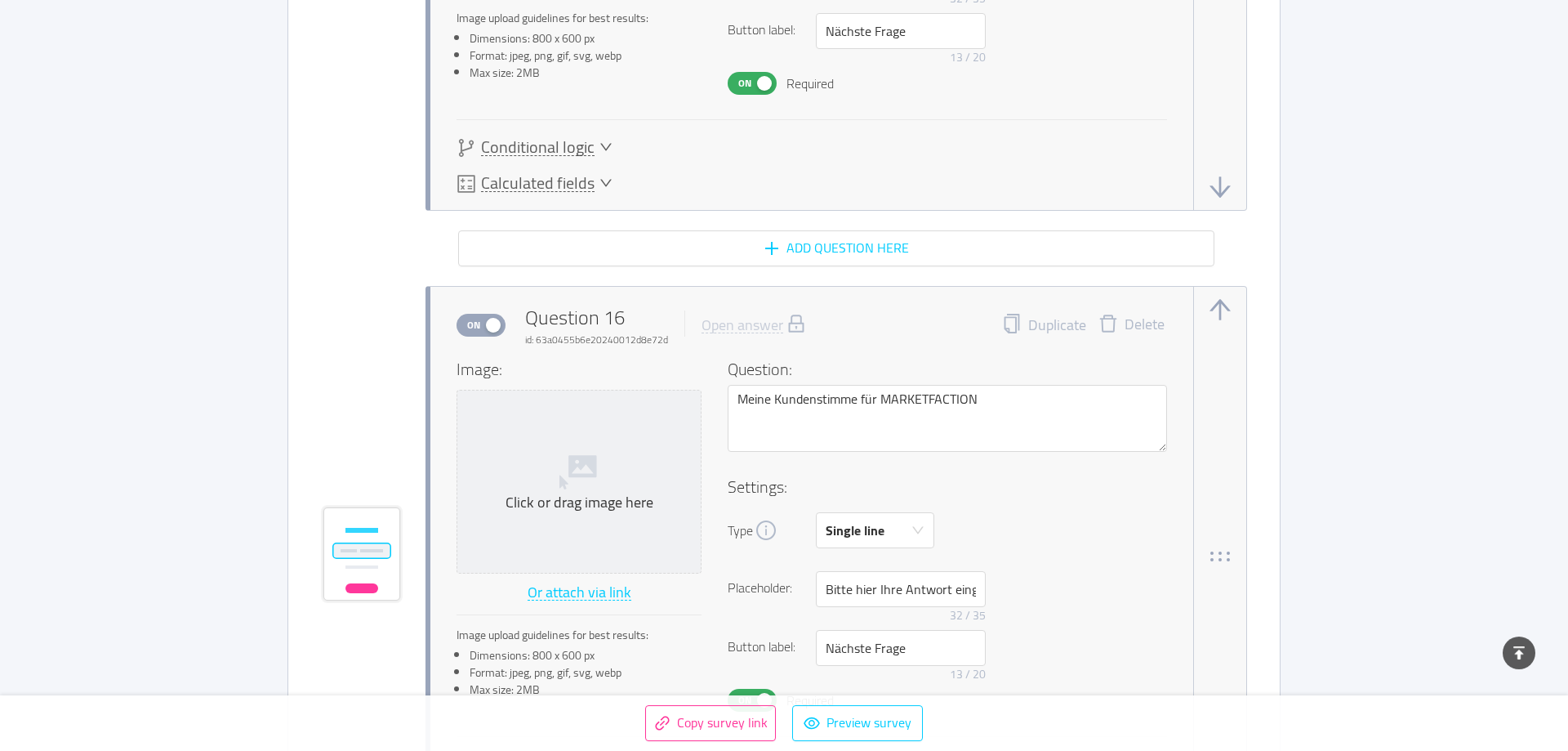
scroll to position [11150, 0]
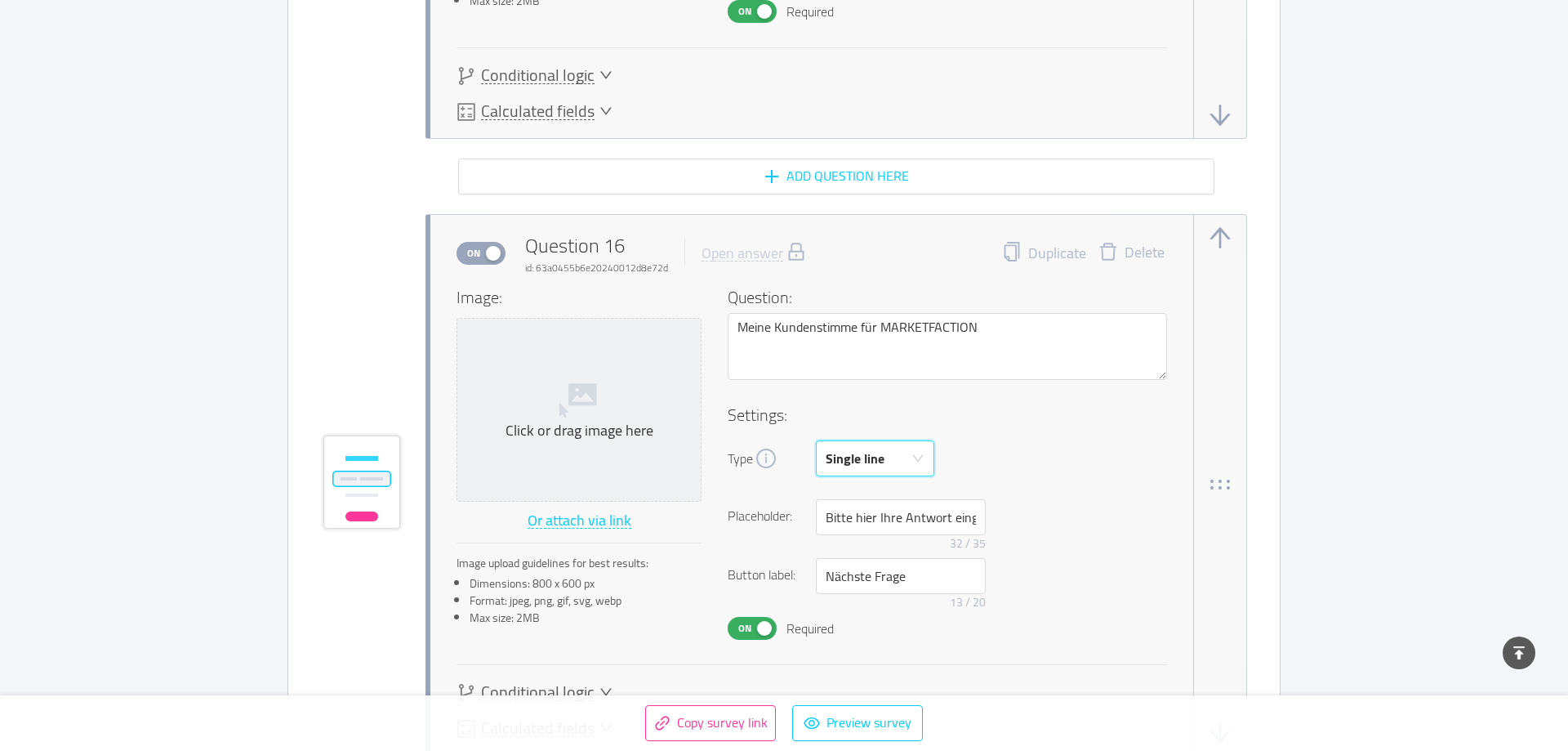
click at [781, 452] on div "Single line" at bounding box center [855, 458] width 59 height 34
click at [781, 525] on li "Multi line" at bounding box center [875, 521] width 119 height 26
click at [753, 567] on span "On" at bounding box center [744, 628] width 23 height 21
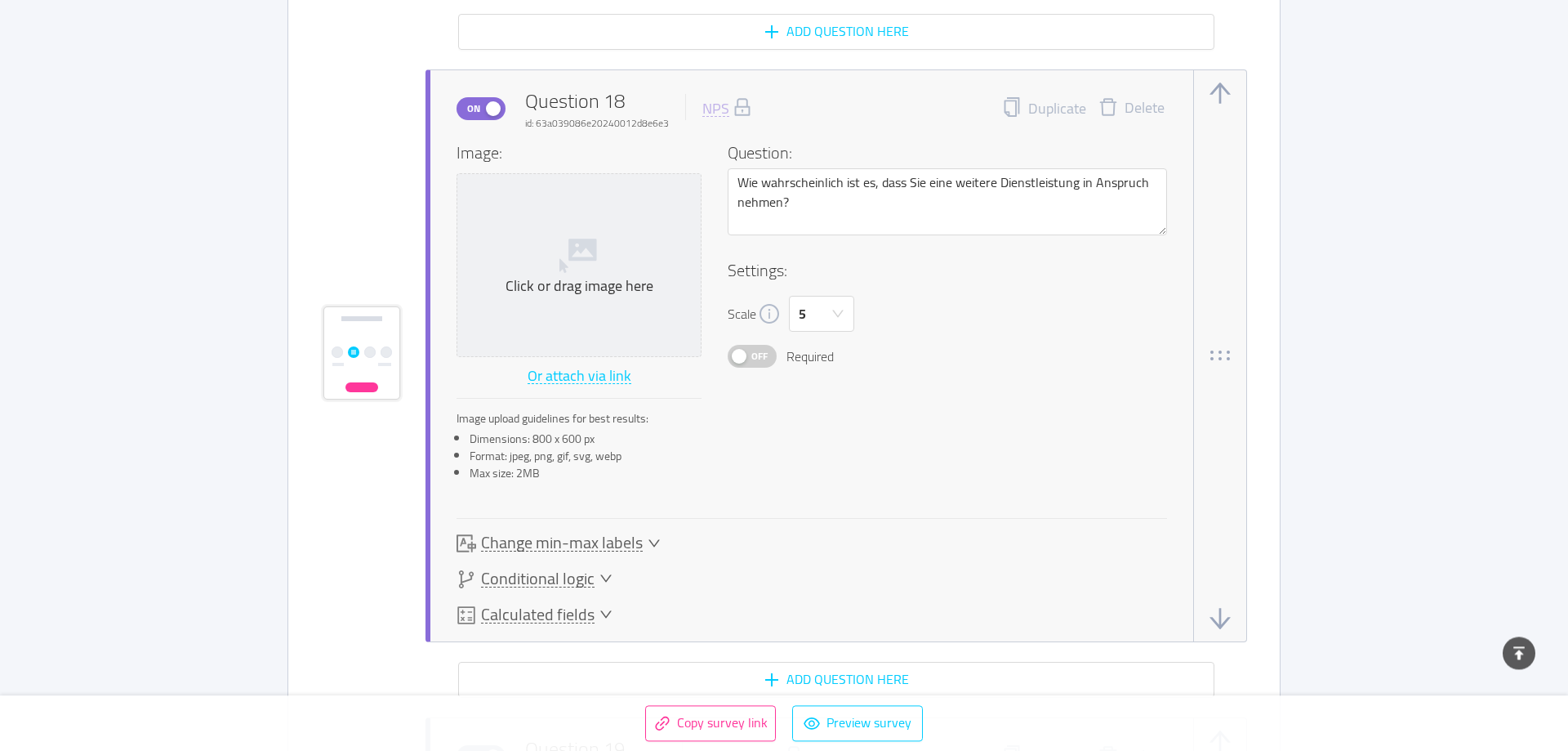
scroll to position [12568, 0]
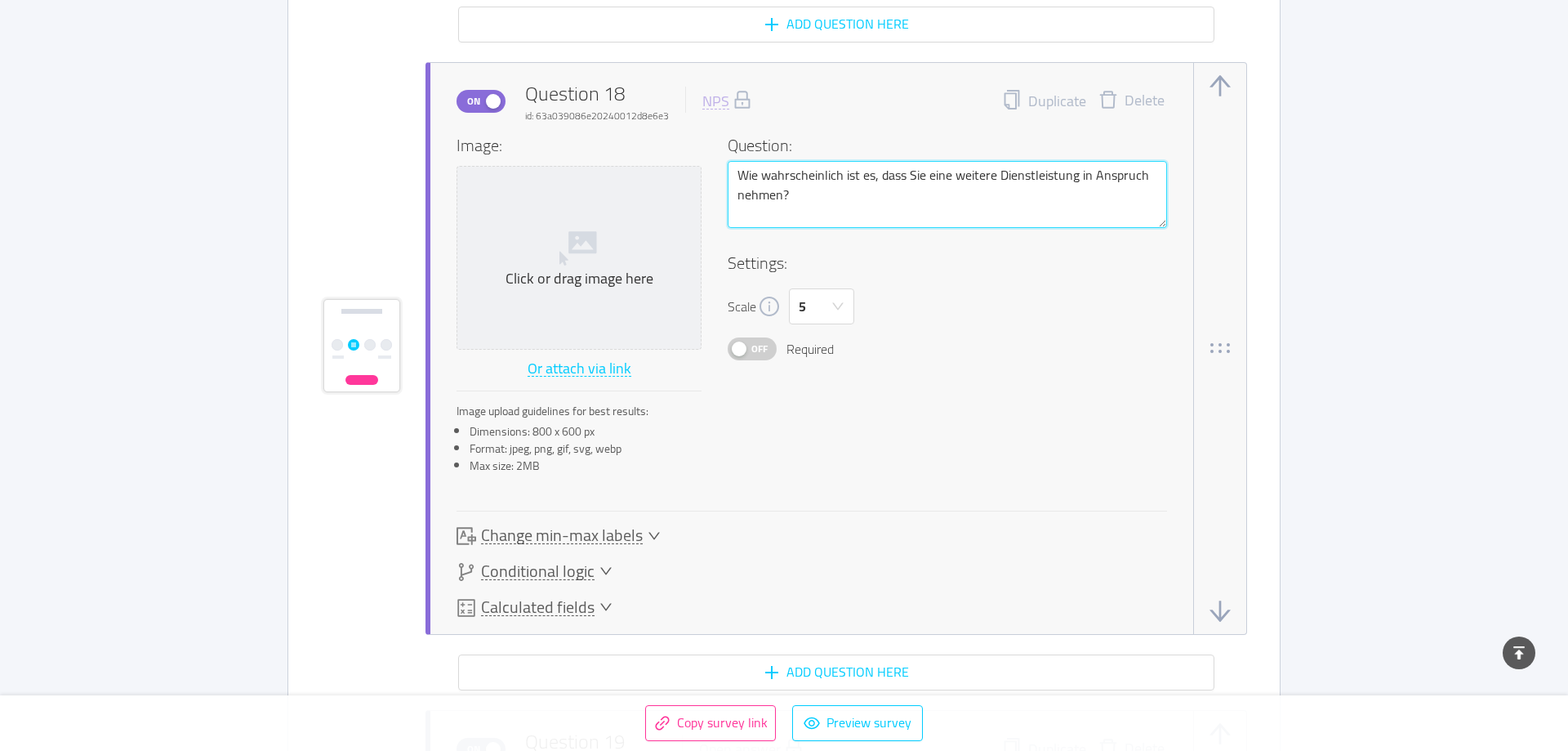
click at [781, 178] on textarea "Wie wahrscheinlich ist es, dass Sie eine weitere Dienstleistung in Anspruch neh…" at bounding box center [948, 195] width 440 height 67
click at [751, 197] on textarea "Wie wahrscheinlich ist es, dass du eine weitere Dienstleistung in Anspruch nehm…" at bounding box center [948, 195] width 440 height 67
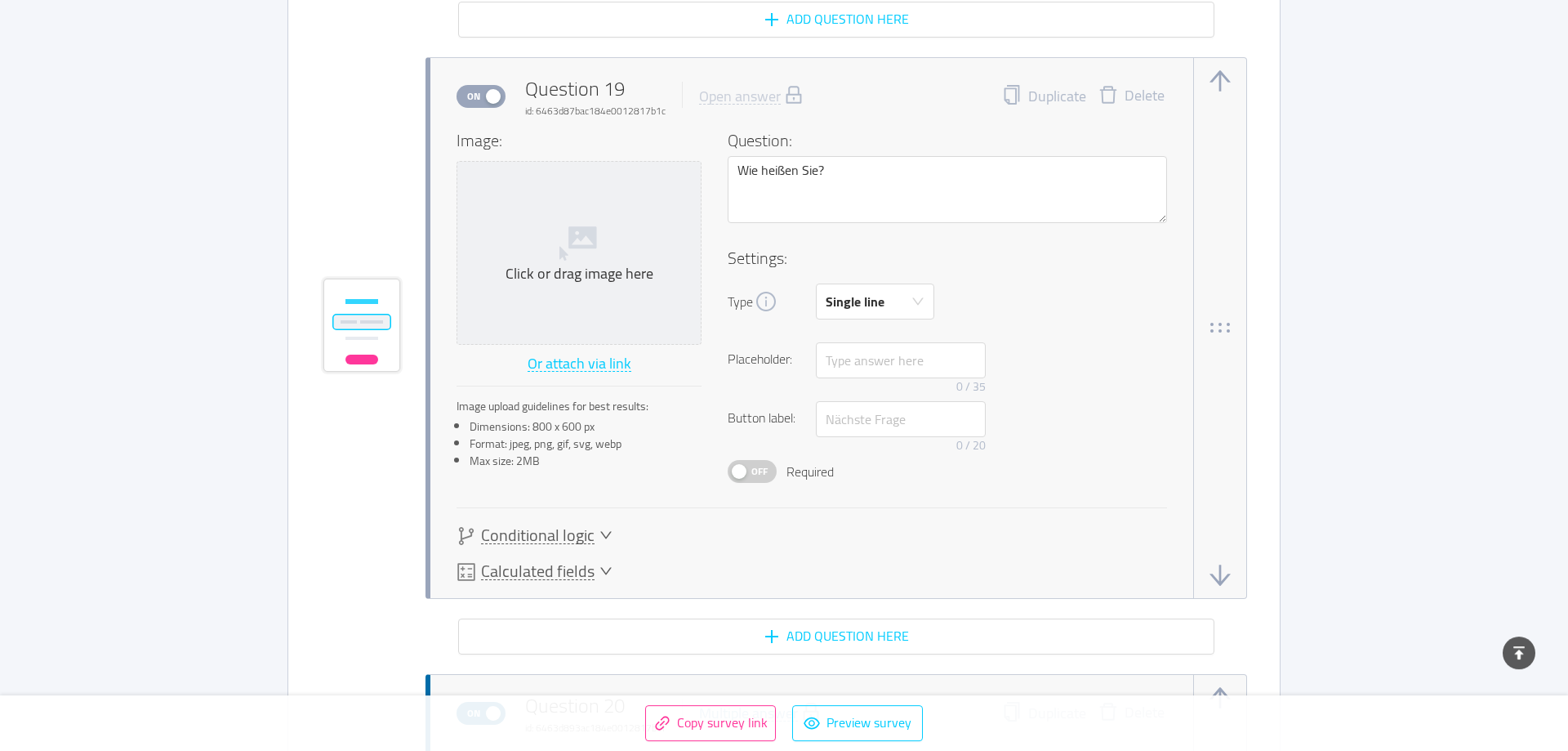
scroll to position [13234, 0]
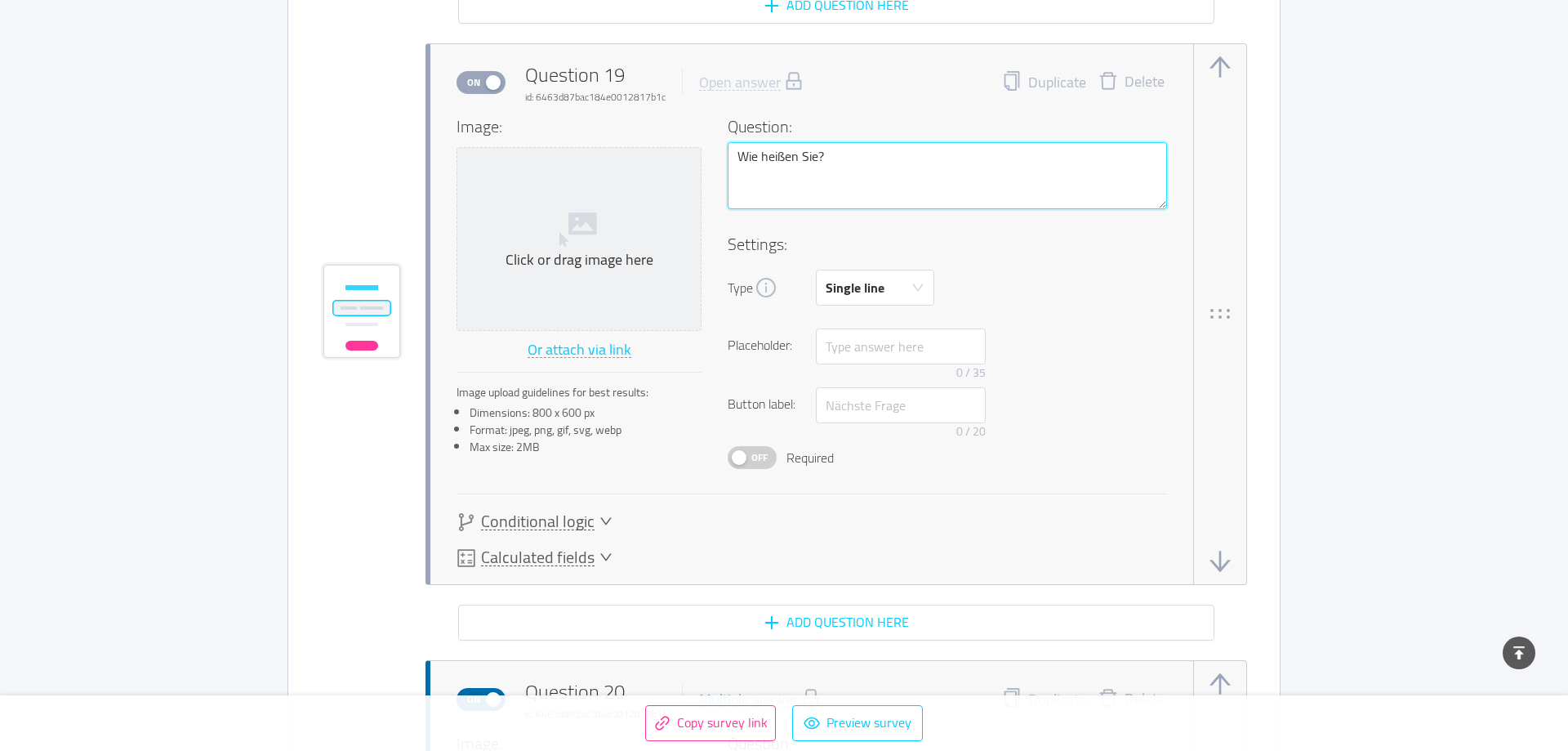
click at [781, 158] on textarea "Wie heißen Sie?" at bounding box center [948, 176] width 440 height 67
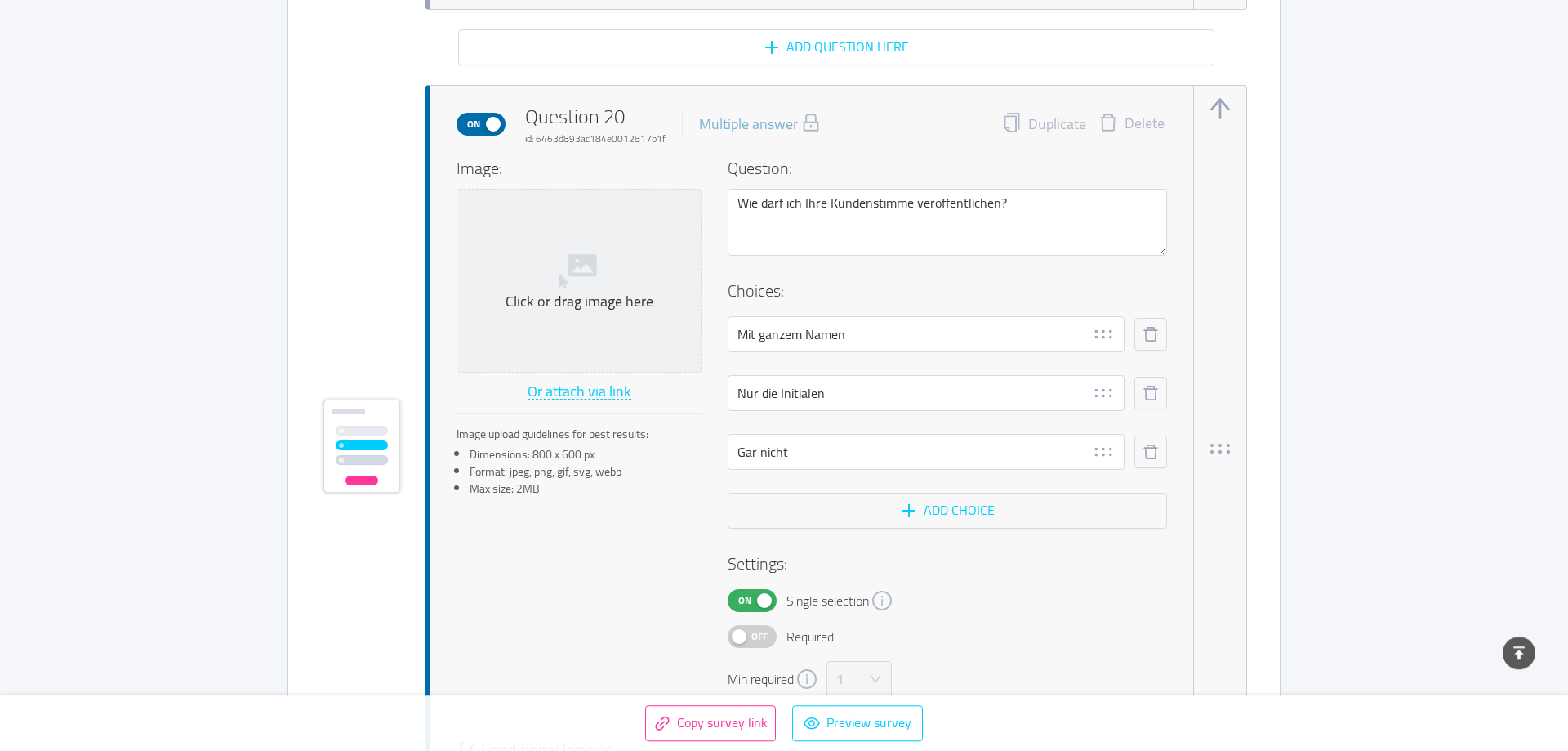
scroll to position [13818, 0]
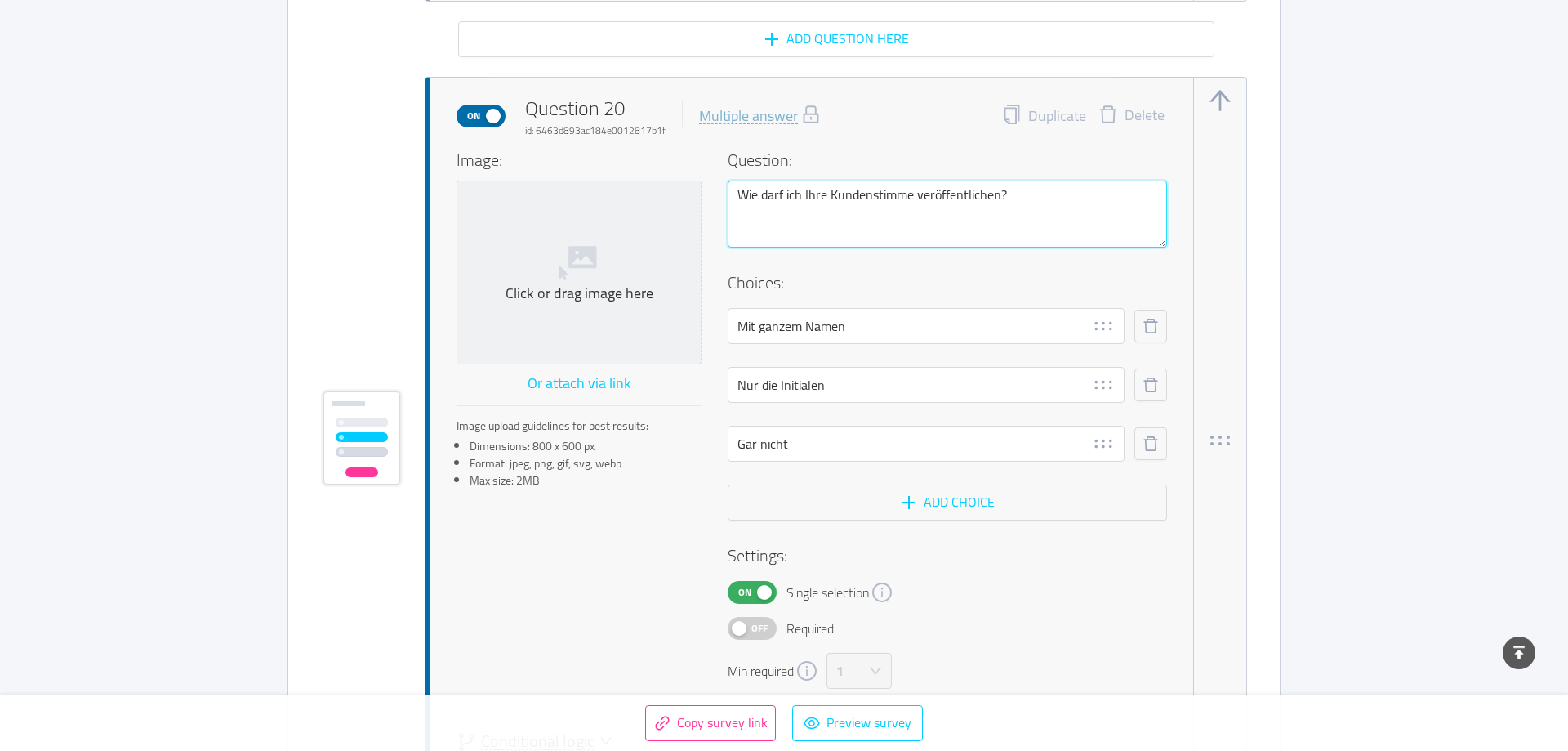
click at [781, 200] on textarea "Wie darf ich Ihre Kundenstimme veröffentlichen?" at bounding box center [948, 214] width 440 height 67
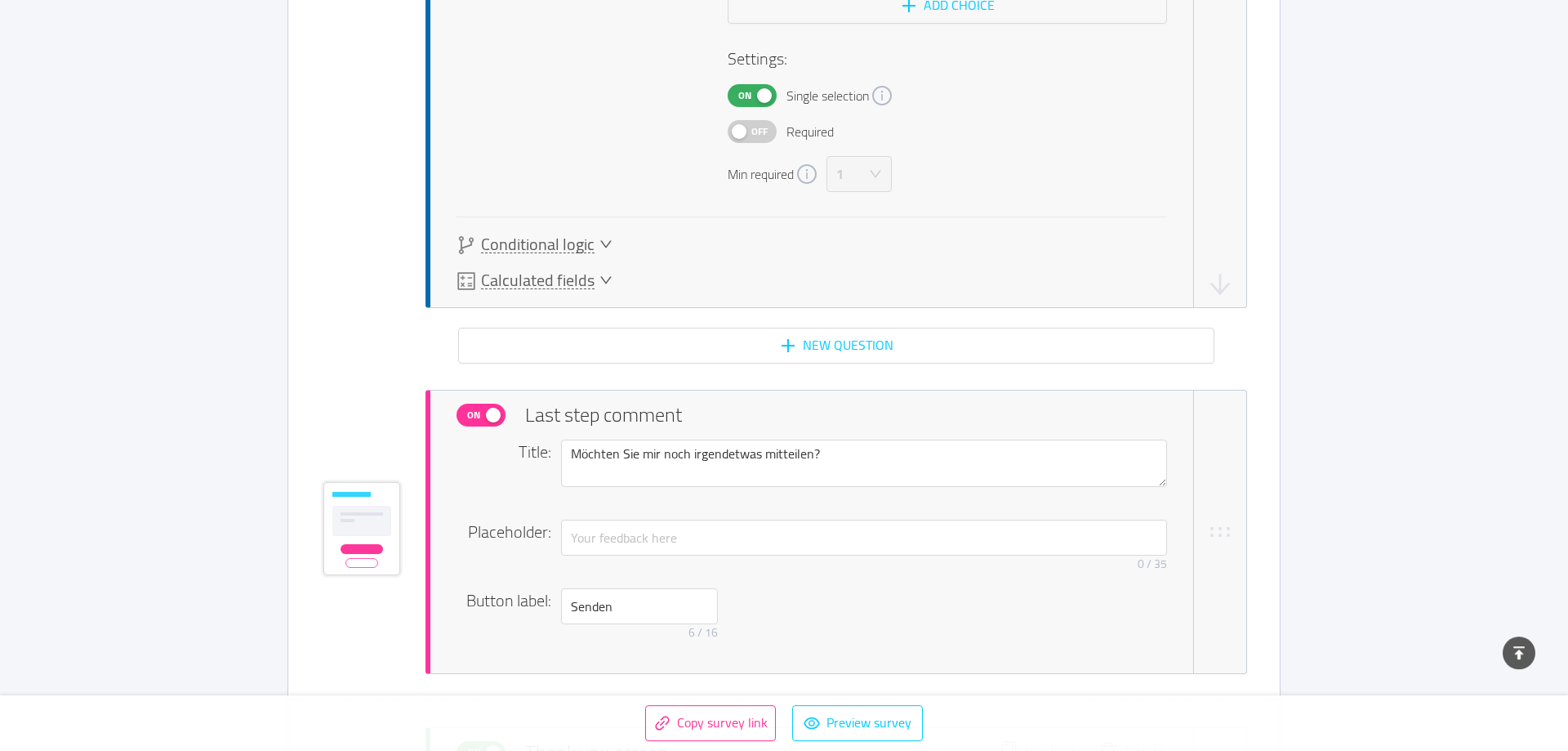
scroll to position [14318, 0]
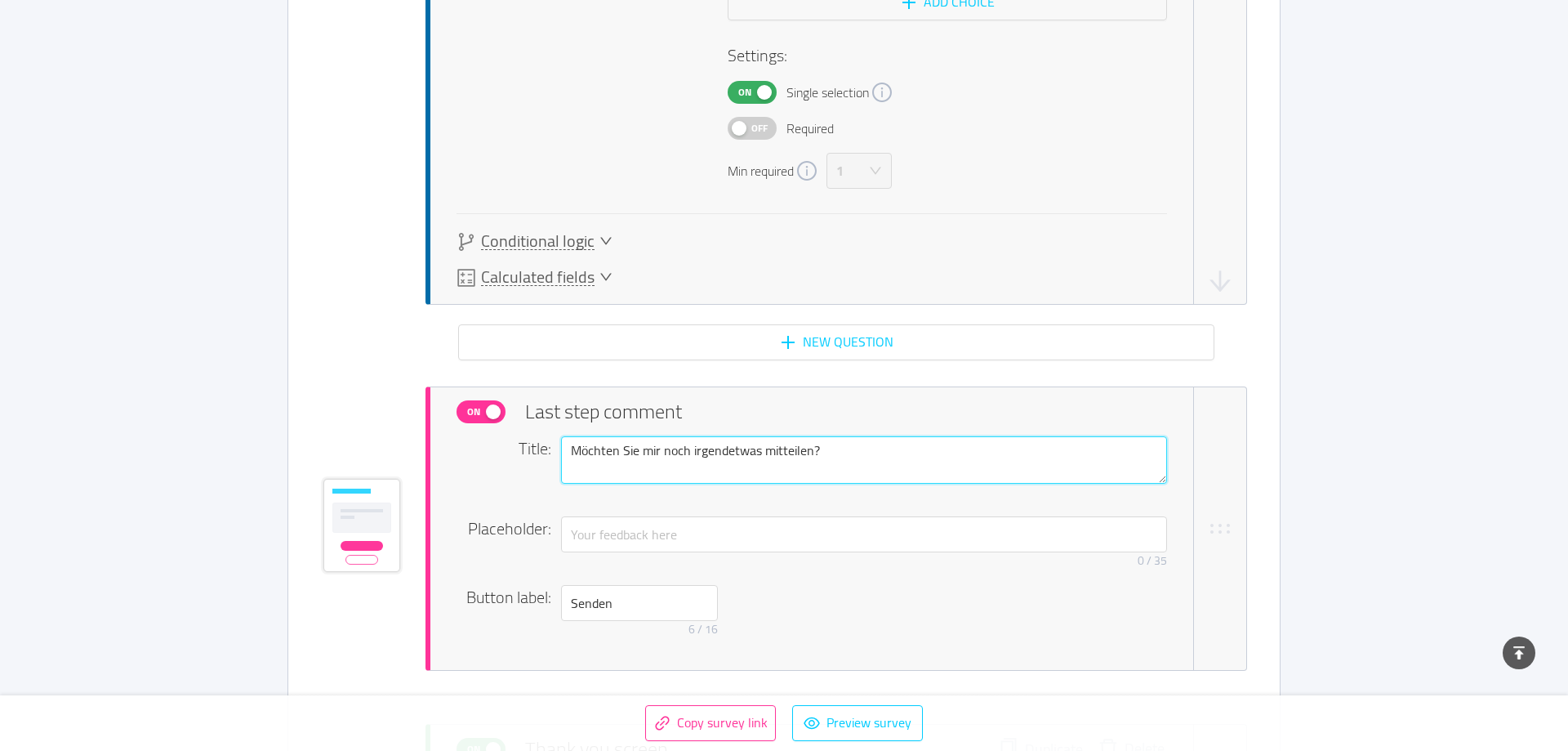
click at [633, 452] on textarea "Möchten Sie mir noch irgendetwas mitteilen?" at bounding box center [863, 460] width 606 height 48
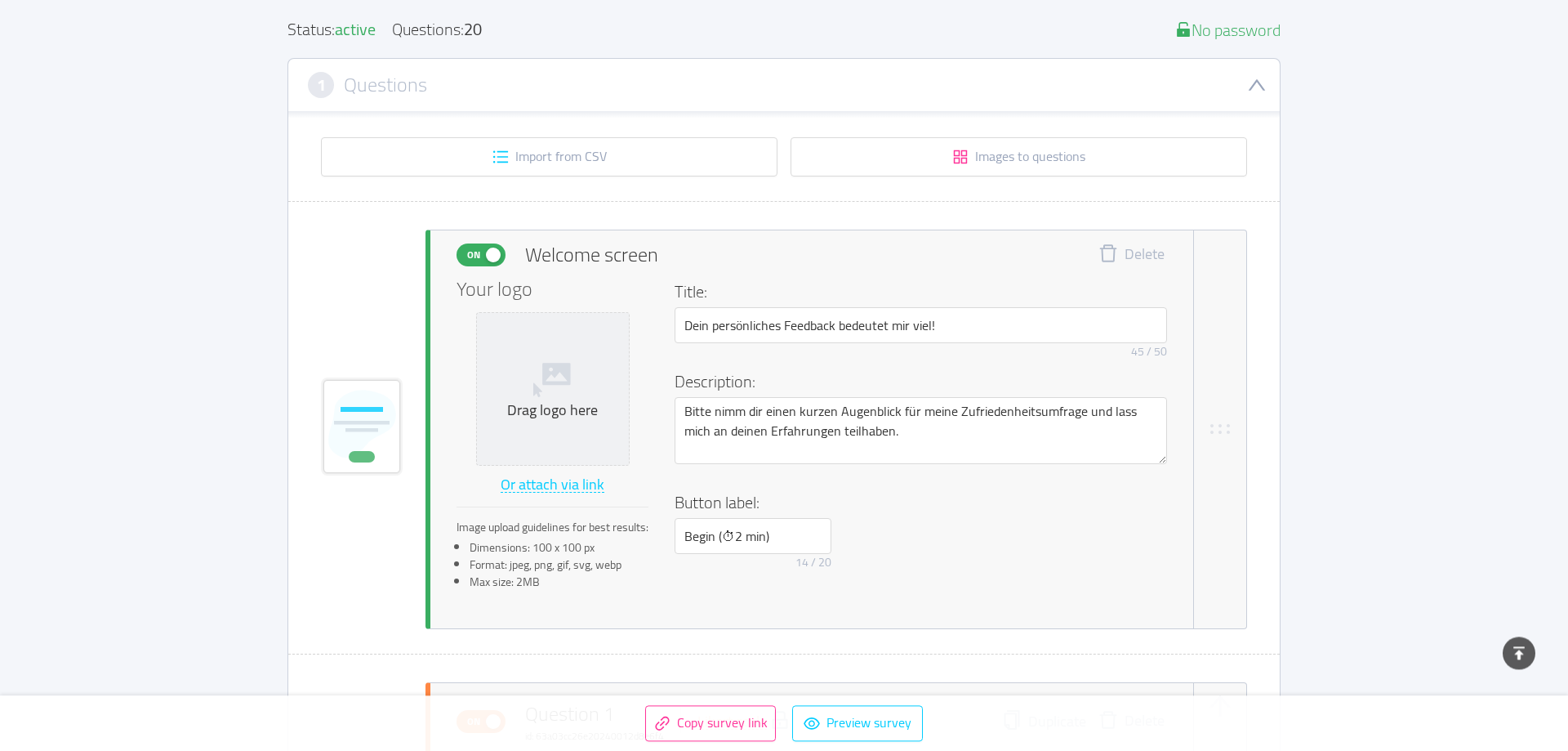
scroll to position [0, 0]
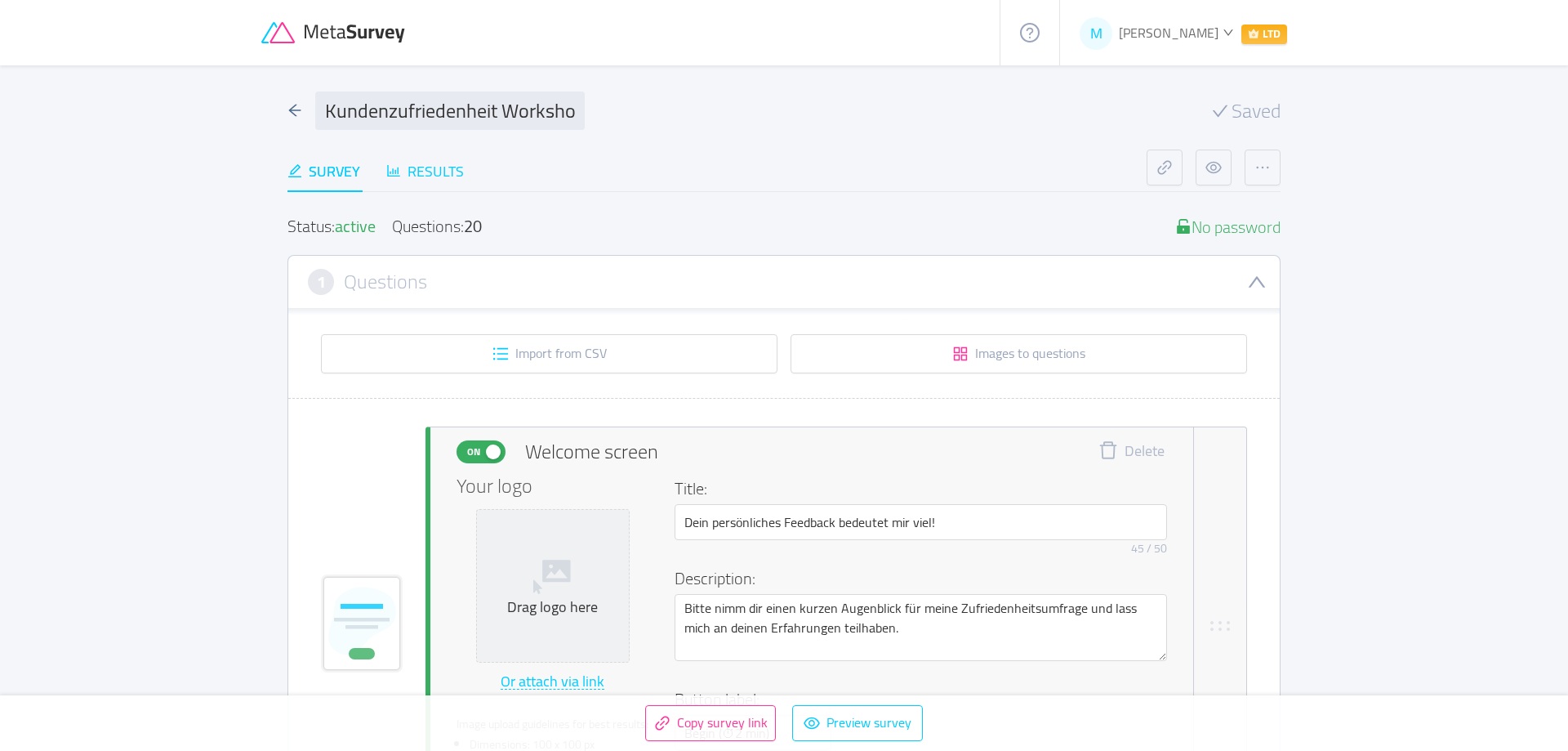
click at [435, 179] on div "Results" at bounding box center [425, 171] width 78 height 22
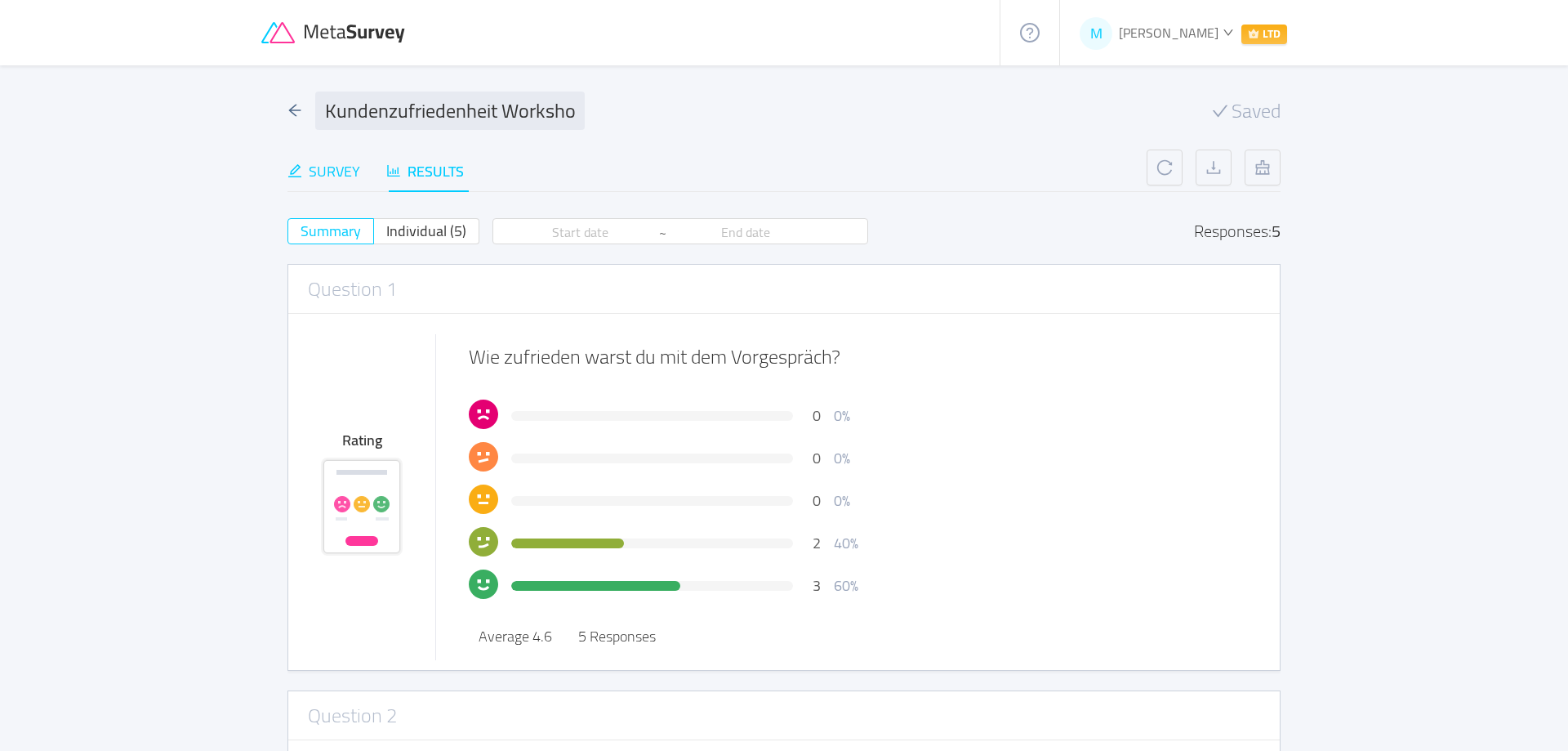
click at [328, 166] on div "Survey" at bounding box center [323, 171] width 73 height 22
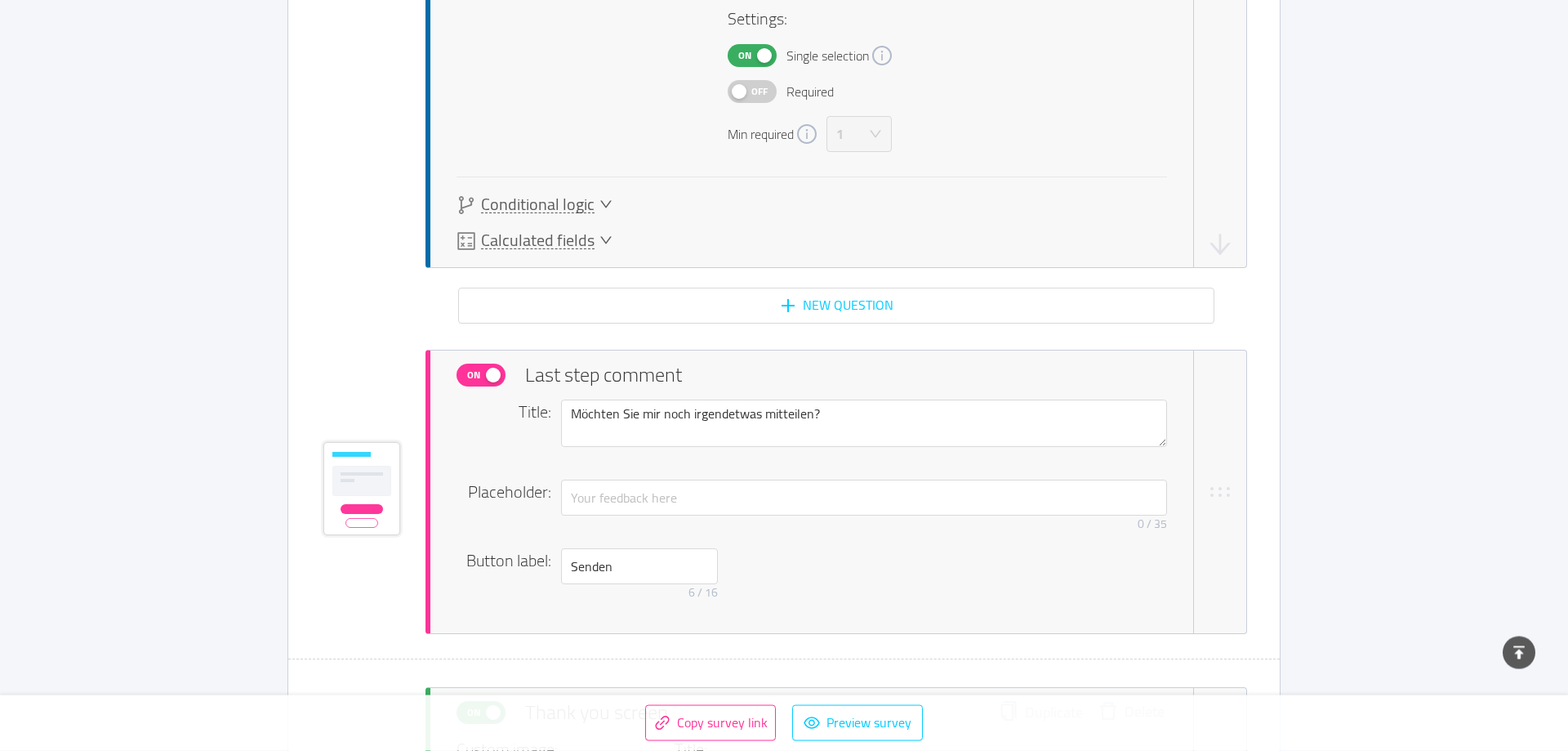
scroll to position [14343, 0]
